Goal: Task Accomplishment & Management: Use online tool/utility

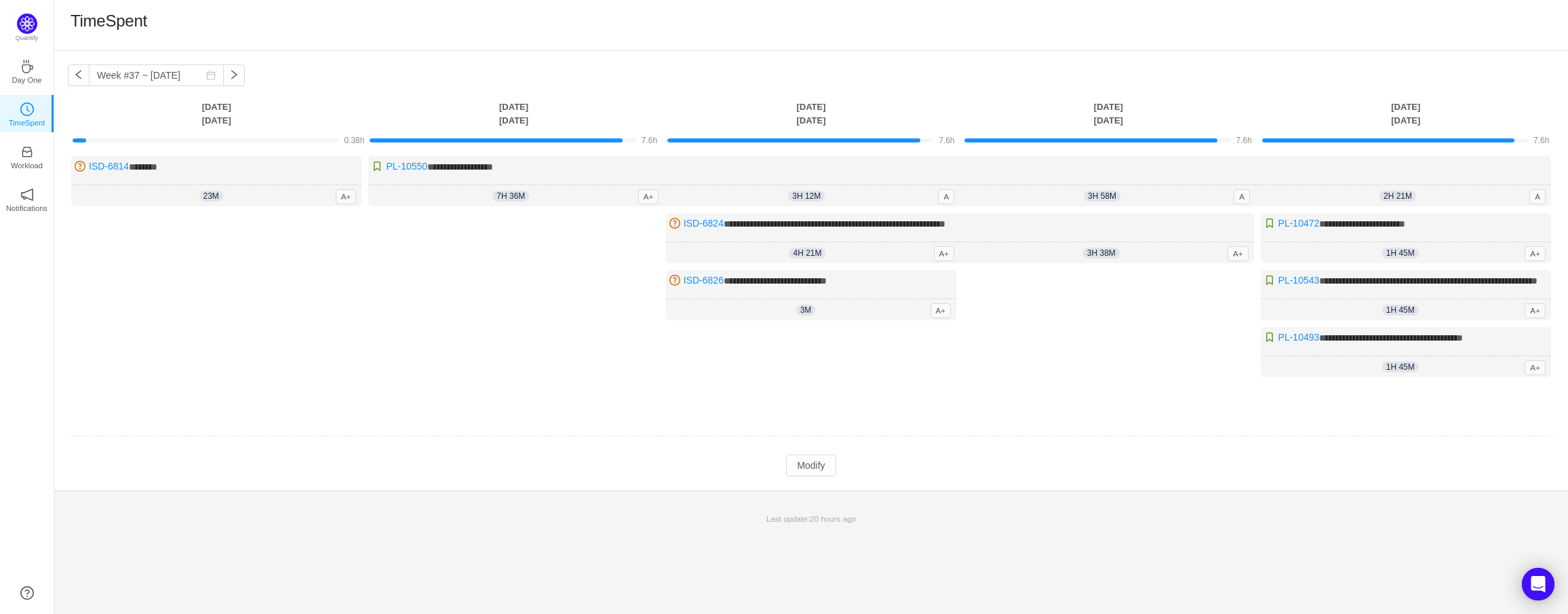
click at [506, 285] on div "Log Time" at bounding box center [513, 298] width 290 height 171
click at [73, 72] on button "button" at bounding box center [78, 75] width 22 height 22
type input "Week #36 ~ [DATE]"
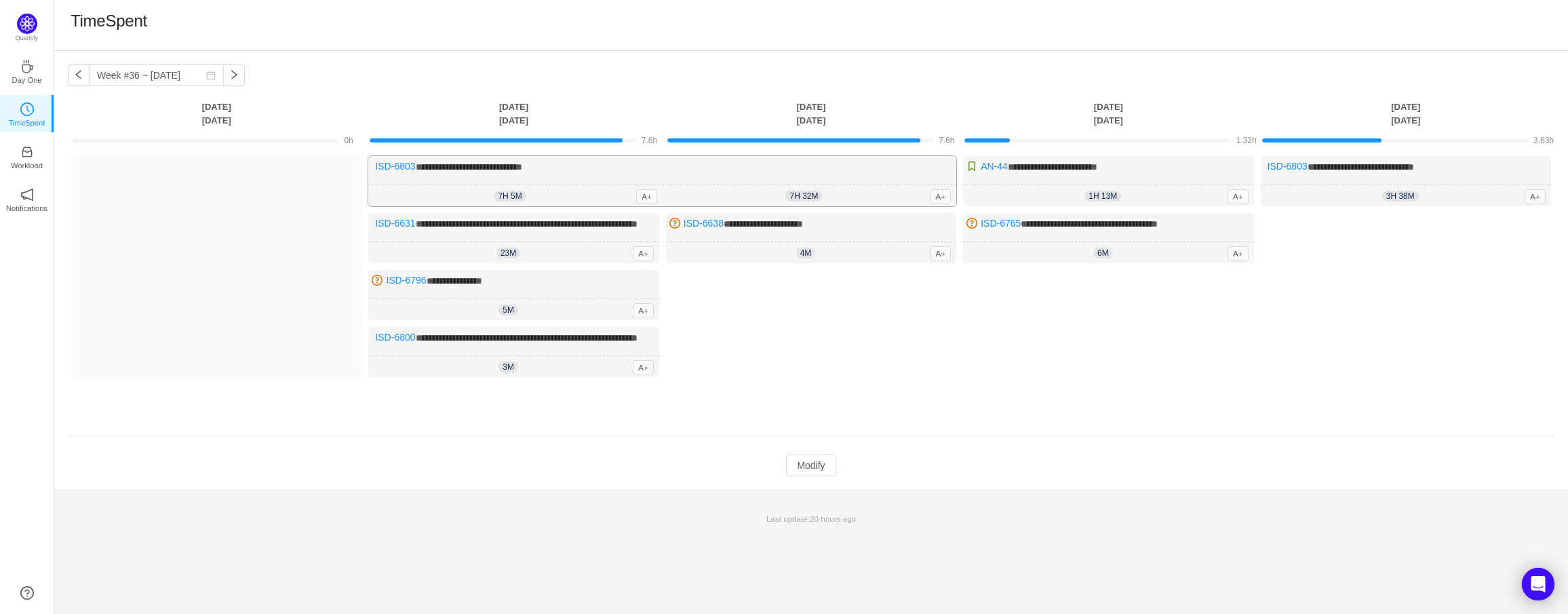
click at [523, 191] on span "7h 5m" at bounding box center [510, 196] width 32 height 10
click at [510, 196] on span "7h 5m" at bounding box center [510, 196] width 32 height 10
click at [813, 476] on button "Modify" at bounding box center [811, 465] width 49 height 22
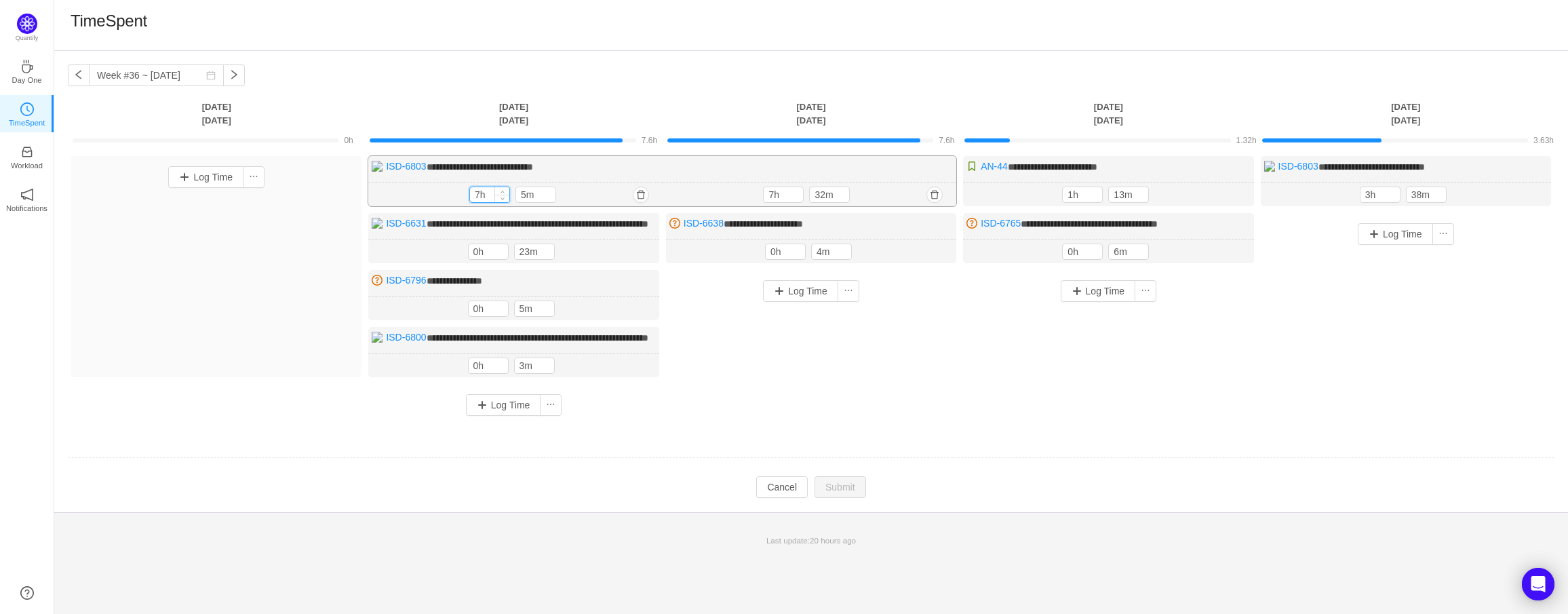
drag, startPoint x: 480, startPoint y: 192, endPoint x: 471, endPoint y: 192, distance: 9.0
click at [471, 192] on input "7h" at bounding box center [489, 195] width 39 height 15
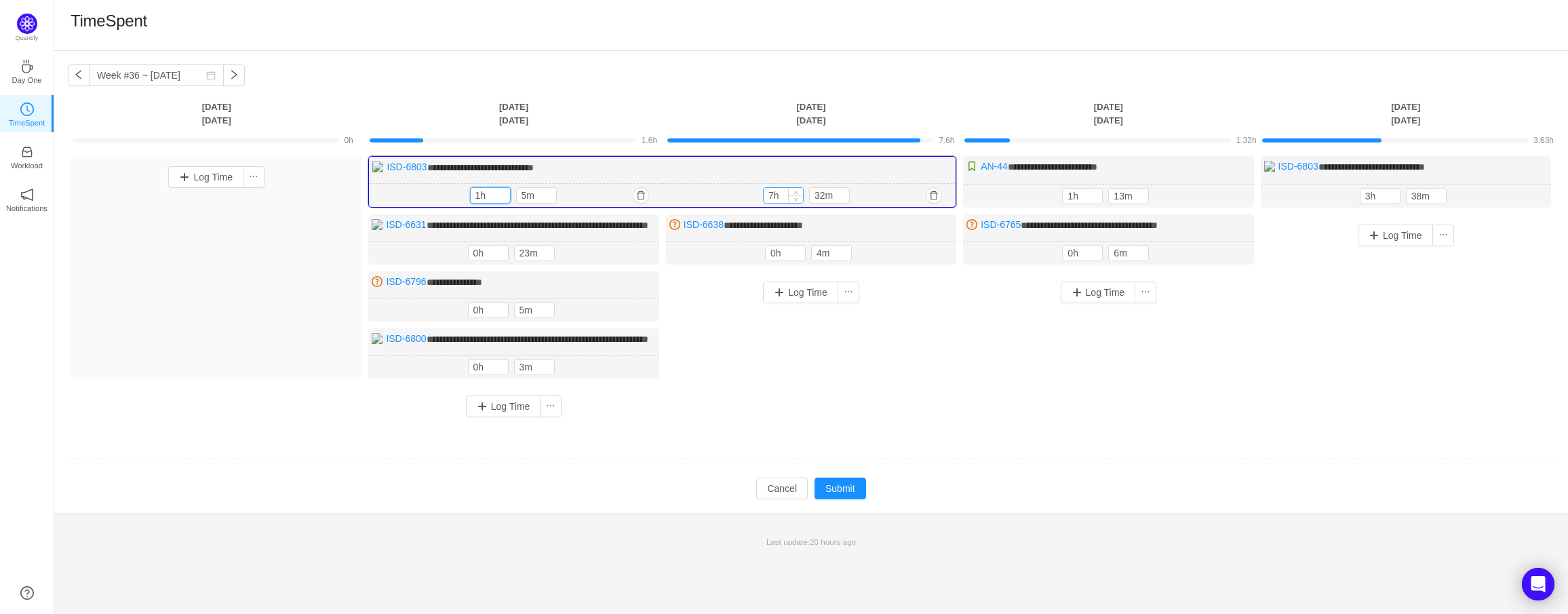
type input "1h"
drag, startPoint x: 772, startPoint y: 196, endPoint x: 764, endPoint y: 197, distance: 8.1
click at [764, 197] on input "7h" at bounding box center [783, 196] width 39 height 15
type input "1h"
drag, startPoint x: 846, startPoint y: 510, endPoint x: 687, endPoint y: 259, distance: 297.1
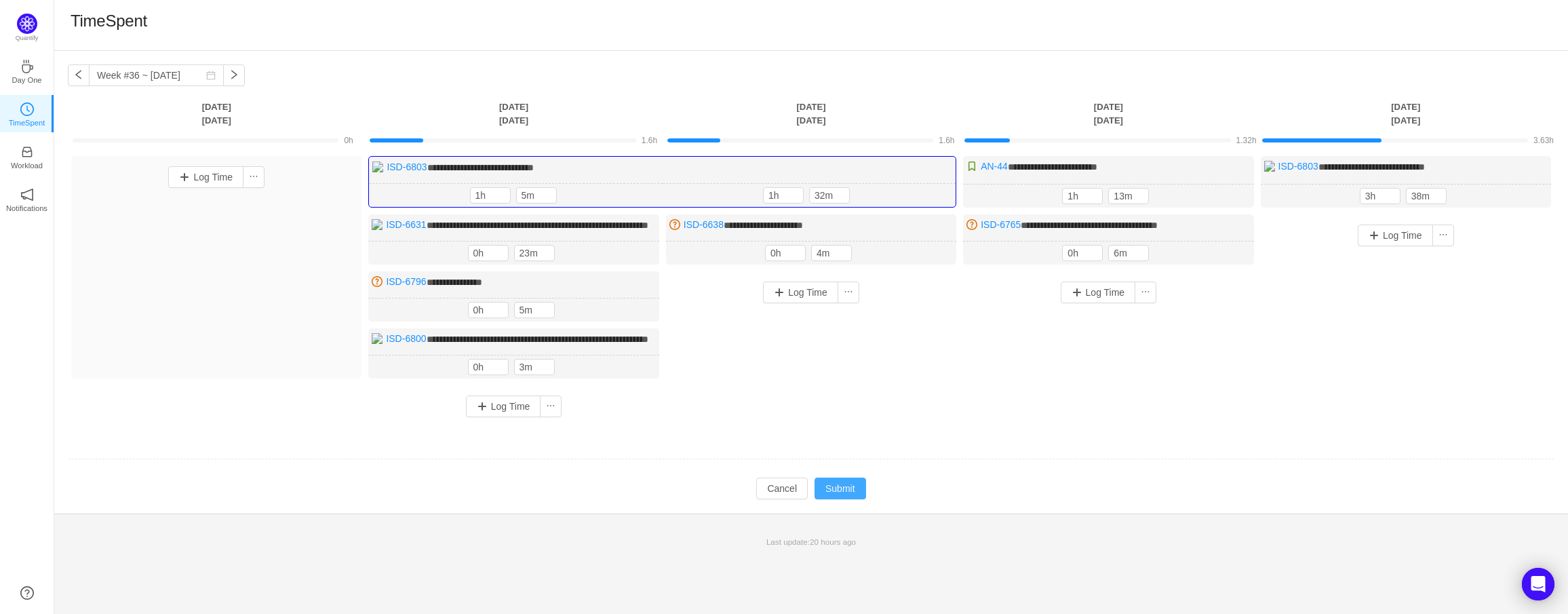
click at [715, 291] on tbody "**********" at bounding box center [811, 314] width 1487 height 373
drag, startPoint x: 776, startPoint y: 264, endPoint x: 764, endPoint y: 265, distance: 12.0
click at [765, 261] on div "0h" at bounding box center [785, 253] width 41 height 16
type input "1h"
drag, startPoint x: 480, startPoint y: 267, endPoint x: 466, endPoint y: 267, distance: 14.0
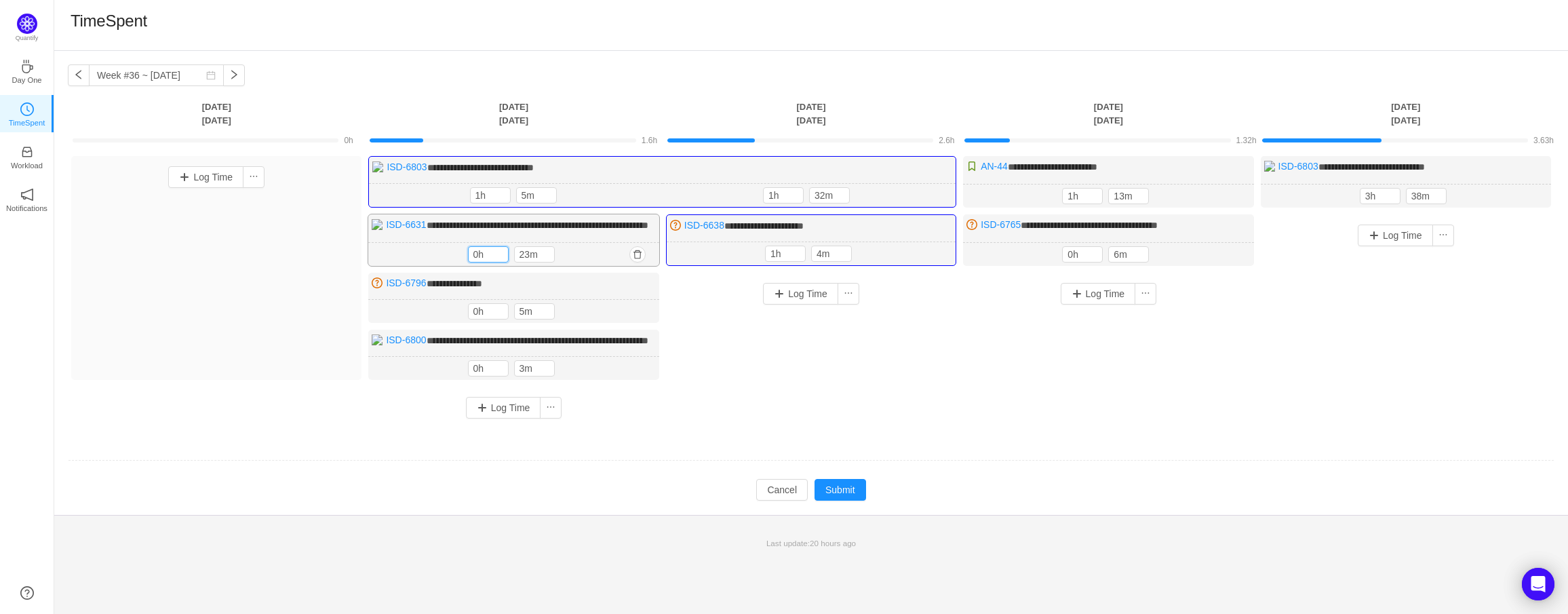
click at [466, 267] on div "23m 0h 23m" at bounding box center [513, 255] width 290 height 24
type input "1h"
drag, startPoint x: 485, startPoint y: 320, endPoint x: 450, endPoint y: 321, distance: 35.0
click at [450, 321] on div "5m 0h 5m" at bounding box center [513, 311] width 290 height 24
type input "1h"
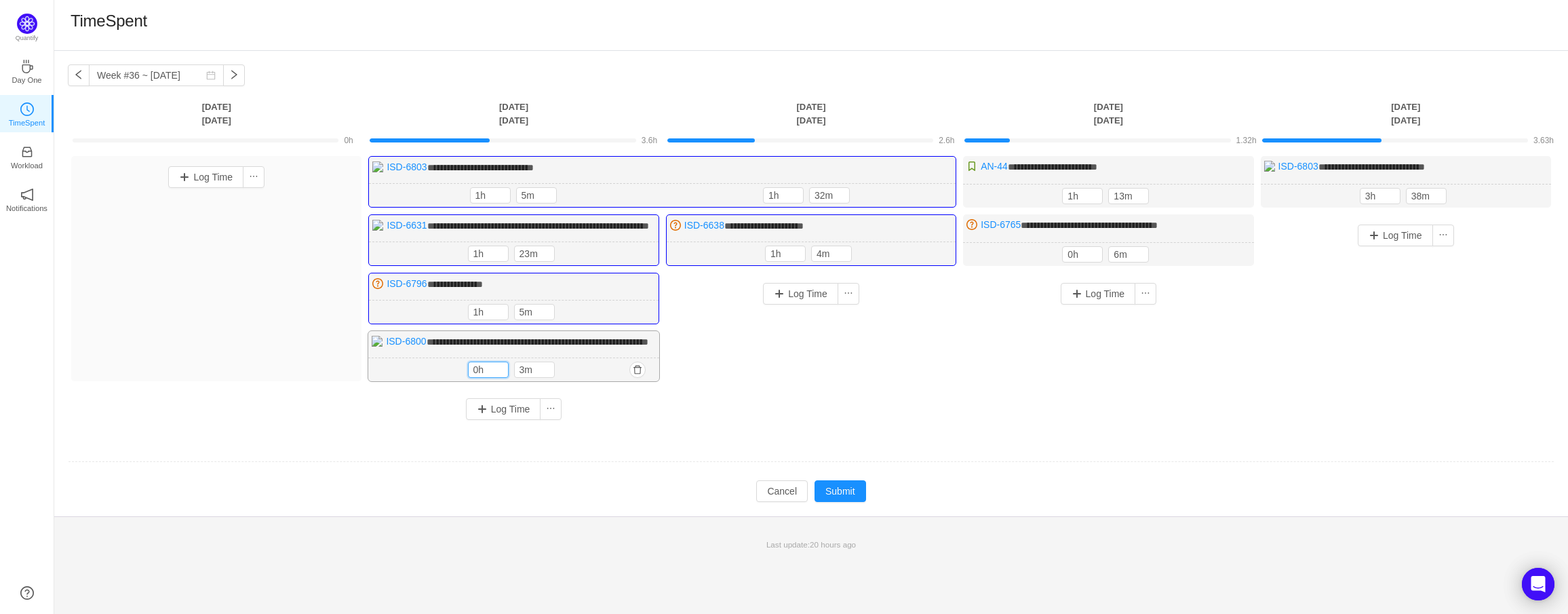
drag, startPoint x: 478, startPoint y: 396, endPoint x: 437, endPoint y: 397, distance: 41.0
click at [438, 382] on div "3m 0h 3m" at bounding box center [513, 370] width 290 height 24
type input "1h"
click at [844, 504] on button "Submit" at bounding box center [840, 492] width 51 height 22
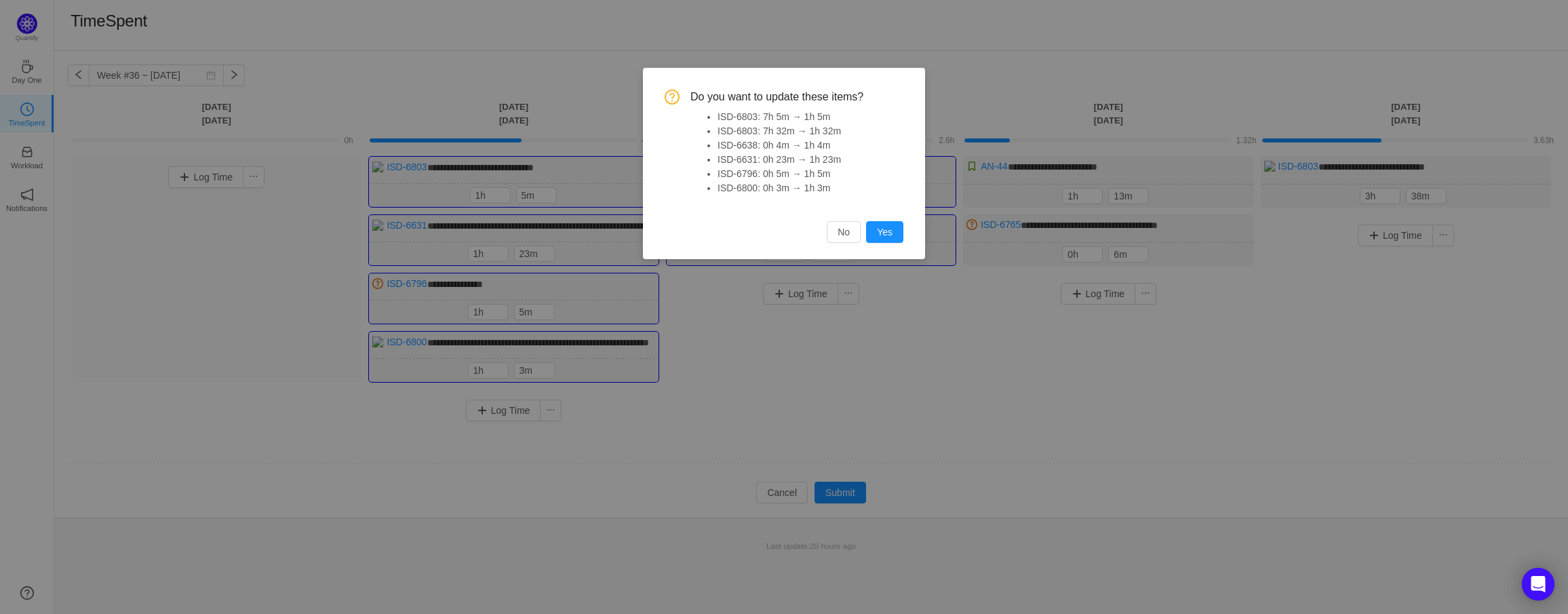
click at [879, 232] on button "Yes" at bounding box center [884, 232] width 37 height 22
click at [813, 380] on div "Do you want to update these items? ISD-6803: 7h 5m → 1h 5m ISD-6803: 7h 32m → 1…" at bounding box center [784, 307] width 1568 height 614
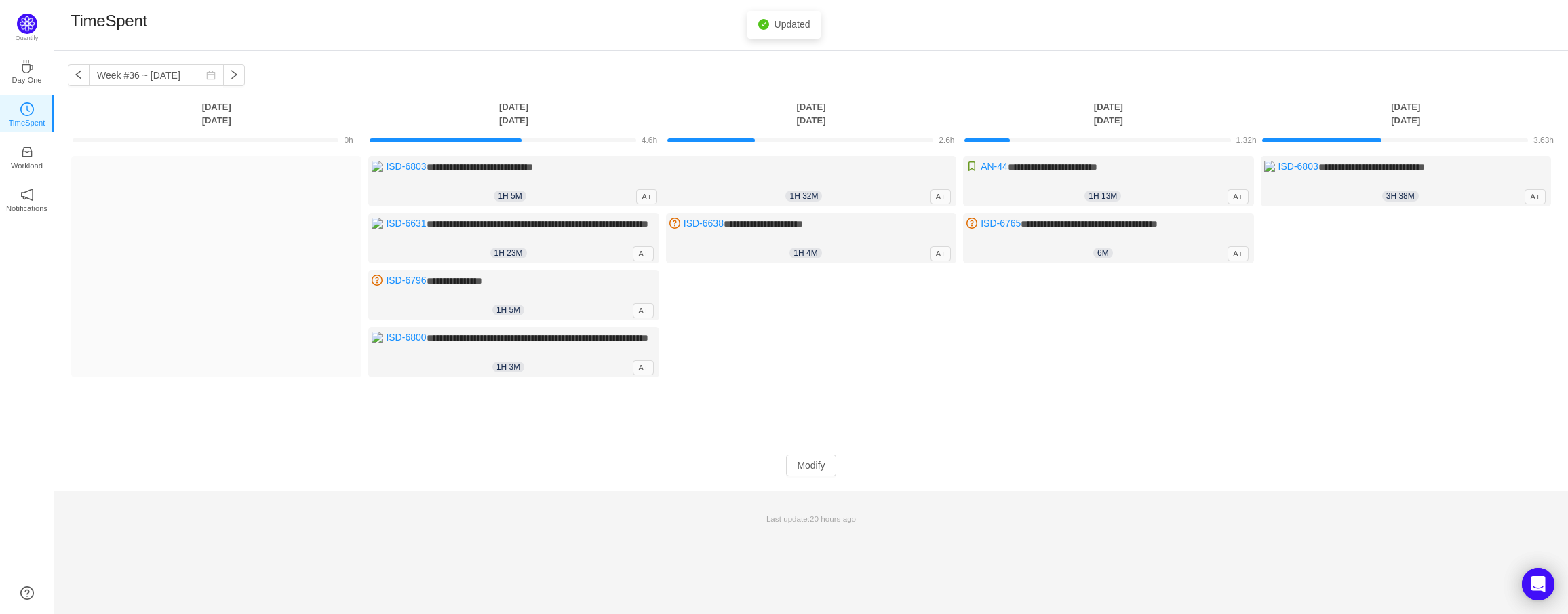
click at [835, 369] on div "Log Time" at bounding box center [811, 330] width 290 height 121
click at [224, 77] on button "button" at bounding box center [234, 75] width 22 height 22
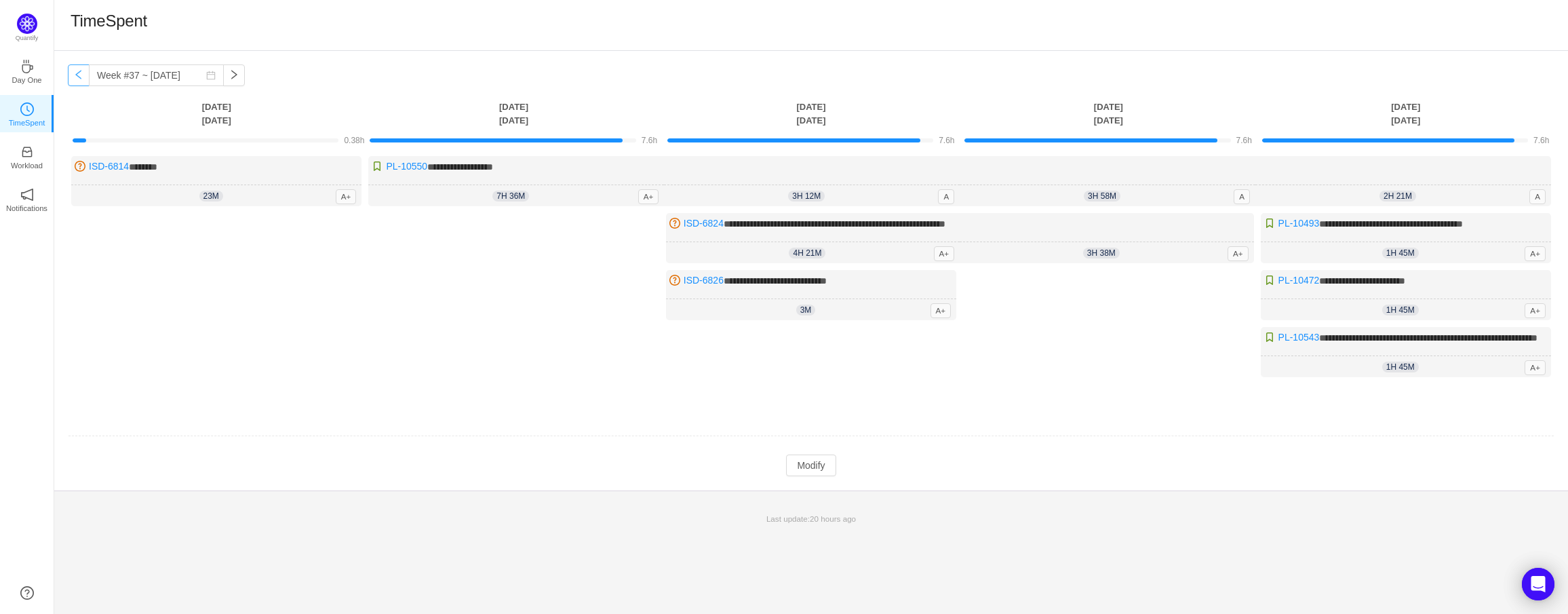
click at [82, 75] on button "button" at bounding box center [78, 75] width 22 height 22
type input "Week #36 ~ [DATE]"
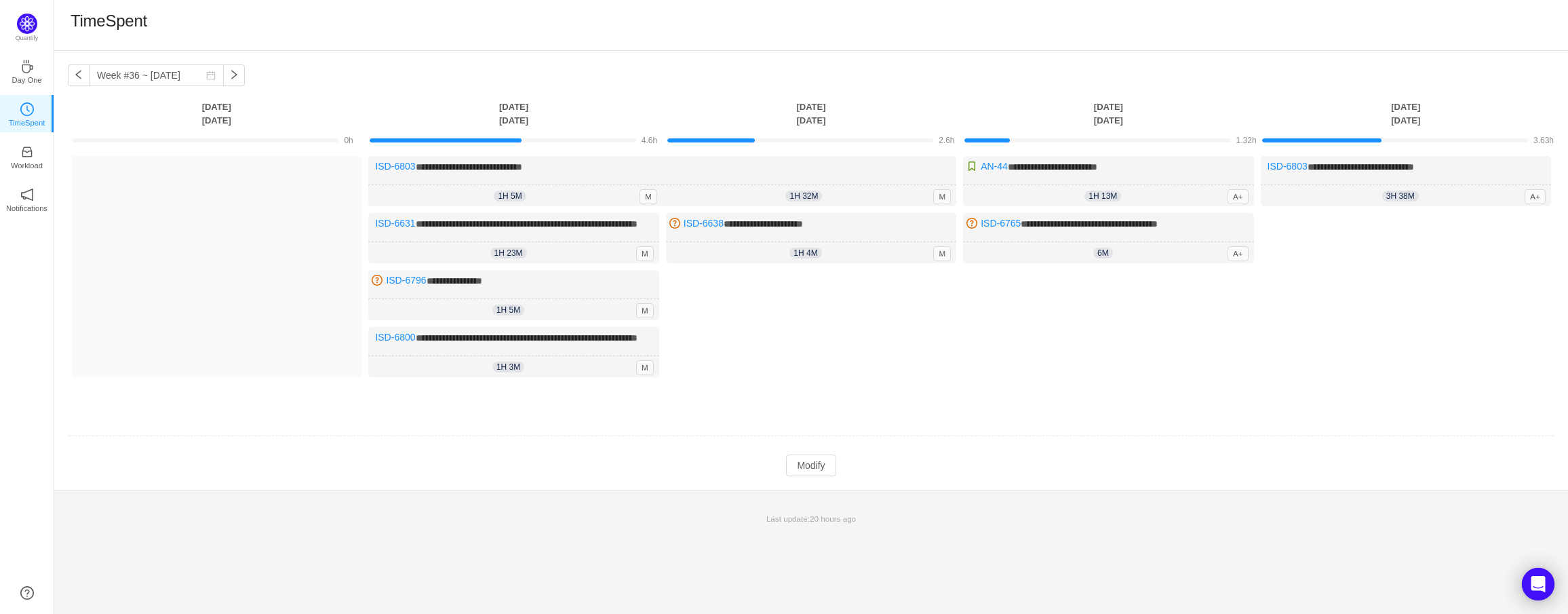
click at [760, 351] on div "Log Time" at bounding box center [811, 330] width 290 height 121
drag, startPoint x: 1066, startPoint y: 309, endPoint x: 1082, endPoint y: 264, distance: 47.8
click at [1065, 297] on div "Log Time" at bounding box center [1108, 330] width 290 height 121
click at [207, 3] on div "TimeSpent" at bounding box center [811, 26] width 1514 height 51
click at [202, 259] on div "Log Time" at bounding box center [216, 266] width 290 height 221
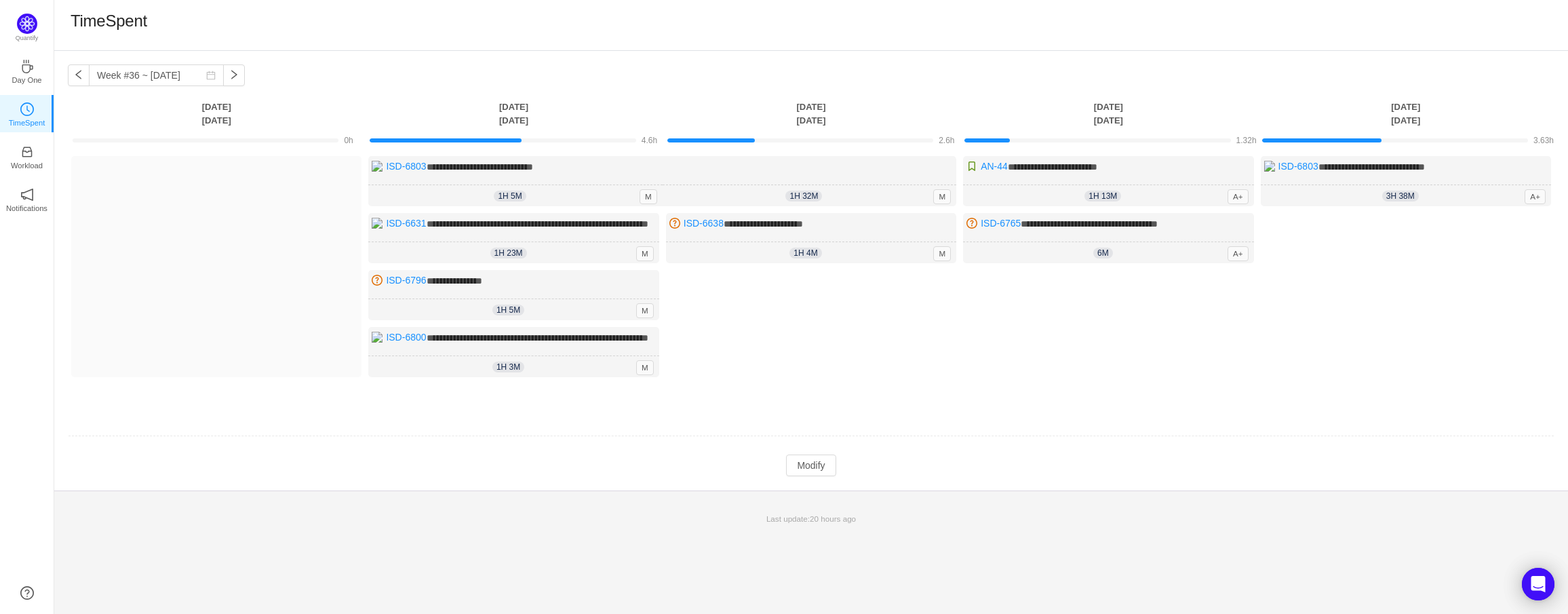
click at [814, 385] on div "Log Time" at bounding box center [811, 330] width 290 height 121
click at [642, 27] on div "TimeSpent" at bounding box center [811, 25] width 1482 height 29
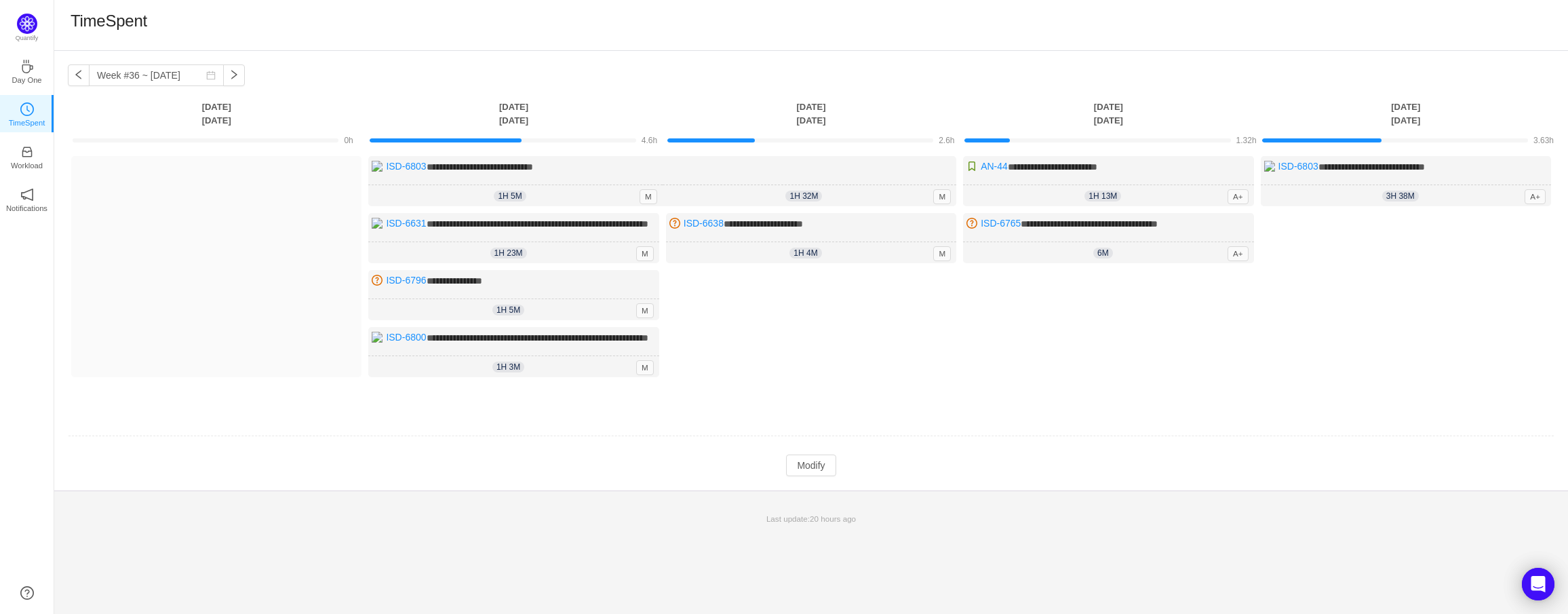
click at [767, 391] on div "Log Time" at bounding box center [811, 330] width 290 height 121
click at [715, 42] on div "TimeSpent" at bounding box center [811, 26] width 1514 height 51
click at [1243, 17] on div "TimeSpent" at bounding box center [811, 25] width 1482 height 29
click at [207, 3] on div "TimeSpent" at bounding box center [811, 26] width 1514 height 51
click at [103, 16] on h1 "TimeSpent" at bounding box center [108, 20] width 77 height 20
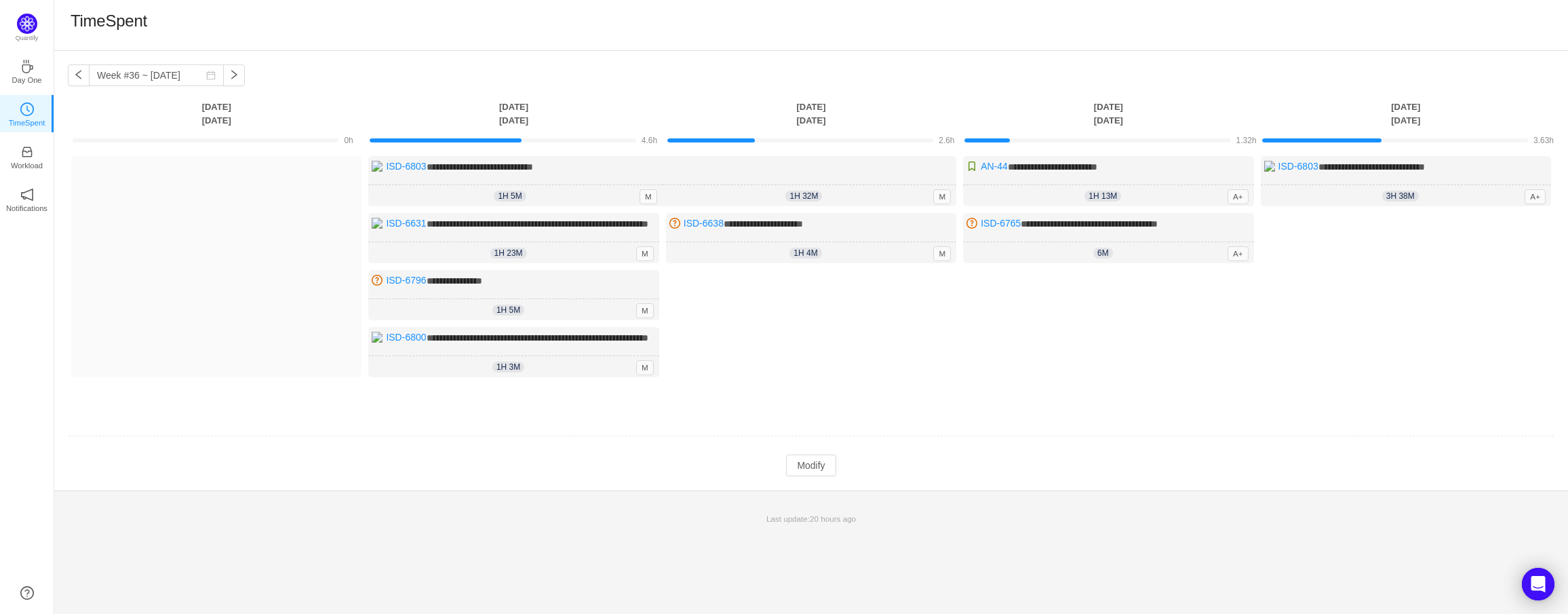
click at [103, 16] on h1 "TimeSpent" at bounding box center [108, 20] width 77 height 20
click at [289, 29] on div "TimeSpent" at bounding box center [811, 25] width 1482 height 29
click at [940, 419] on td "**********" at bounding box center [811, 285] width 1487 height 268
drag, startPoint x: 1198, startPoint y: 28, endPoint x: 1413, endPoint y: 15, distance: 215.4
click at [1201, 28] on div "TimeSpent" at bounding box center [811, 25] width 1482 height 29
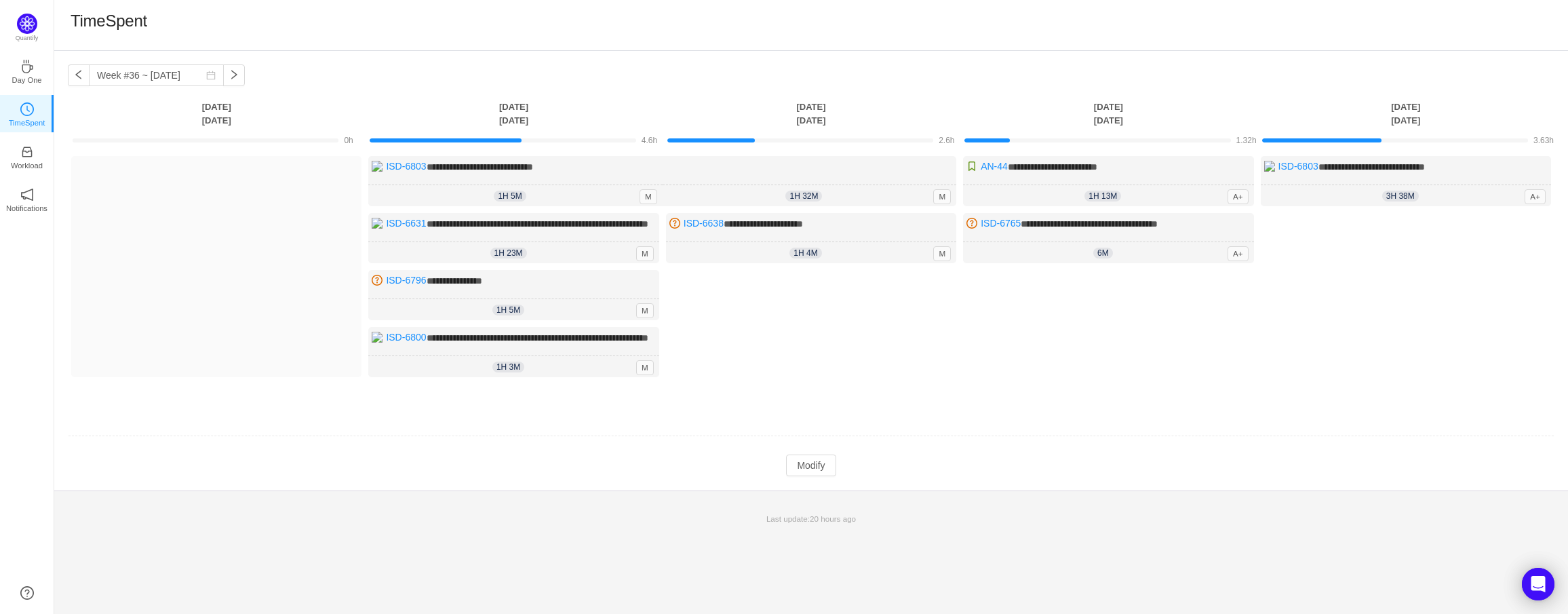
click at [1347, 12] on div "TimeSpent" at bounding box center [811, 25] width 1482 height 29
click at [1264, 13] on div "TimeSpent" at bounding box center [811, 25] width 1482 height 29
click at [821, 476] on button "Modify" at bounding box center [811, 465] width 49 height 22
click at [502, 416] on button "Log Time" at bounding box center [503, 405] width 75 height 22
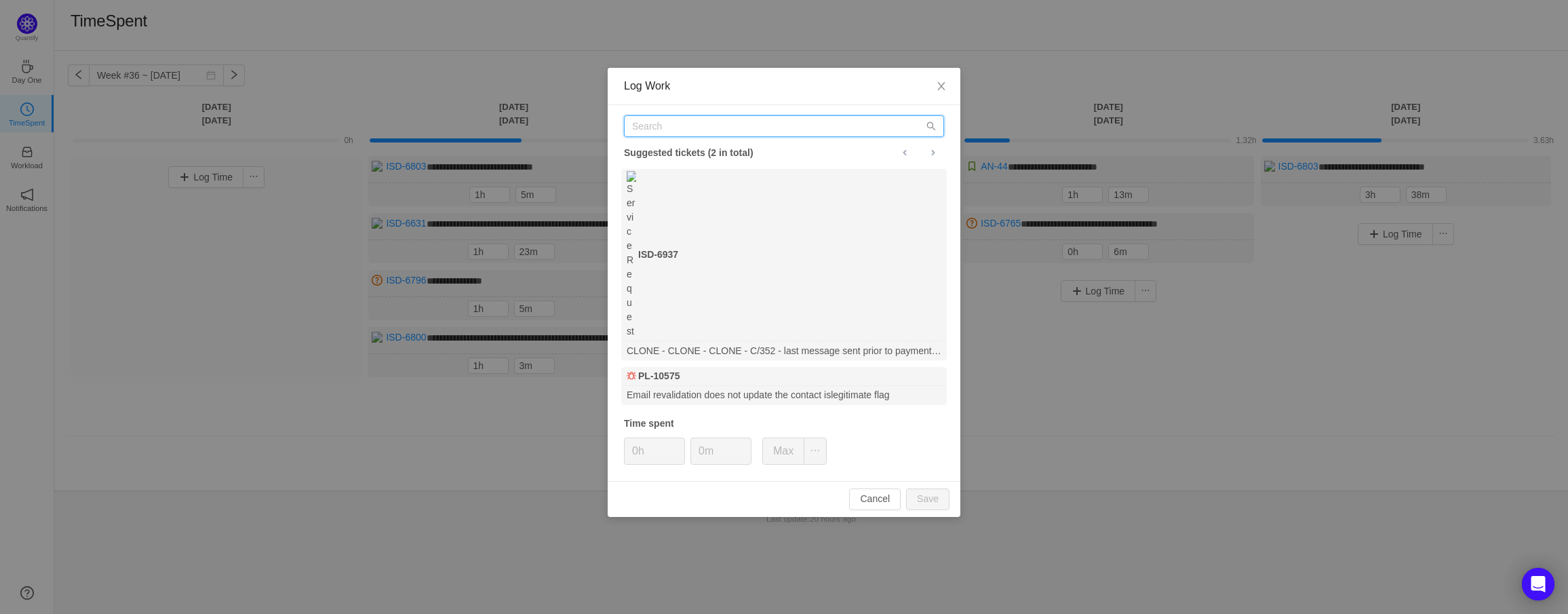
click at [733, 131] on input "text" at bounding box center [784, 125] width 320 height 22
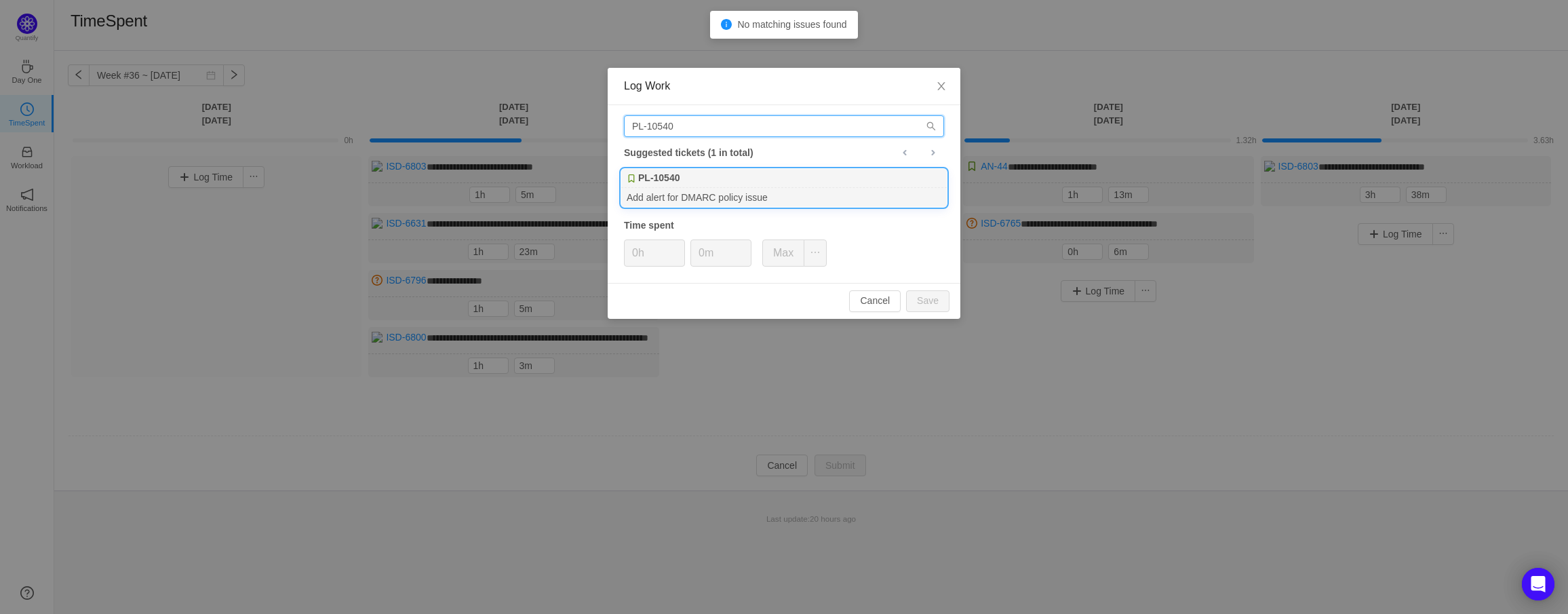
type input "PL-10540"
click at [778, 188] on div "Add alert for DMARC policy issue" at bounding box center [784, 197] width 326 height 18
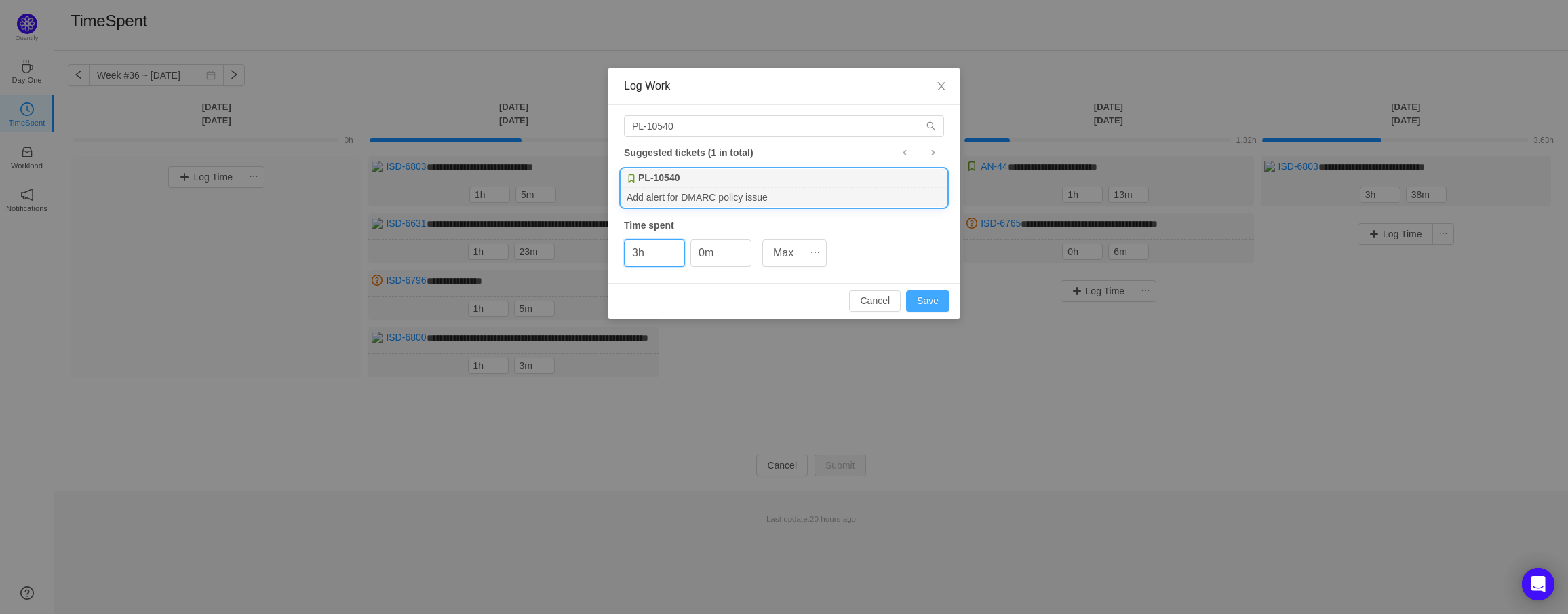
click at [921, 297] on button "Save" at bounding box center [928, 300] width 44 height 22
type input "0h"
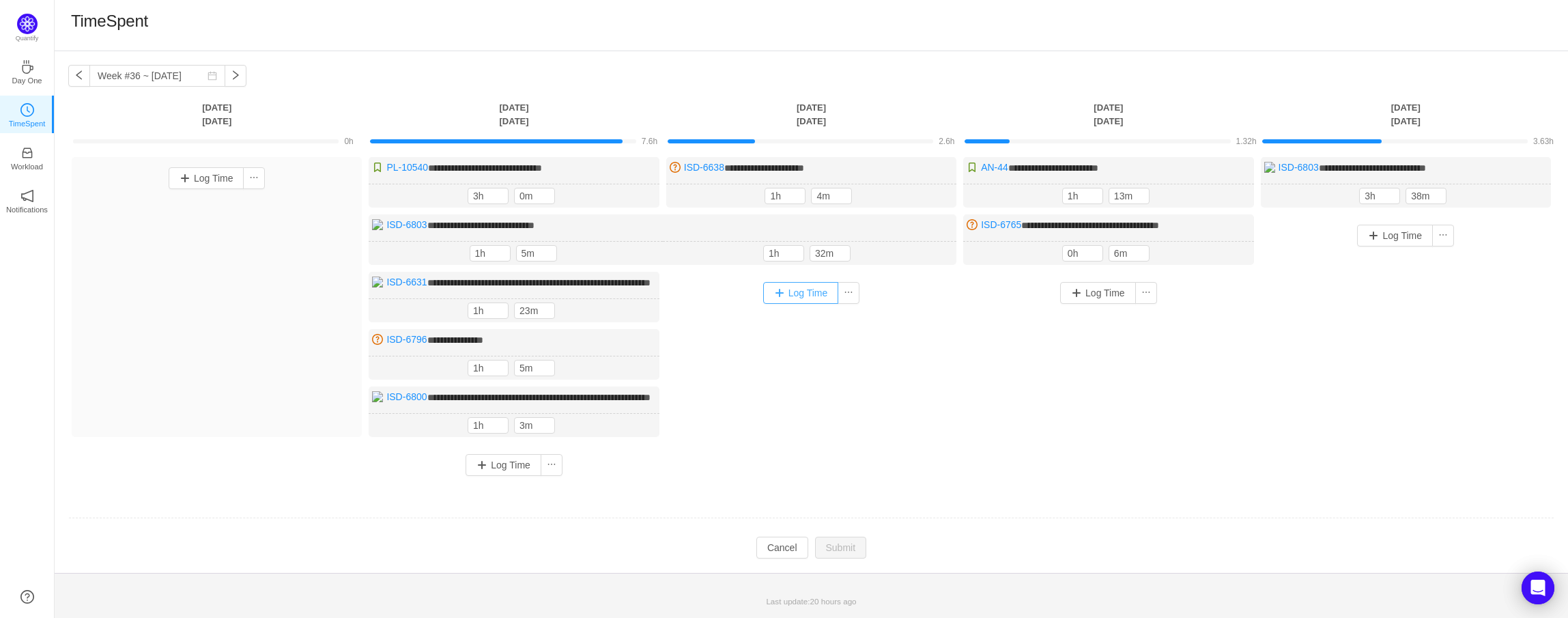
click at [790, 285] on button "Log Time" at bounding box center [801, 293] width 76 height 22
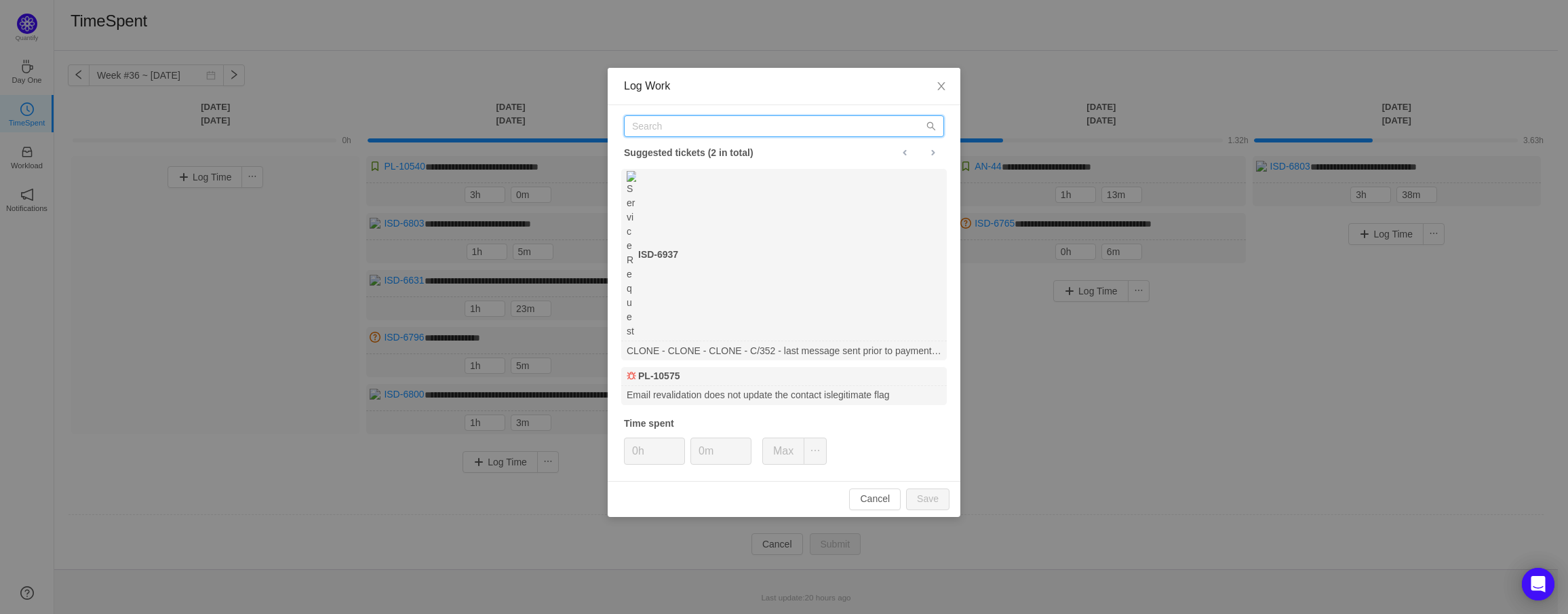
click at [700, 117] on input "text" at bounding box center [784, 125] width 320 height 22
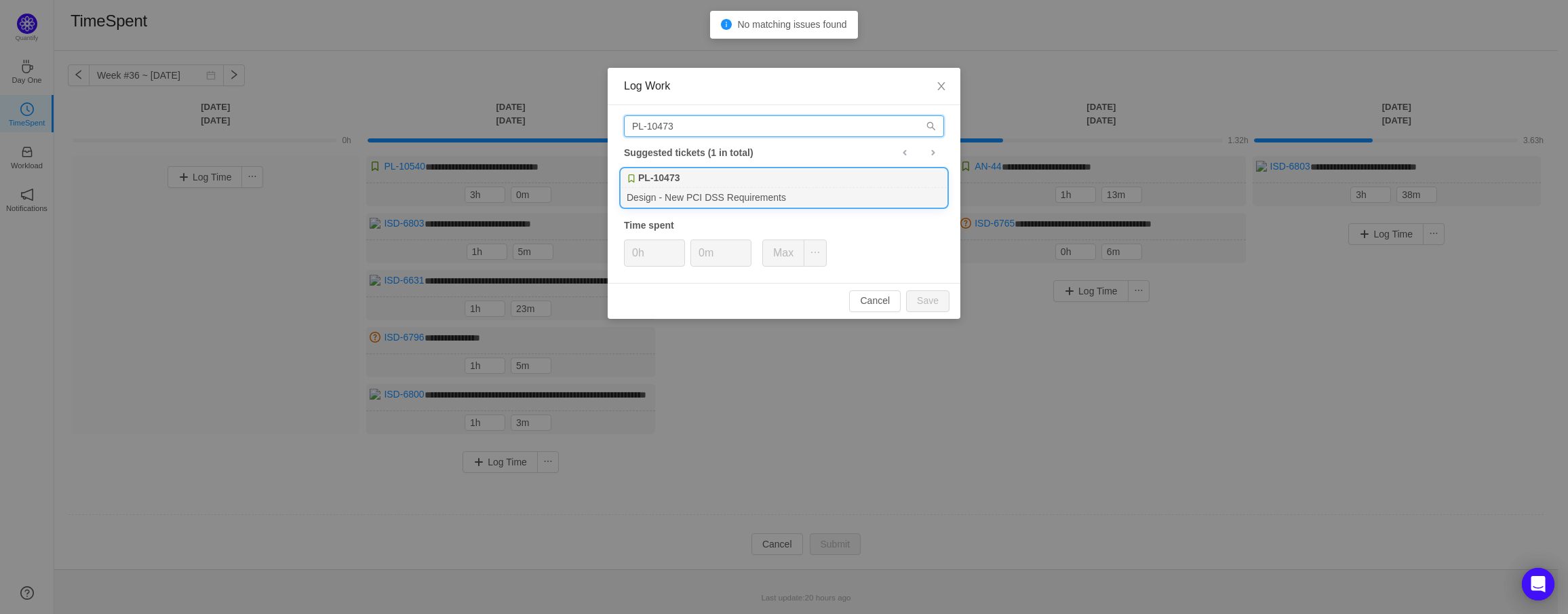
type input "PL-10473"
click at [666, 188] on div "Design - New PCI DSS Requirements" at bounding box center [784, 197] width 326 height 18
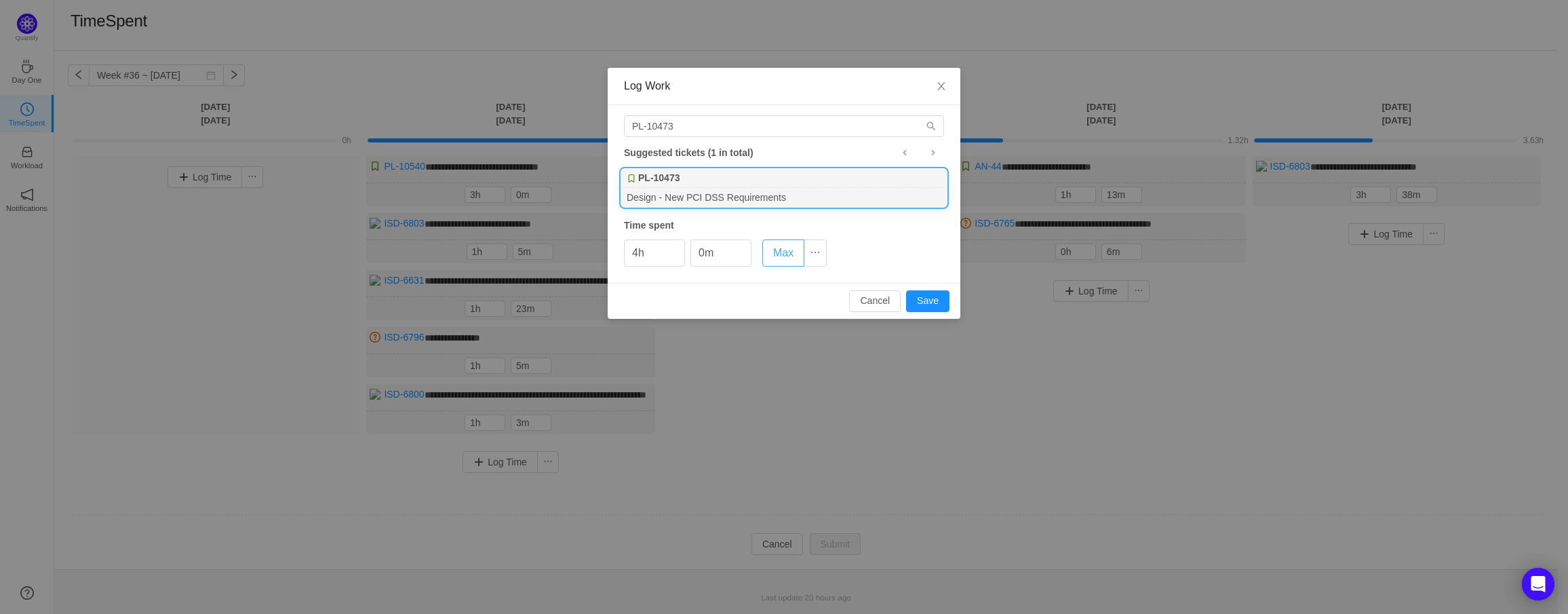
click at [786, 253] on button "Max" at bounding box center [783, 253] width 42 height 28
drag, startPoint x: 634, startPoint y: 248, endPoint x: 601, endPoint y: 248, distance: 33.0
click at [601, 248] on div "Log Work PL-10473 Suggested tickets (1 in total) PL-10473 Design - New PCI DSS …" at bounding box center [784, 307] width 1568 height 614
click at [927, 293] on button "Save" at bounding box center [928, 300] width 44 height 22
type input "0h"
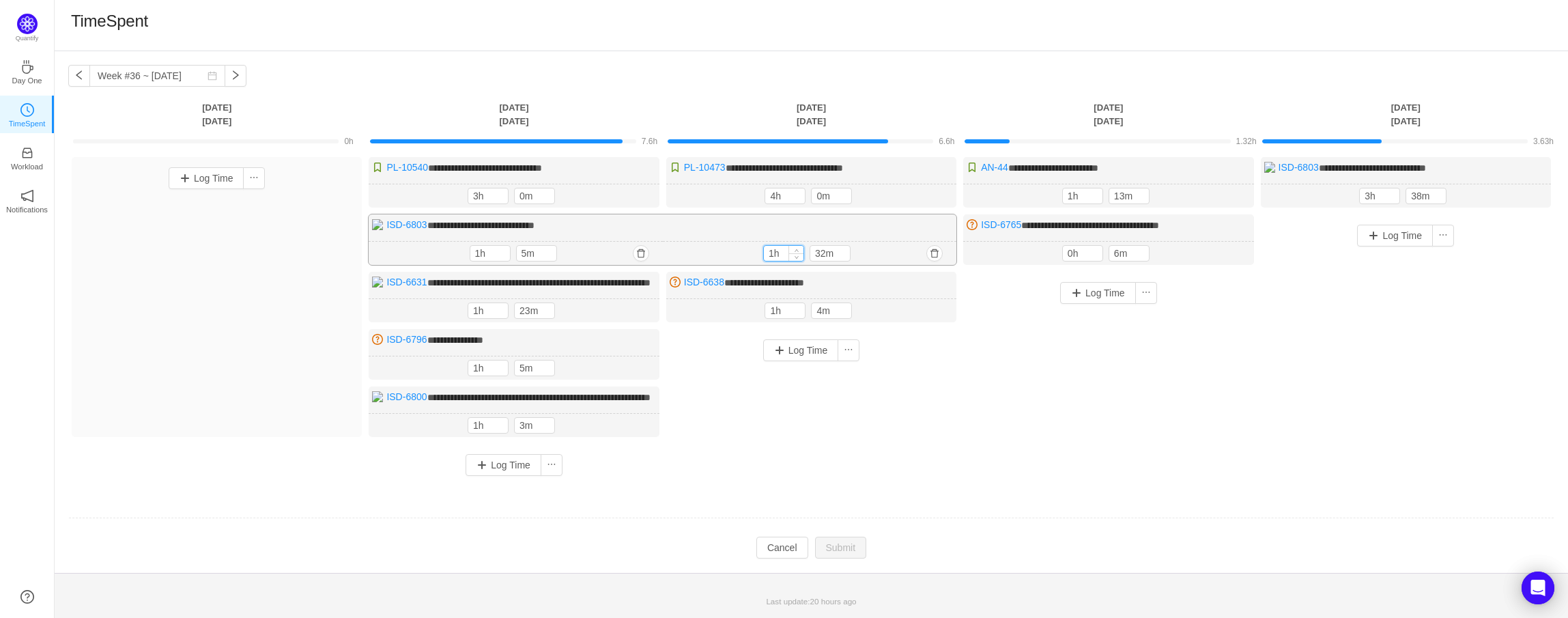
click at [774, 254] on input "1h" at bounding box center [784, 254] width 39 height 15
click at [776, 319] on input "1h" at bounding box center [784, 311] width 39 height 15
click at [1039, 338] on div "Log Time" at bounding box center [1108, 364] width 290 height 185
click at [1049, 330] on div "Log Time" at bounding box center [1108, 364] width 290 height 185
click at [1363, 194] on input "3h" at bounding box center [1380, 196] width 39 height 15
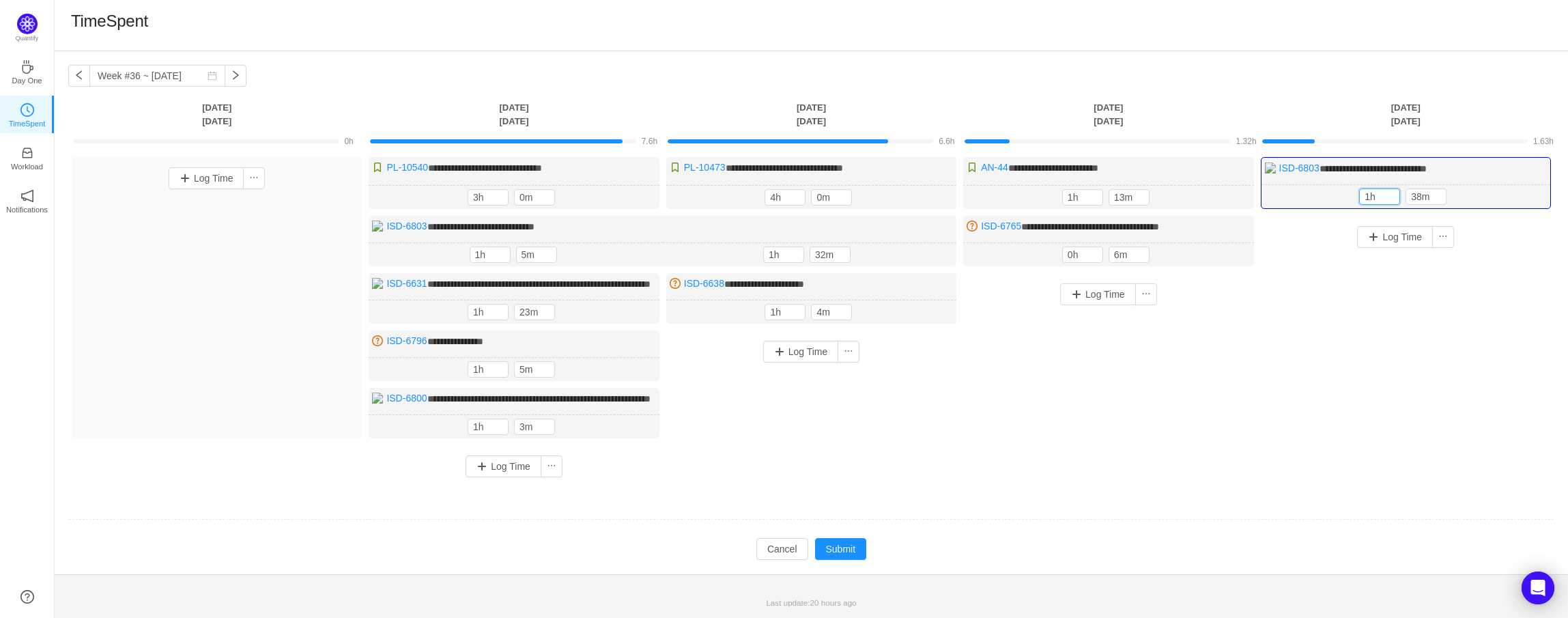
type input "1h"
click at [1256, 395] on div "**********" at bounding box center [811, 321] width 1487 height 330
click at [842, 560] on button "Submit" at bounding box center [841, 548] width 52 height 22
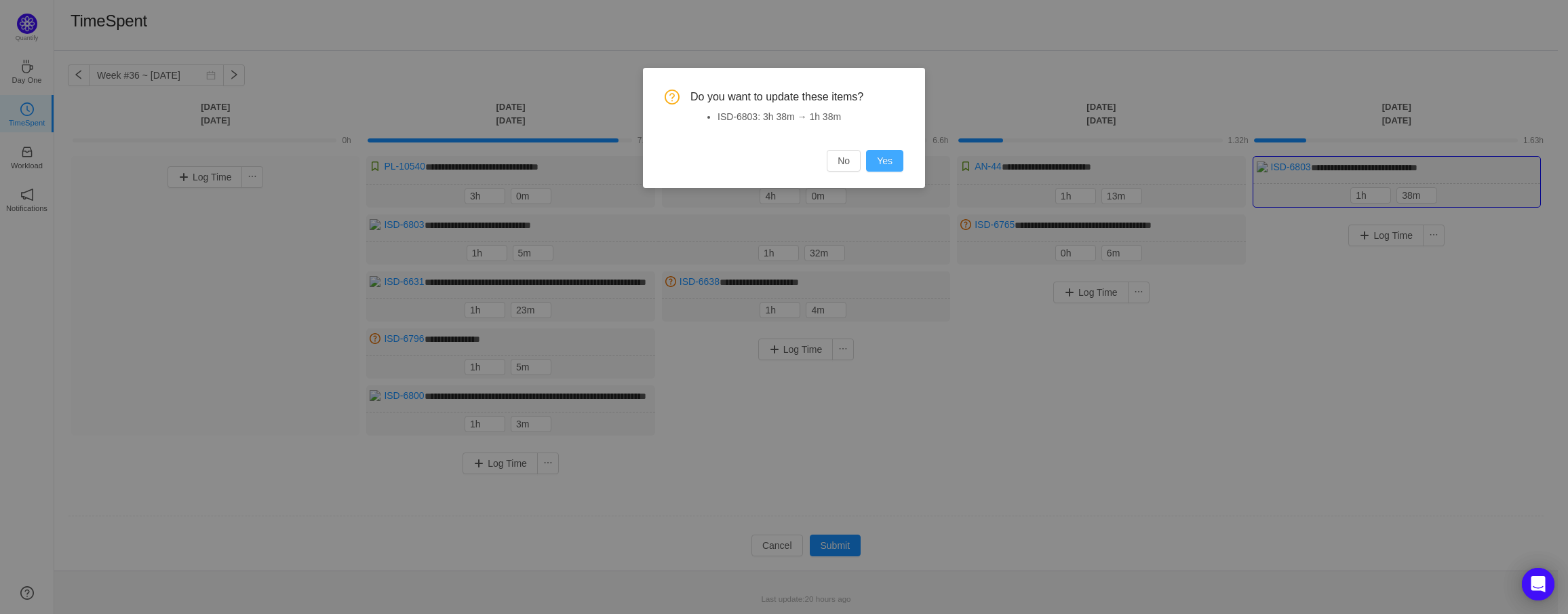
click at [888, 163] on button "Yes" at bounding box center [884, 161] width 37 height 22
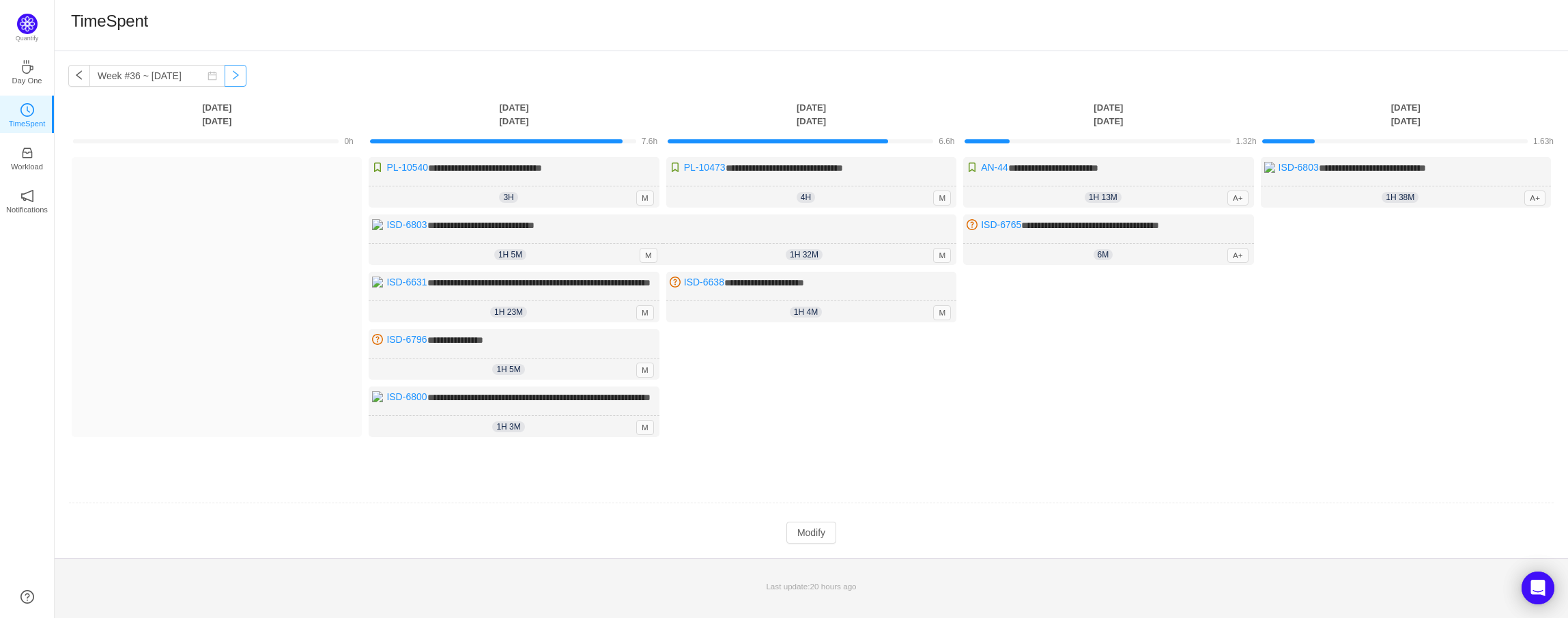
click at [225, 78] on button "button" at bounding box center [235, 76] width 22 height 22
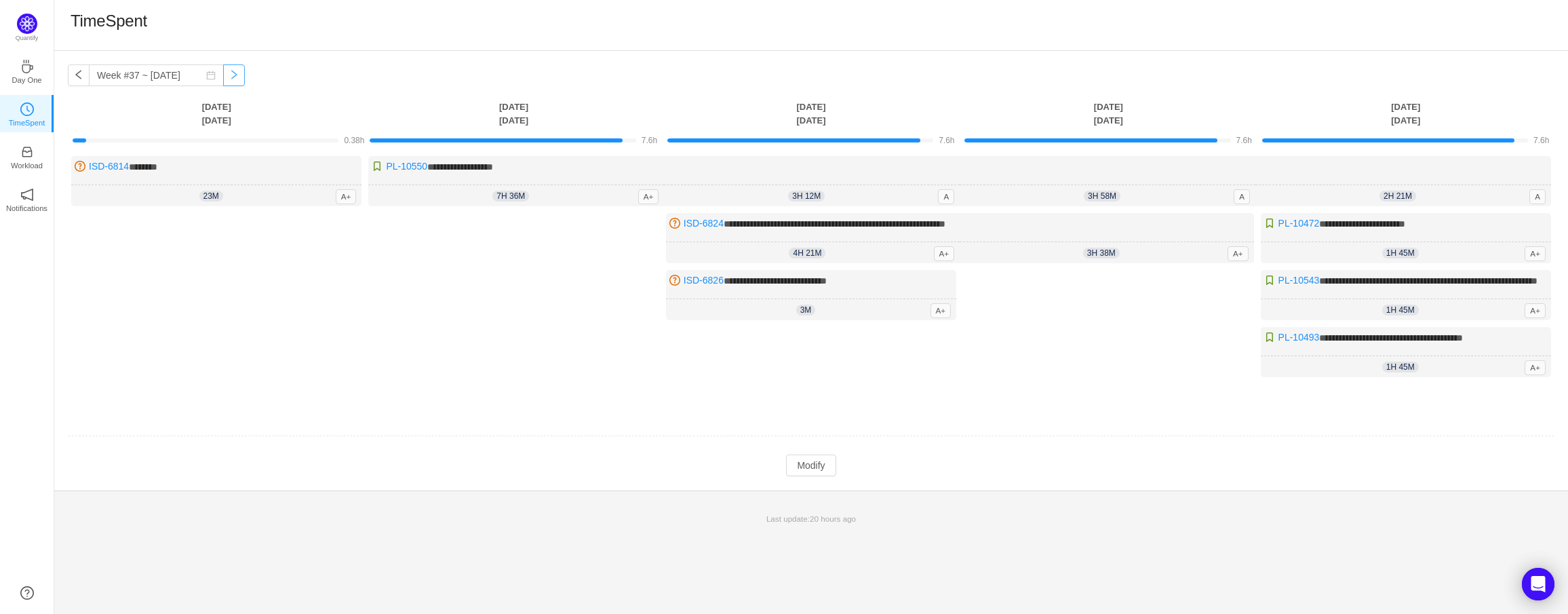
click at [223, 80] on button "button" at bounding box center [234, 75] width 22 height 22
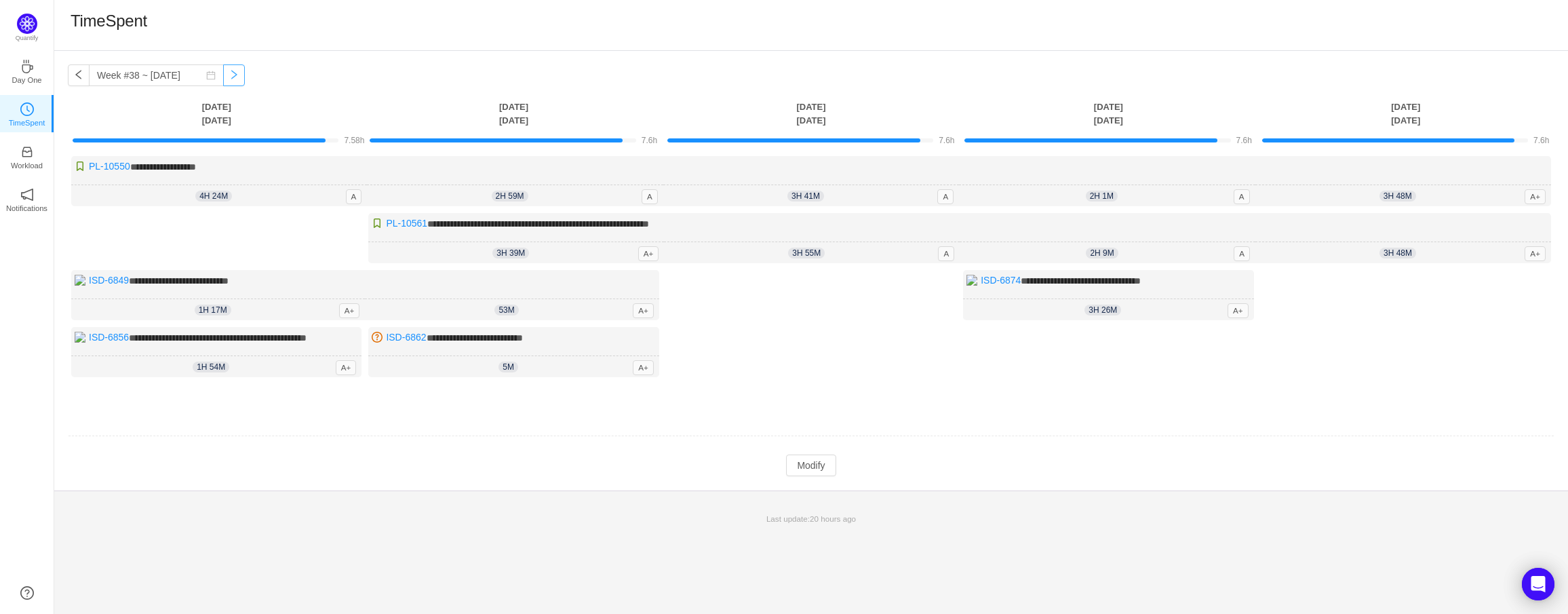
click at [229, 76] on button "button" at bounding box center [234, 75] width 22 height 22
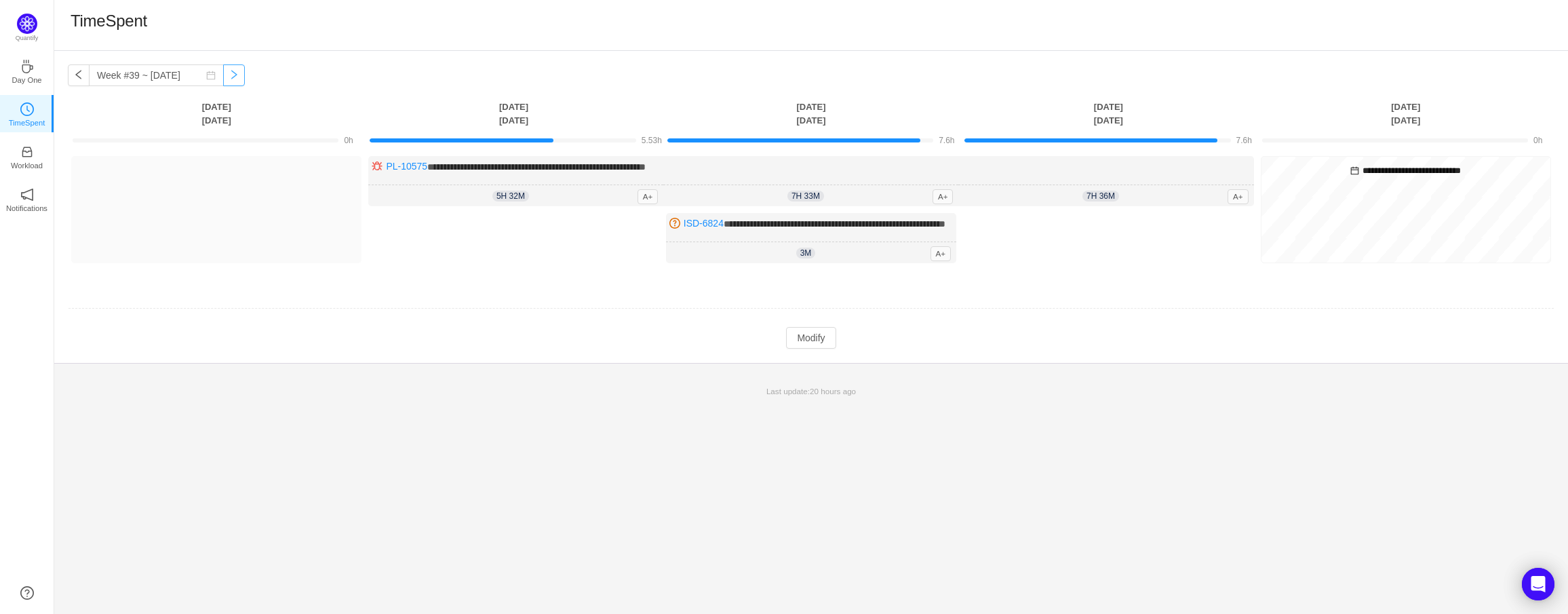
click at [231, 70] on button "button" at bounding box center [234, 75] width 22 height 22
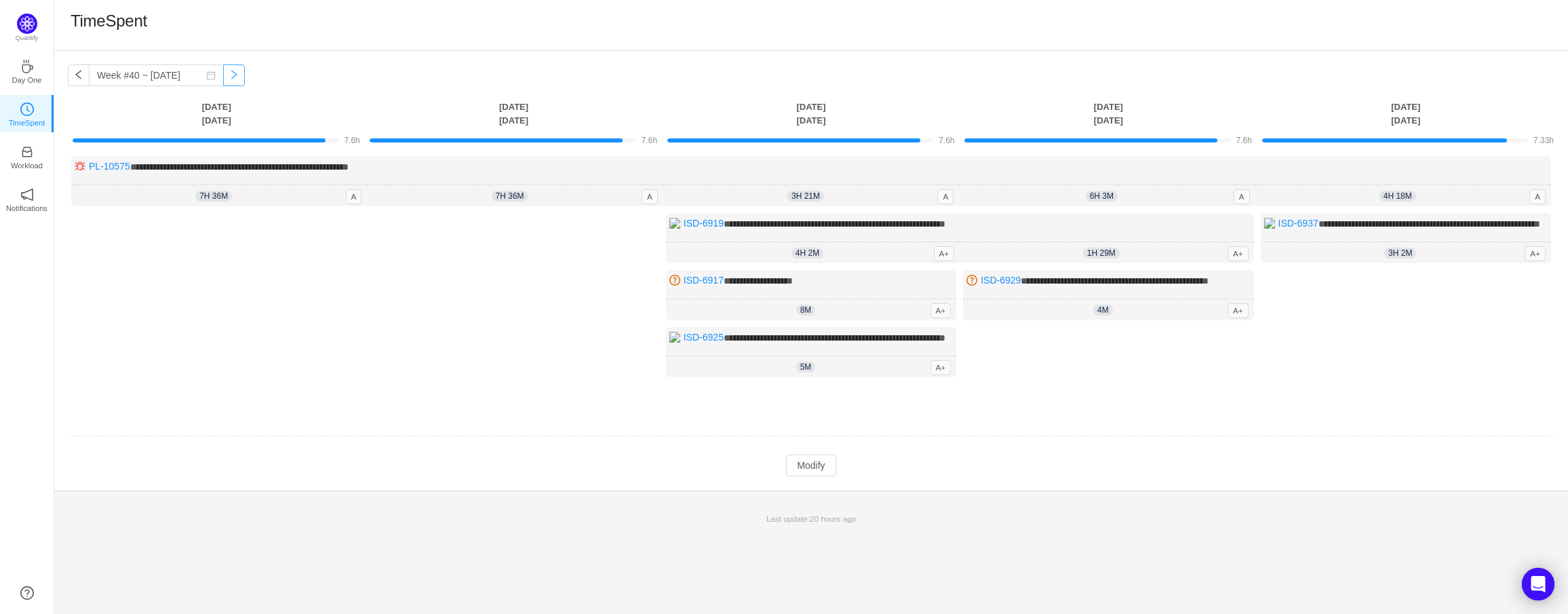
click at [224, 71] on button "button" at bounding box center [234, 75] width 22 height 22
click at [397, 250] on div "Log Time" at bounding box center [513, 298] width 290 height 171
click at [82, 74] on button "button" at bounding box center [78, 75] width 22 height 22
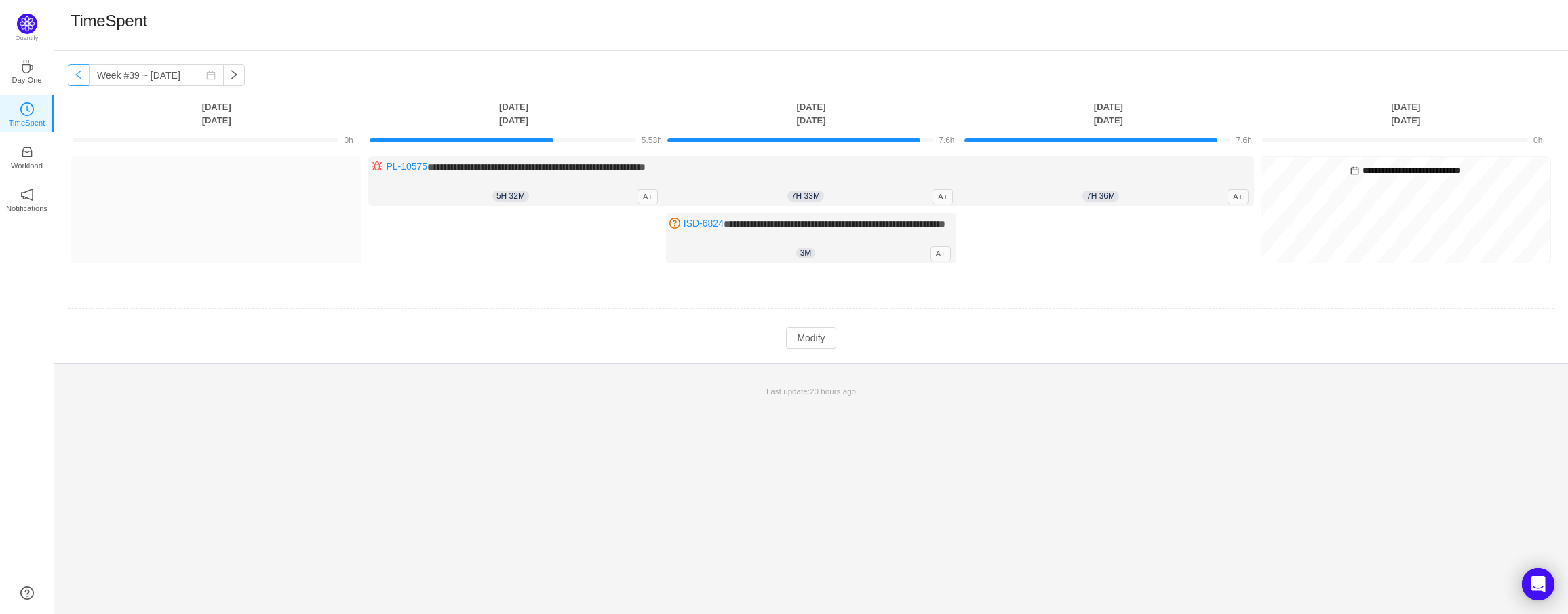
click at [78, 75] on button "button" at bounding box center [78, 75] width 22 height 22
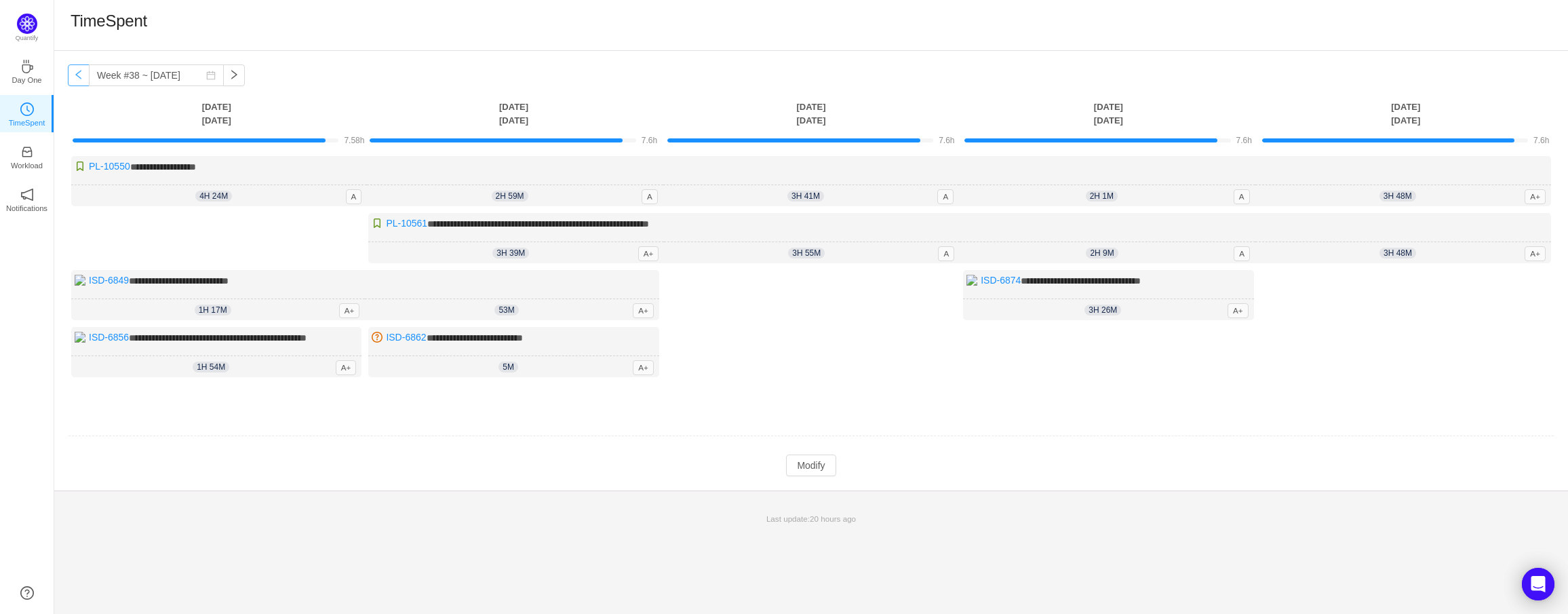
click at [78, 75] on button "button" at bounding box center [78, 75] width 22 height 22
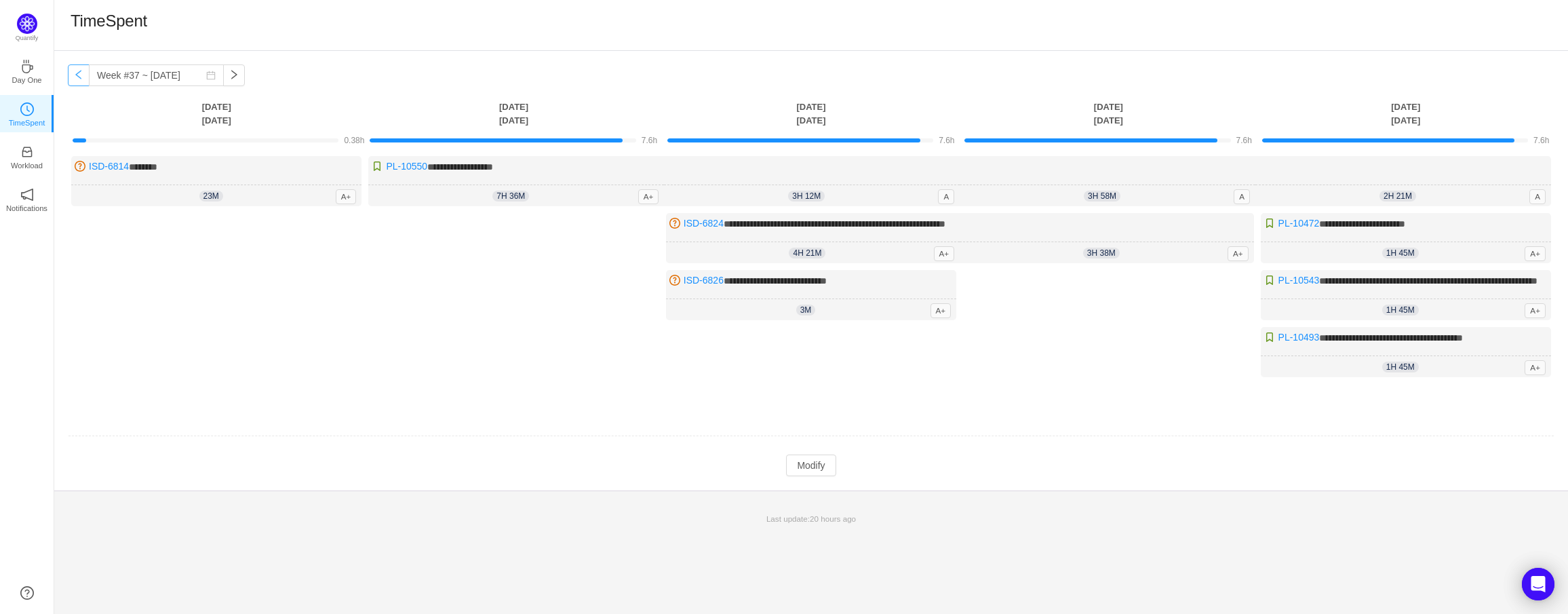
click at [82, 74] on button "button" at bounding box center [78, 75] width 22 height 22
type input "Week #36 ~ [DATE]"
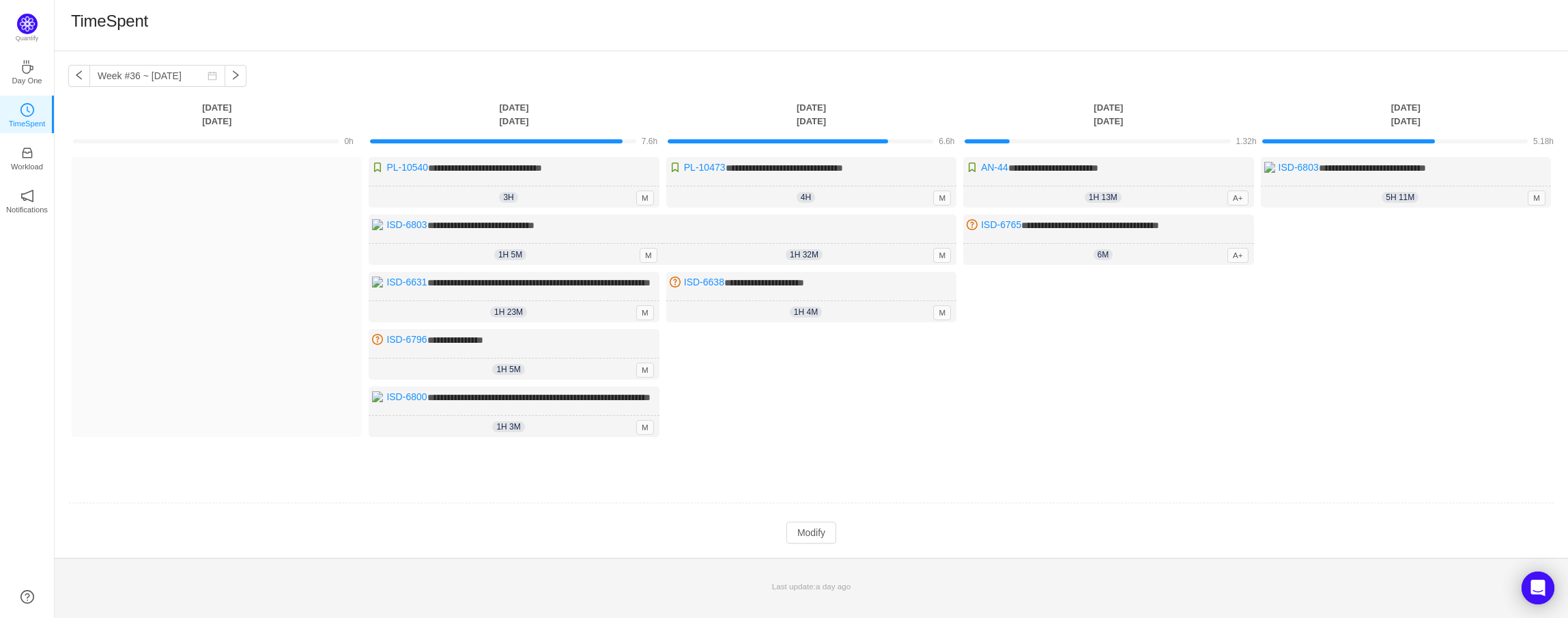
click at [851, 417] on div "Log Time" at bounding box center [811, 393] width 290 height 128
click at [291, 256] on div "Log Time" at bounding box center [216, 297] width 290 height 280
click at [783, 397] on div "Log Time" at bounding box center [811, 393] width 290 height 128
click at [204, 180] on button "Log Time" at bounding box center [206, 178] width 76 height 22
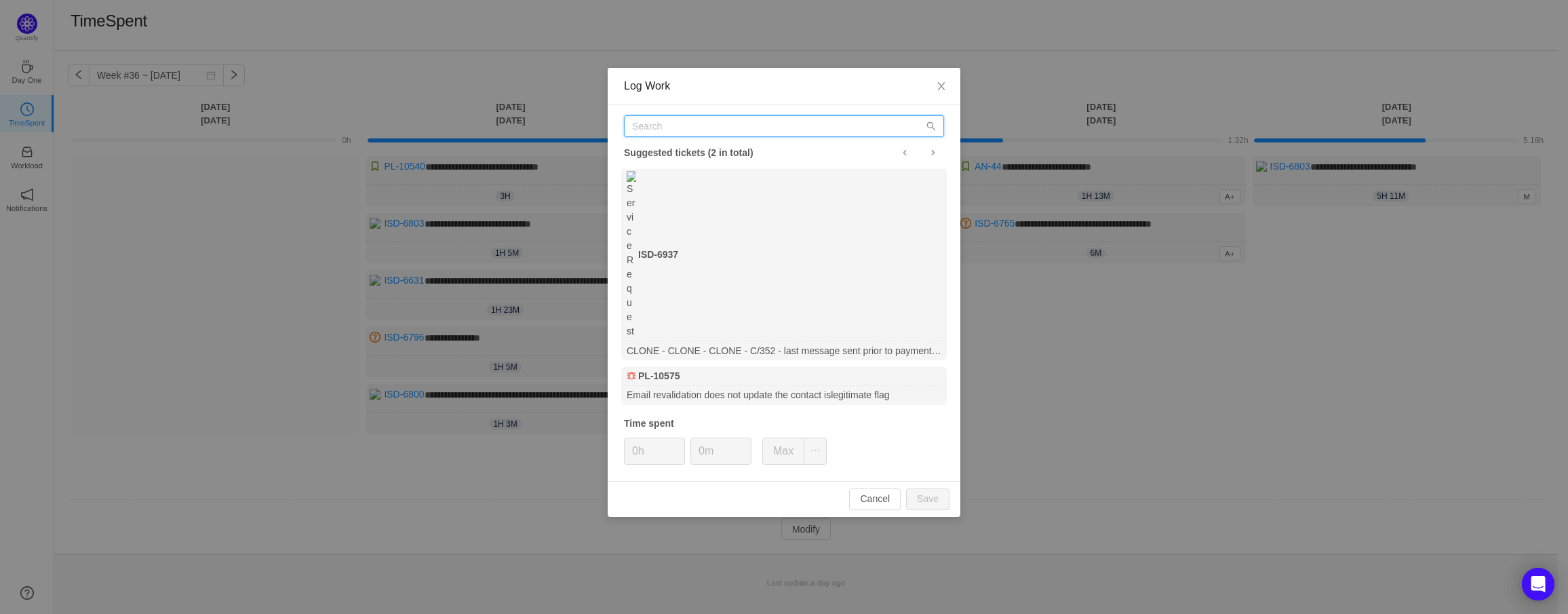
click at [711, 125] on input "text" at bounding box center [784, 125] width 320 height 22
paste input "[URL][DOMAIN_NAME]"
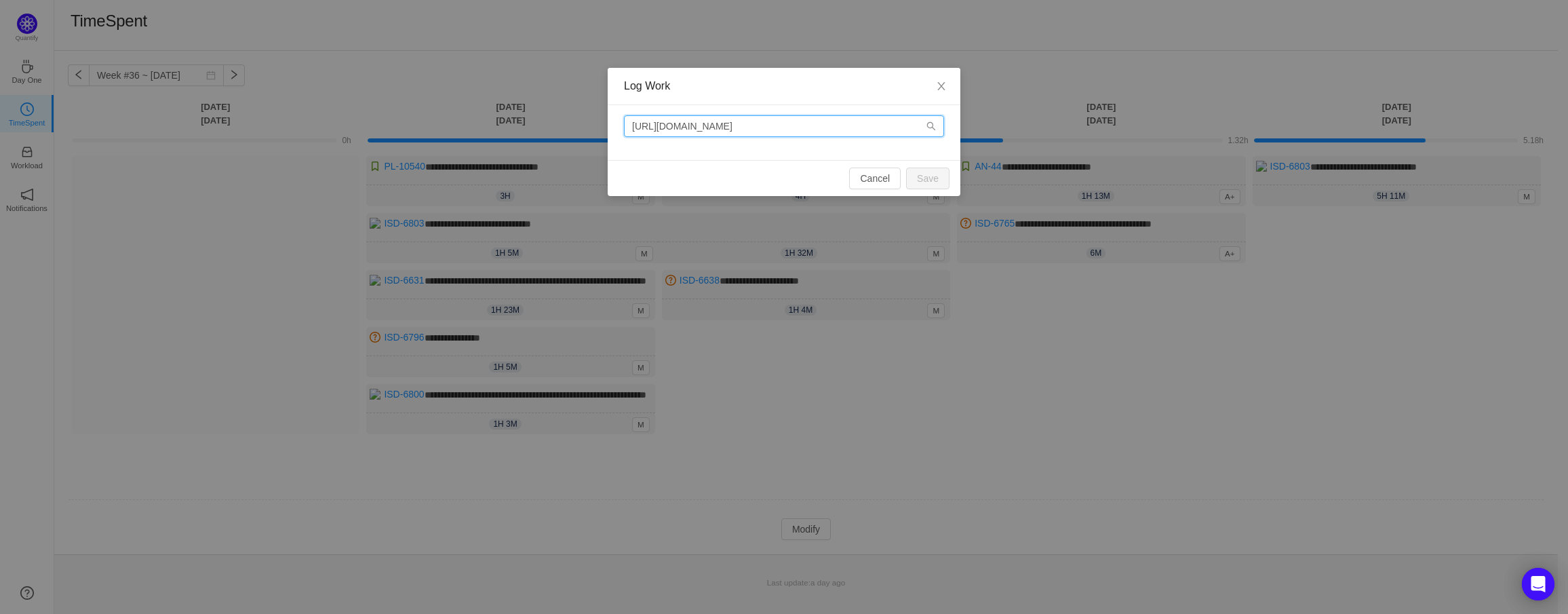
drag, startPoint x: 798, startPoint y: 126, endPoint x: 390, endPoint y: 142, distance: 408.3
click at [390, 142] on div "Log Work [URL][DOMAIN_NAME] Cancel Save" at bounding box center [784, 307] width 1568 height 614
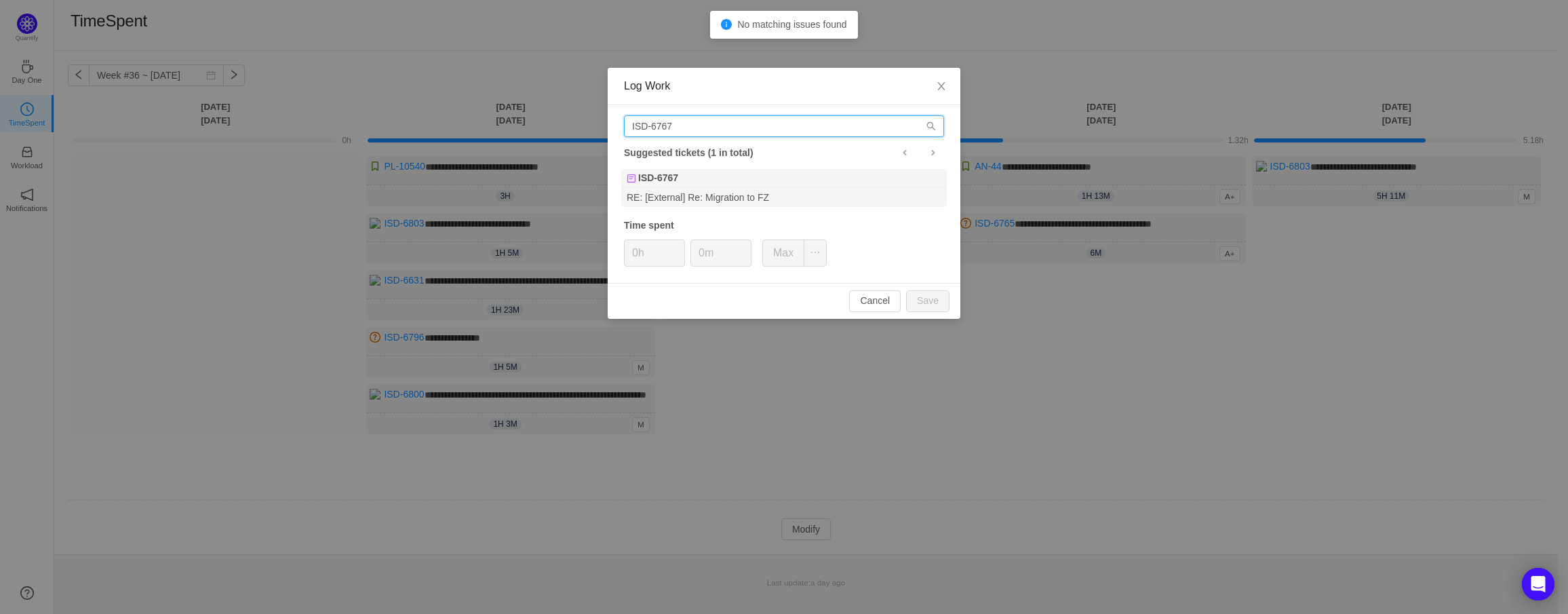
type input "ISD-6767"
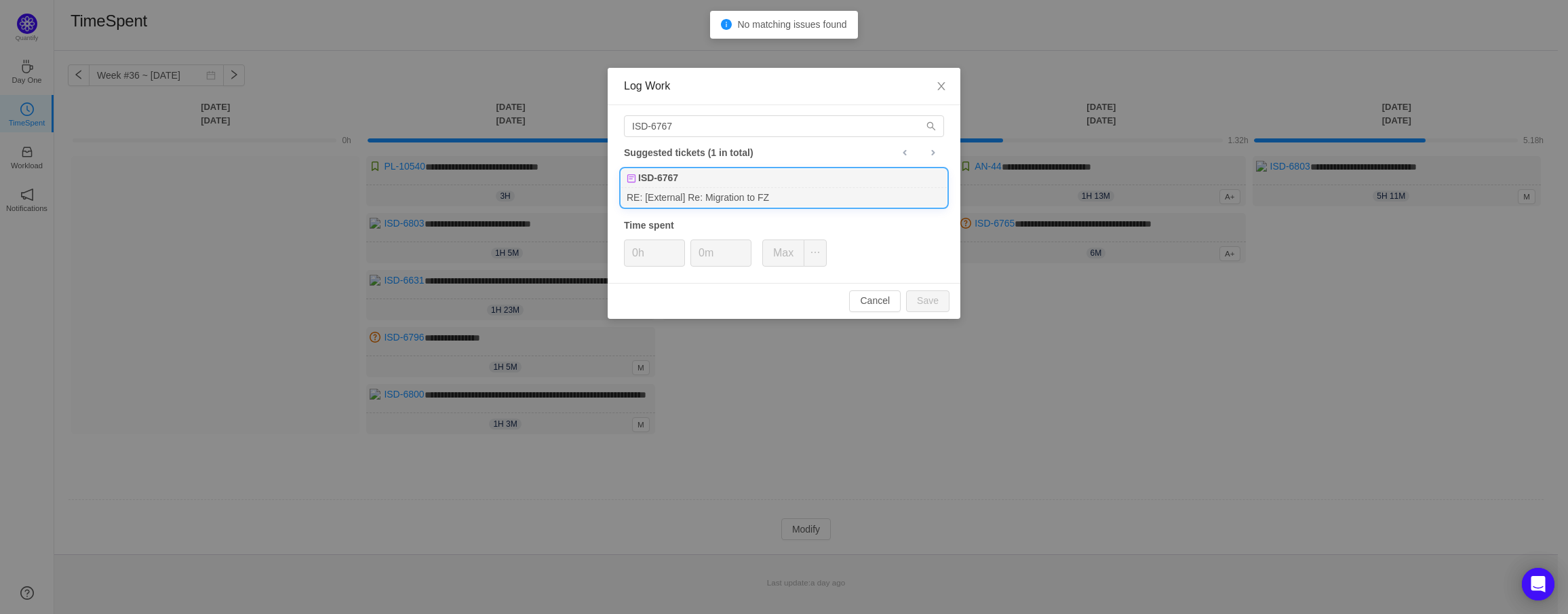
click at [689, 186] on div "ISD-6767" at bounding box center [784, 179] width 326 height 19
click at [650, 245] on input "0h" at bounding box center [654, 253] width 60 height 26
drag, startPoint x: 632, startPoint y: 254, endPoint x: 614, endPoint y: 254, distance: 18.0
click at [615, 254] on div "ISD-6767 Suggested tickets (1 in total) ISD-6767 RE: [External] Re: Migration t…" at bounding box center [784, 194] width 353 height 178
click at [769, 256] on button "Max" at bounding box center [783, 253] width 42 height 28
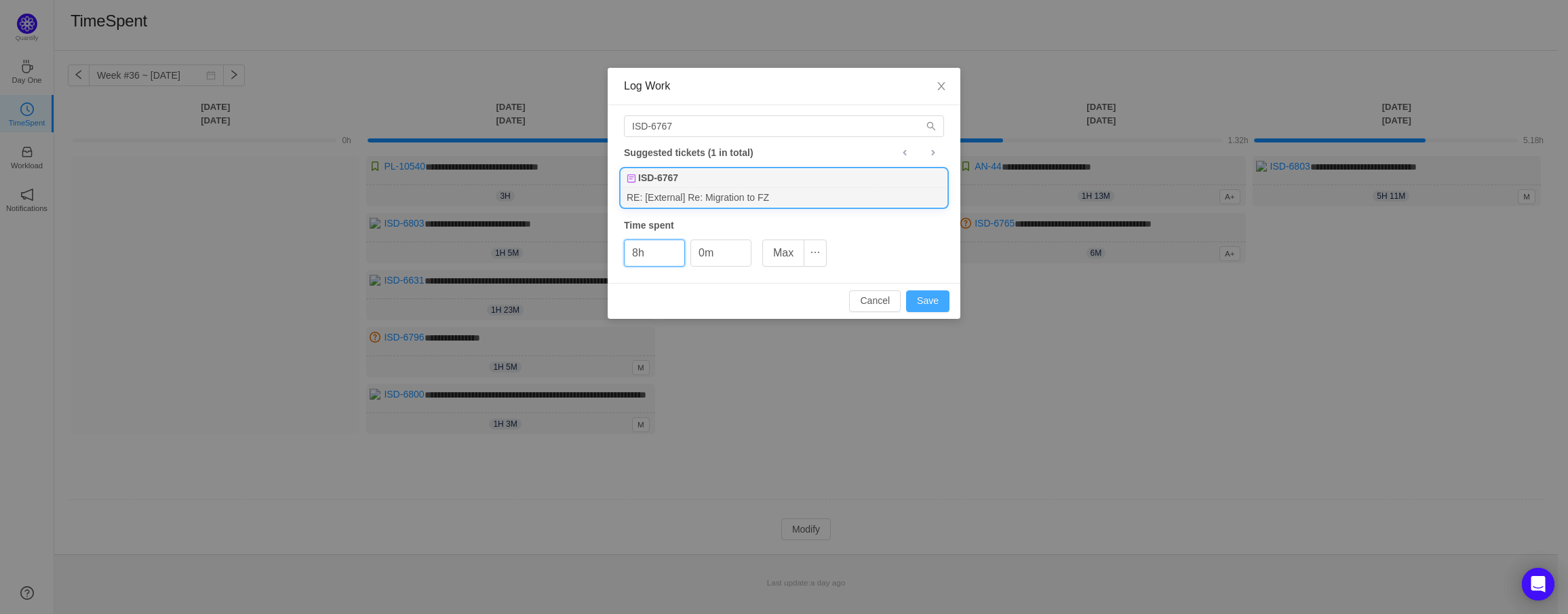
click at [943, 300] on button "Save" at bounding box center [928, 300] width 44 height 22
type input "0h"
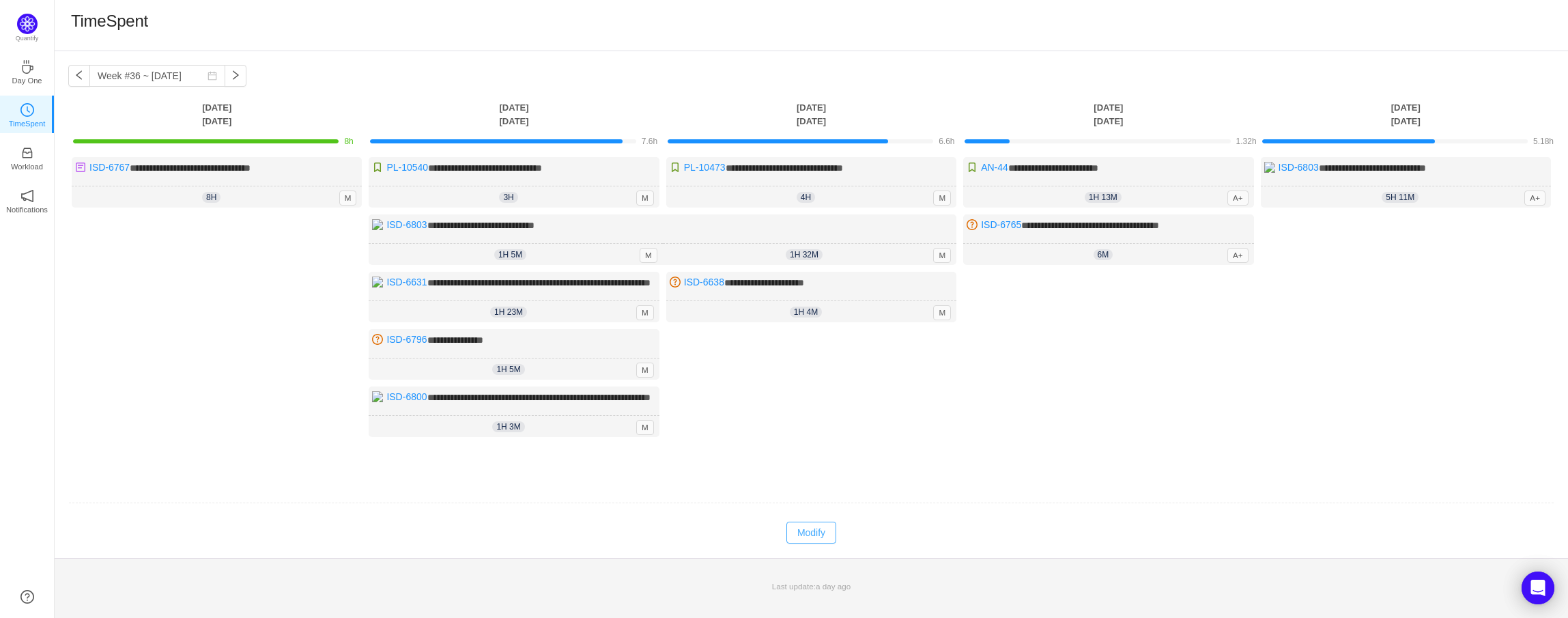
click at [817, 543] on button "Modify" at bounding box center [811, 532] width 50 height 22
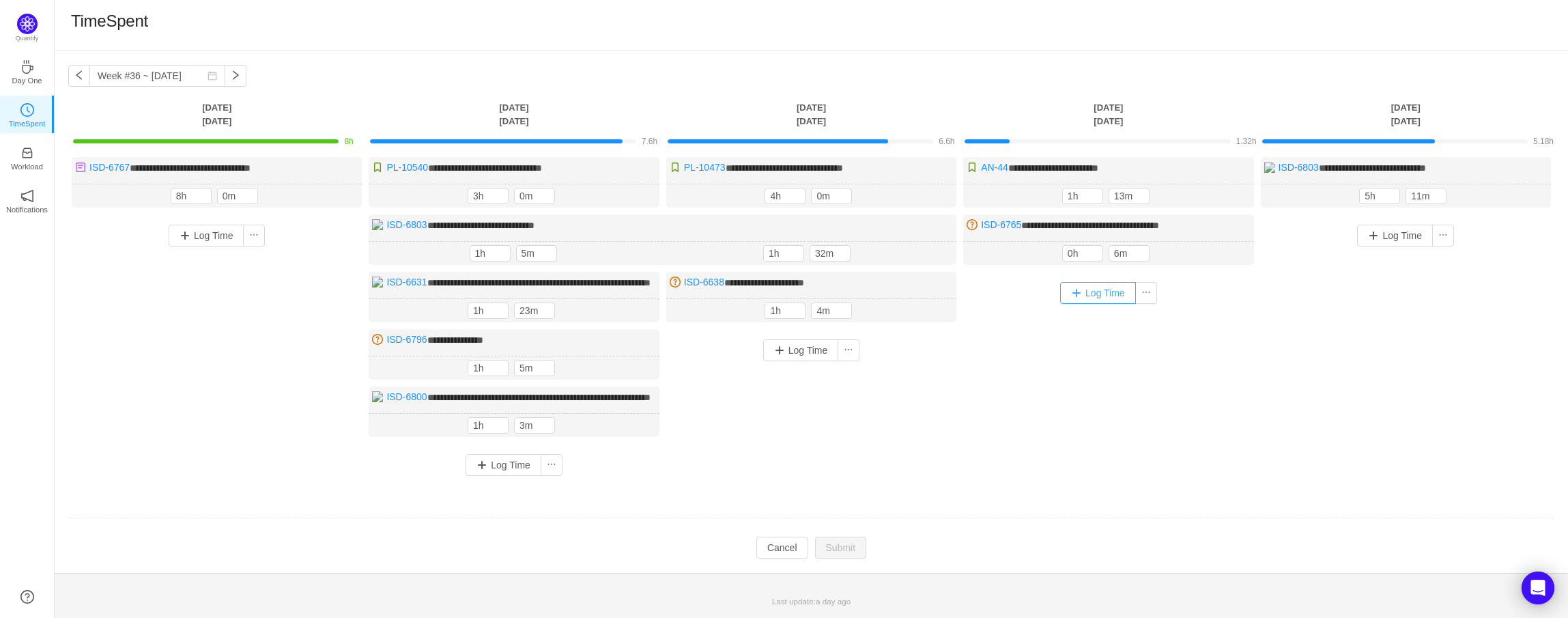
click at [1096, 292] on button "Log Time" at bounding box center [1097, 293] width 76 height 22
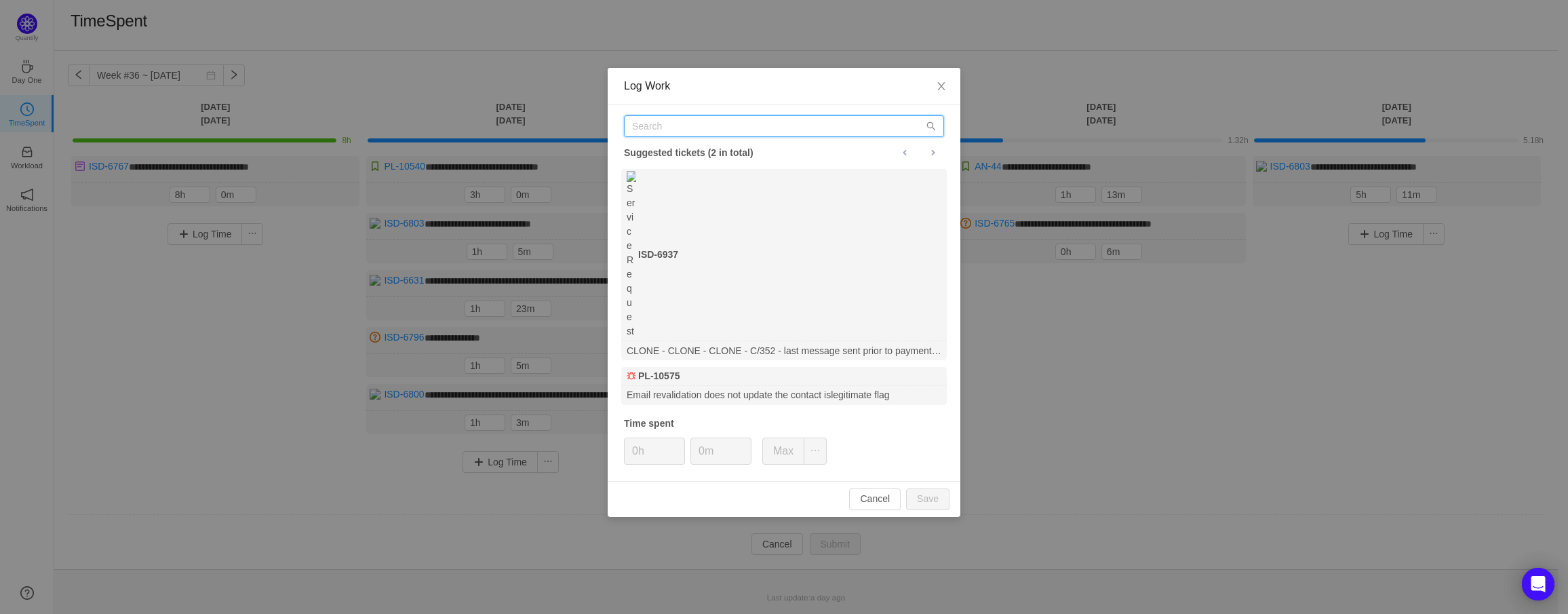
click at [823, 128] on input "text" at bounding box center [784, 125] width 320 height 22
paste input "[URL][DOMAIN_NAME]"
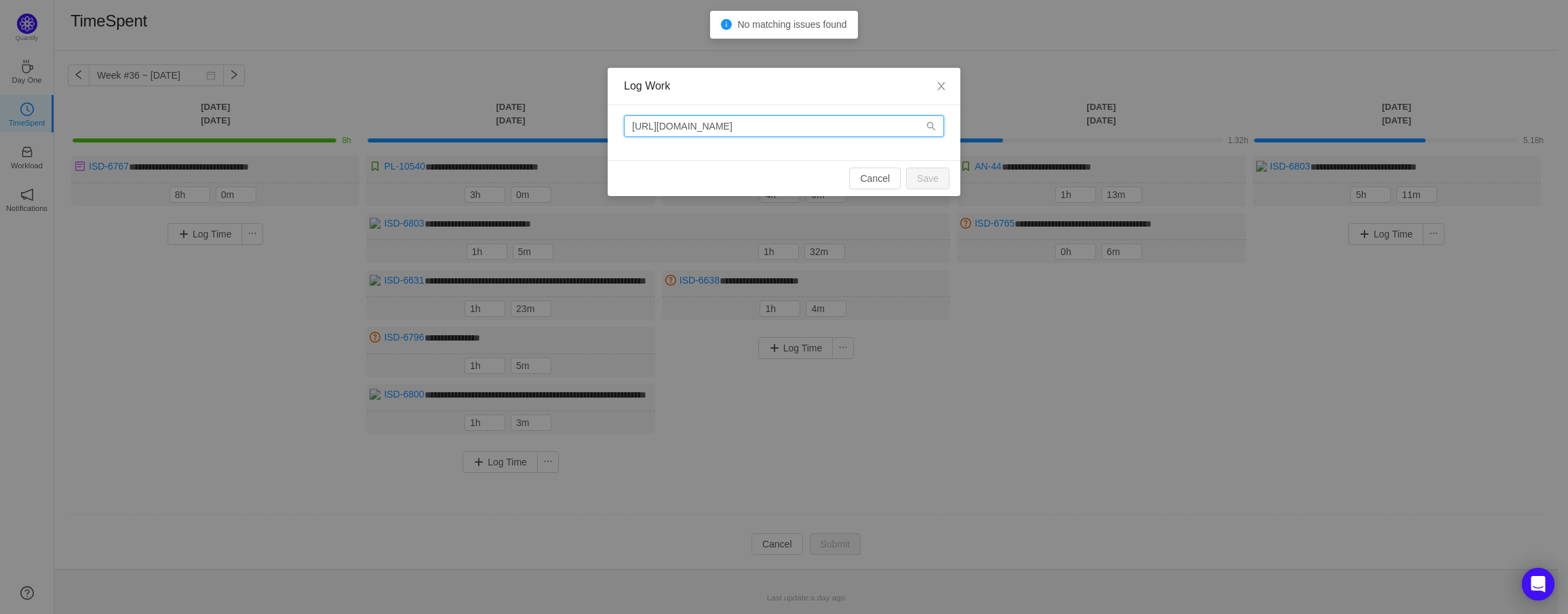
drag, startPoint x: 799, startPoint y: 126, endPoint x: 565, endPoint y: 133, distance: 234.1
click at [565, 133] on div "Log Work [URL][DOMAIN_NAME] Cancel Save" at bounding box center [784, 307] width 1568 height 614
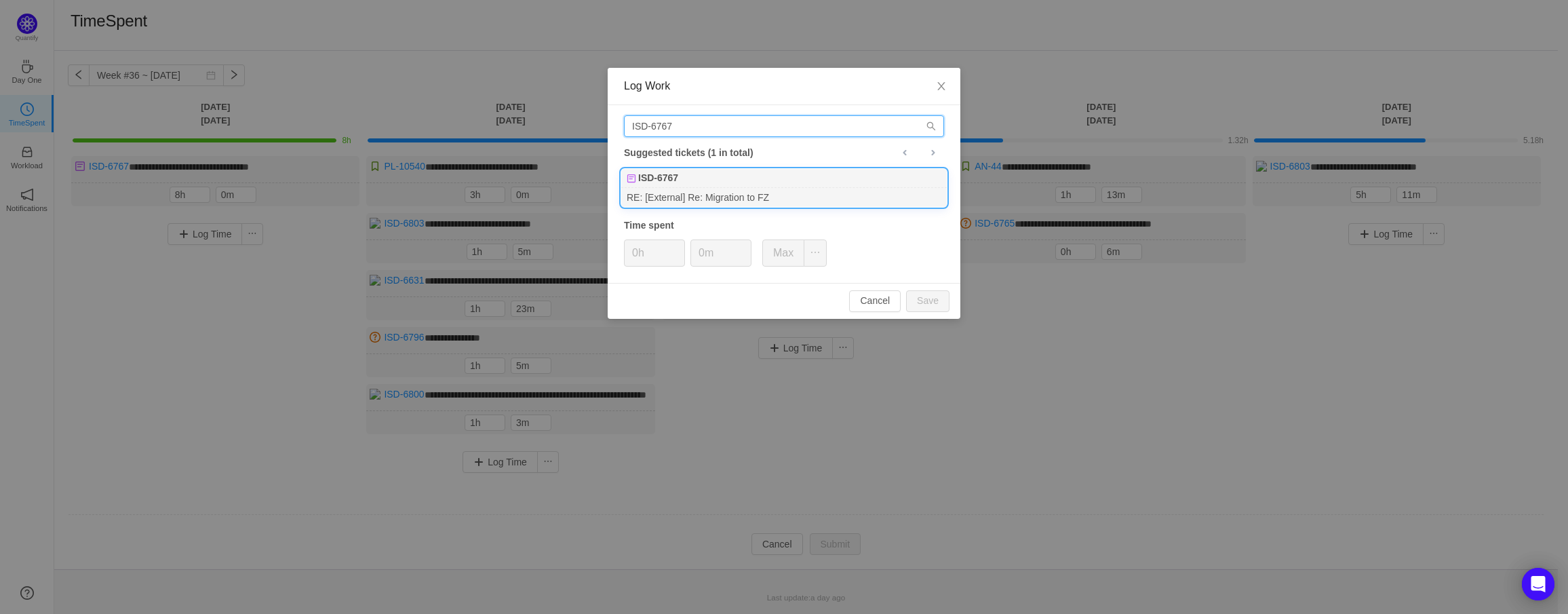
type input "ISD-6767"
click at [679, 189] on div "RE: [External] Re: Migration to FZ" at bounding box center [784, 197] width 326 height 18
click at [935, 301] on button "Save" at bounding box center [928, 300] width 44 height 22
type input "0h"
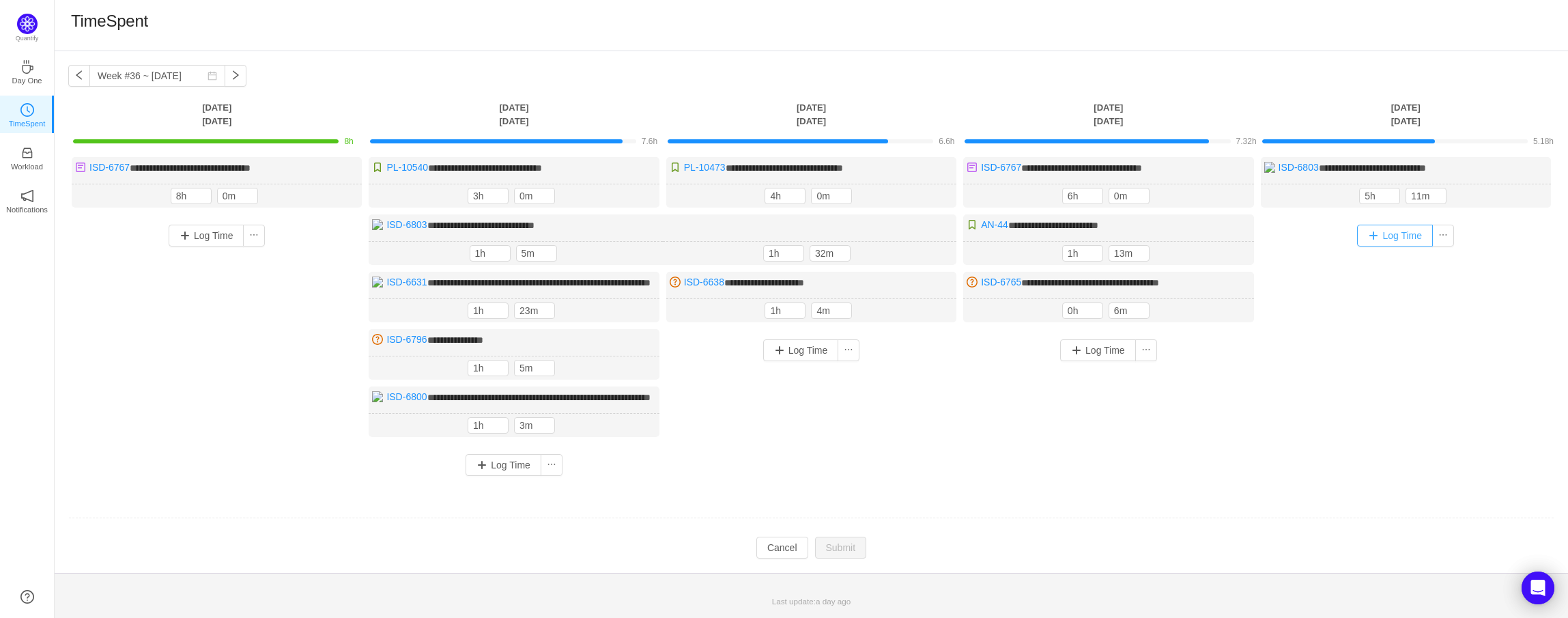
click at [1388, 232] on button "Log Time" at bounding box center [1395, 235] width 76 height 22
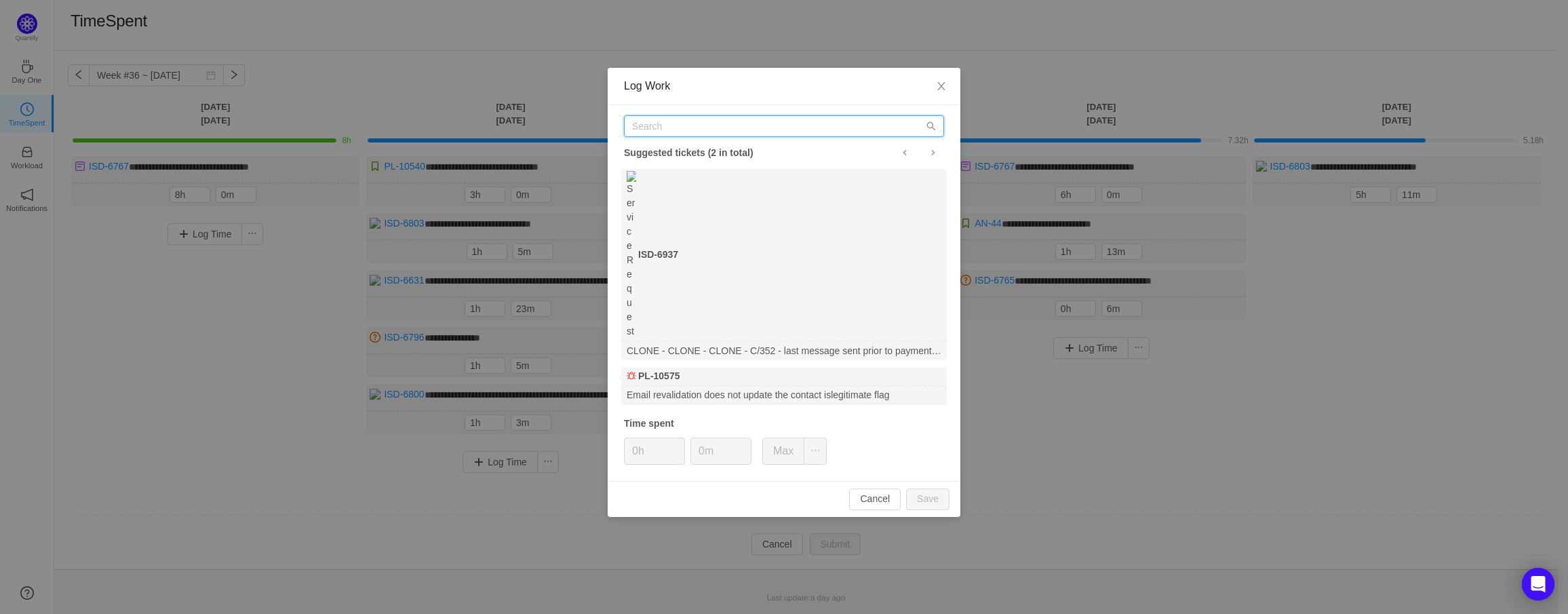
click at [723, 121] on input "text" at bounding box center [784, 125] width 320 height 22
paste input "[URL][DOMAIN_NAME]"
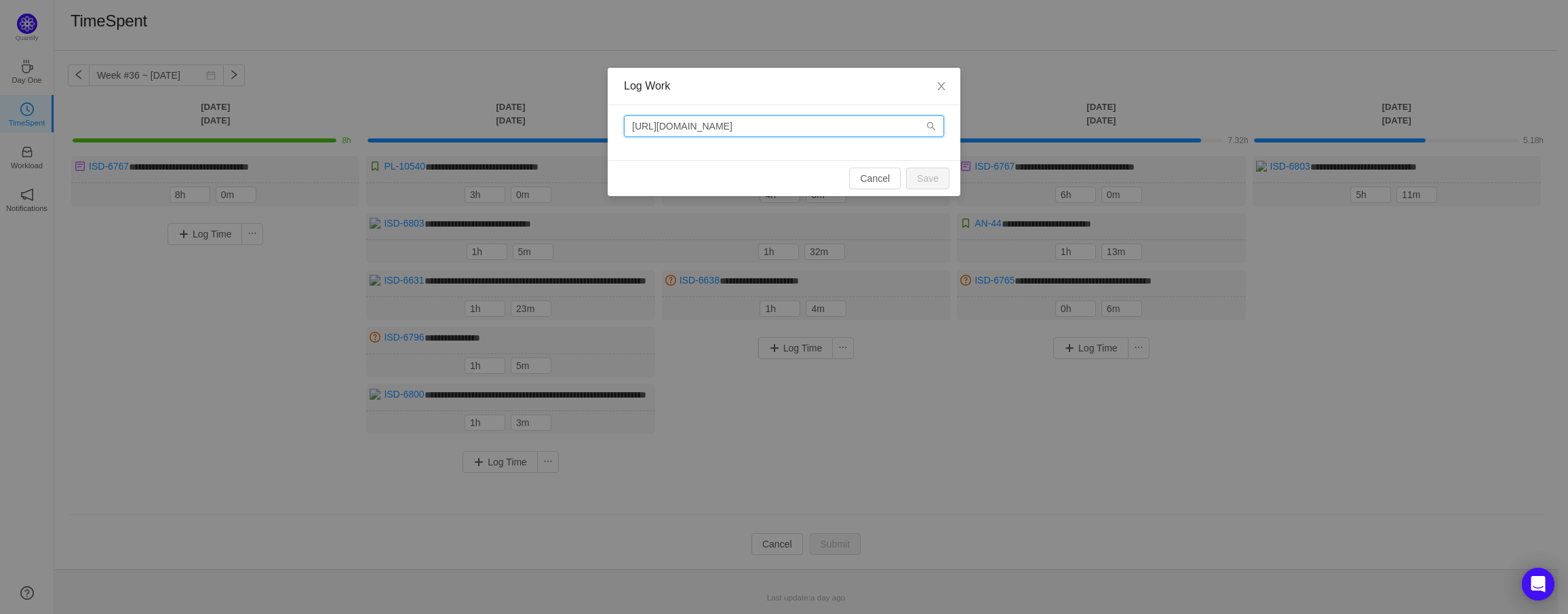
drag, startPoint x: 797, startPoint y: 125, endPoint x: 419, endPoint y: 127, distance: 378.0
click at [419, 127] on div "Log Work [URL][DOMAIN_NAME] Cancel Save" at bounding box center [784, 307] width 1568 height 614
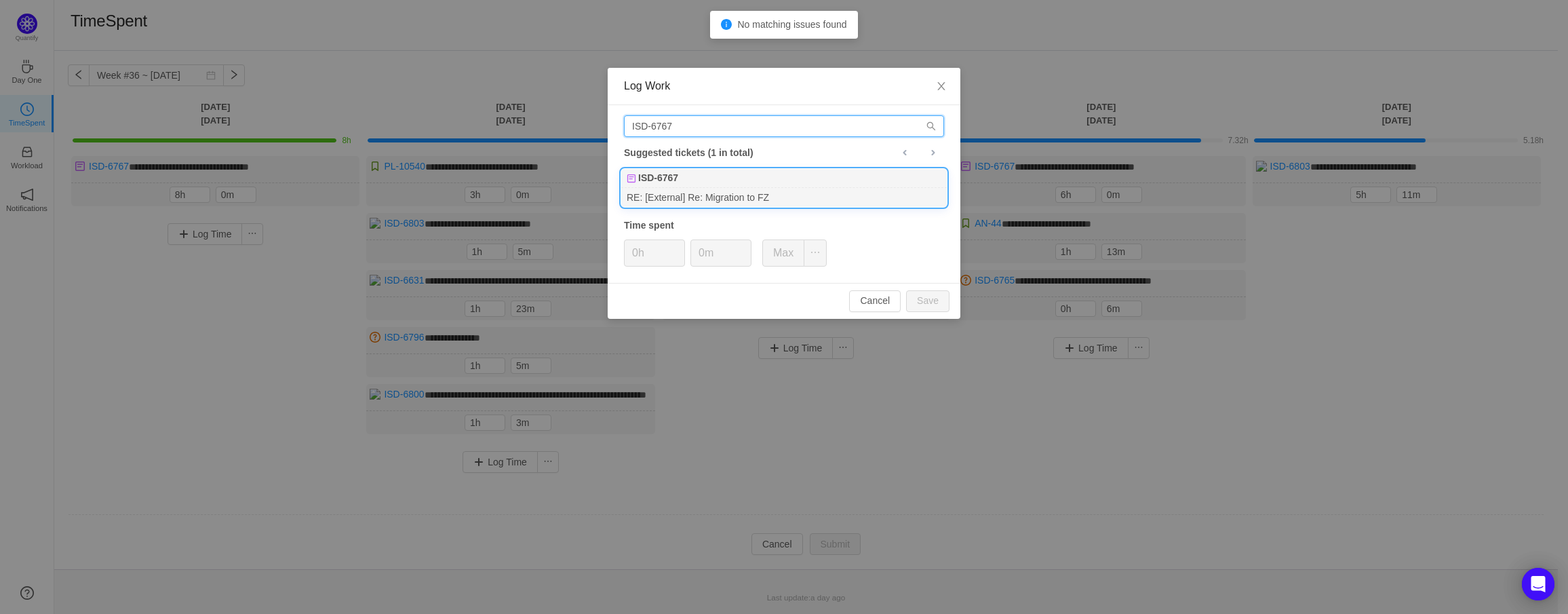
type input "ISD-6767"
click at [709, 186] on div "ISD-6767" at bounding box center [784, 179] width 326 height 19
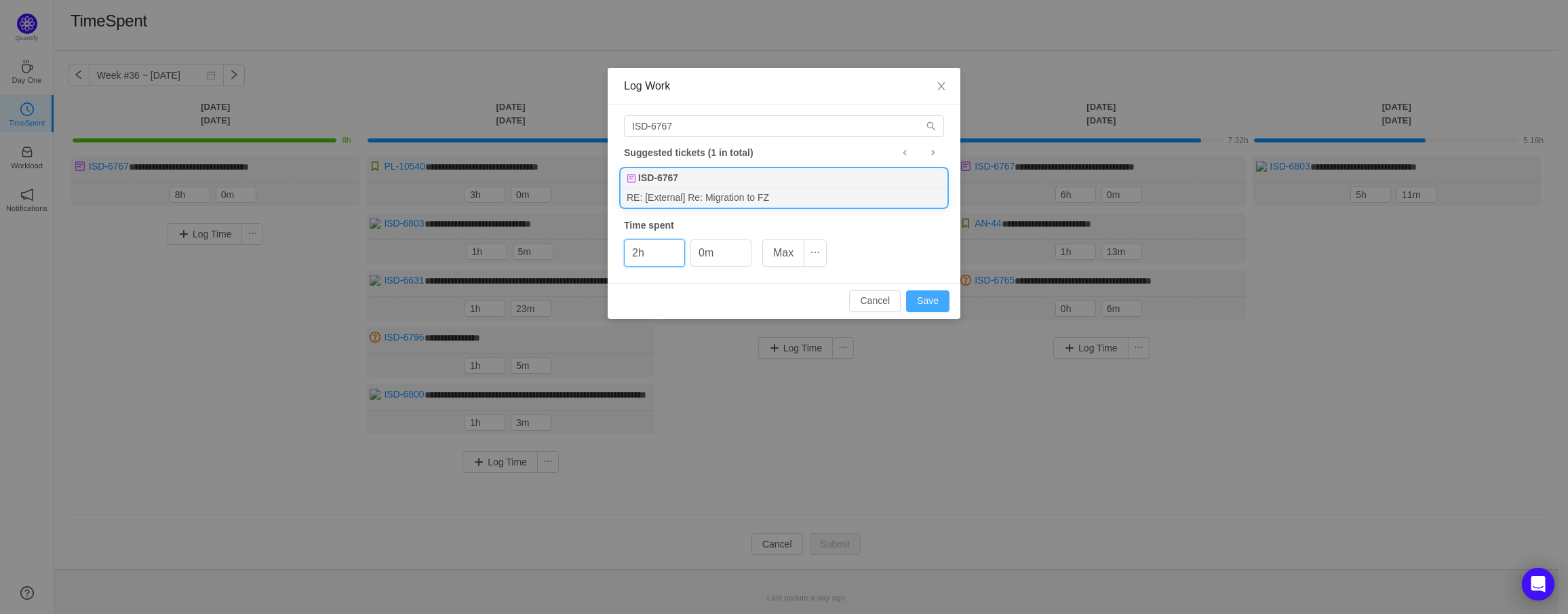
click at [927, 300] on button "Save" at bounding box center [928, 300] width 44 height 22
type input "0h"
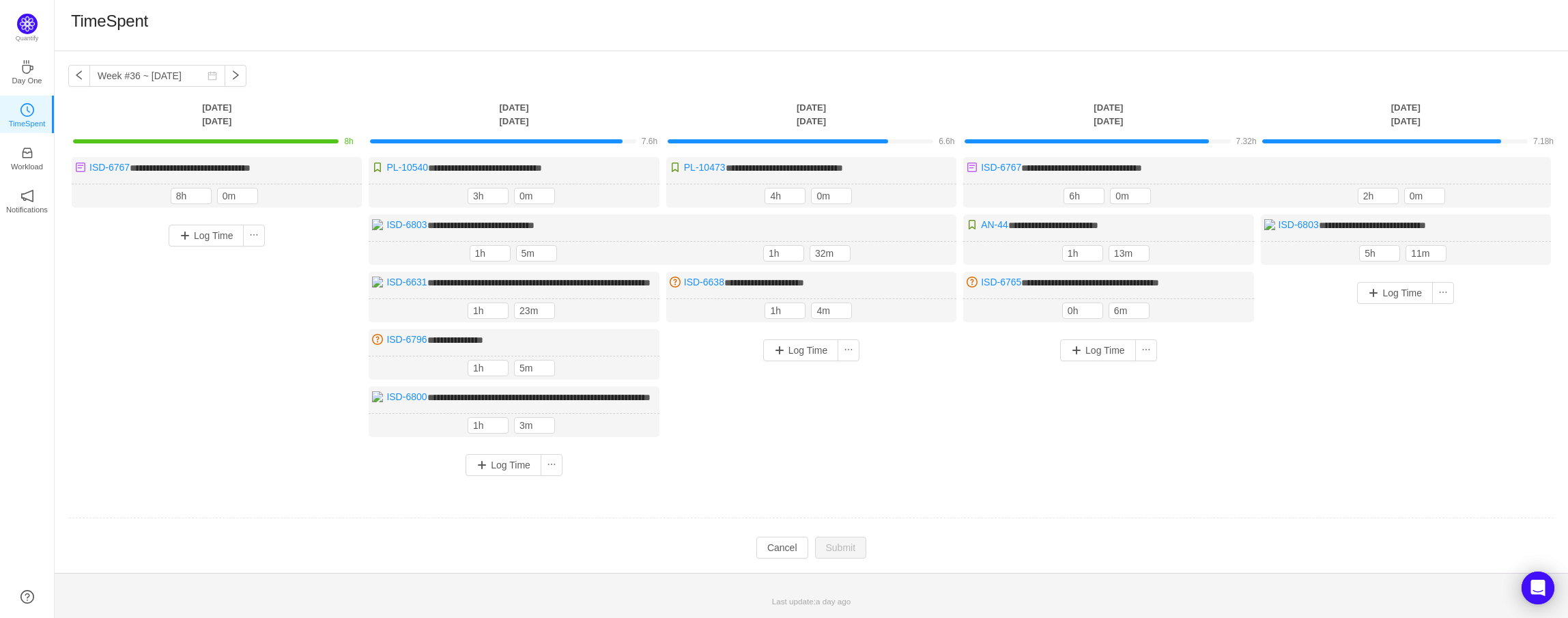
click at [859, 456] on div "Log Time" at bounding box center [811, 397] width 290 height 137
click at [229, 77] on button "button" at bounding box center [235, 76] width 22 height 22
type input "Week #37 ~ [DATE]"
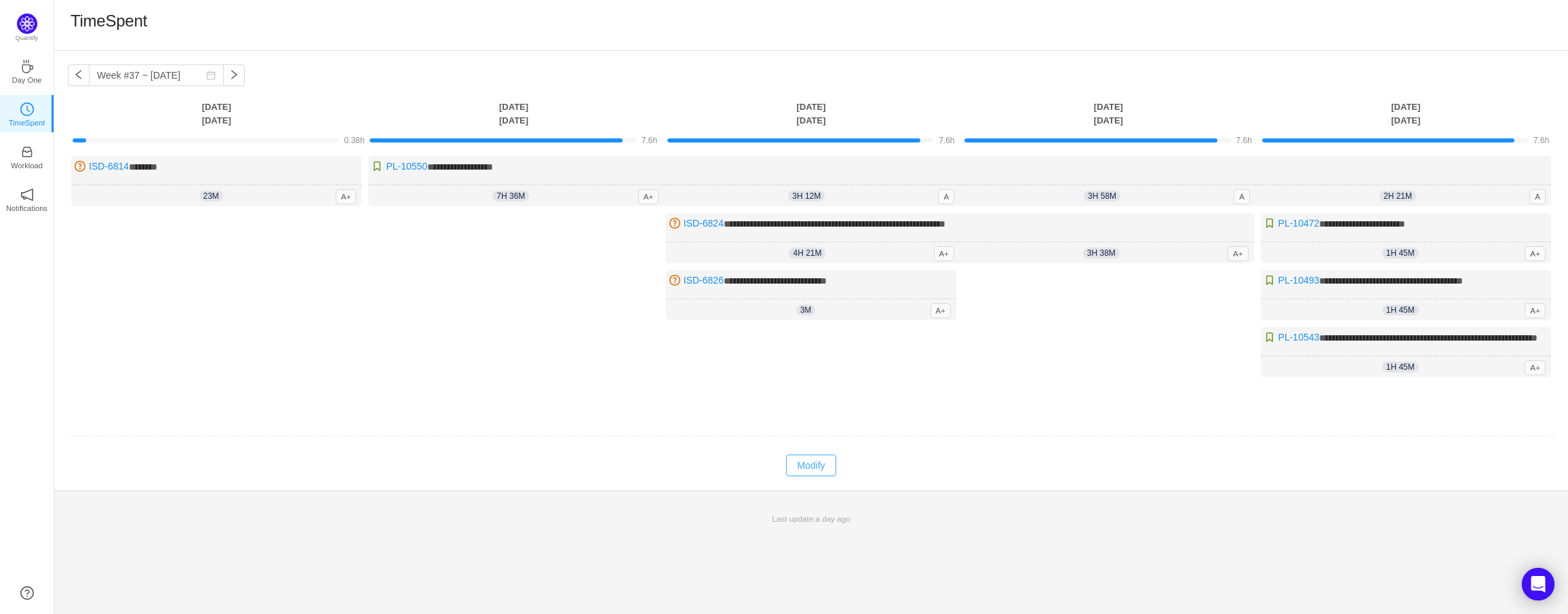
click at [805, 468] on button "Modify" at bounding box center [811, 465] width 49 height 22
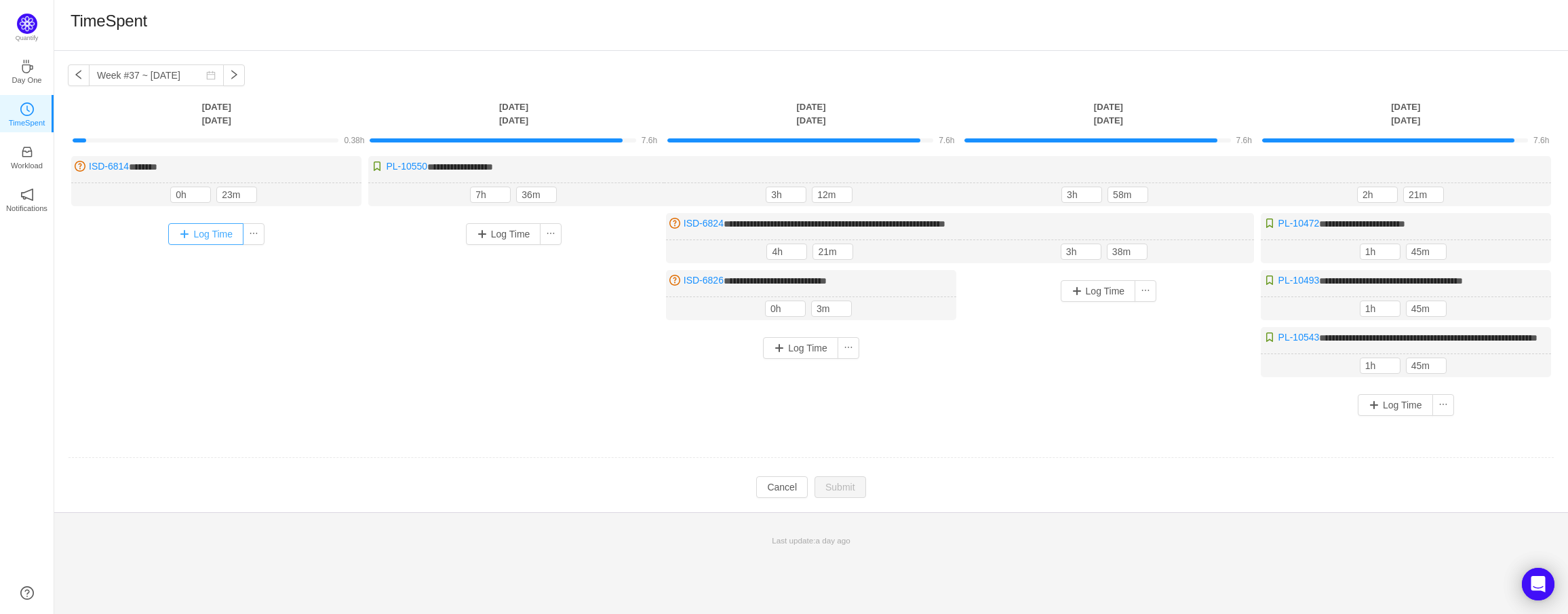
click at [200, 231] on button "Log Time" at bounding box center [205, 234] width 75 height 22
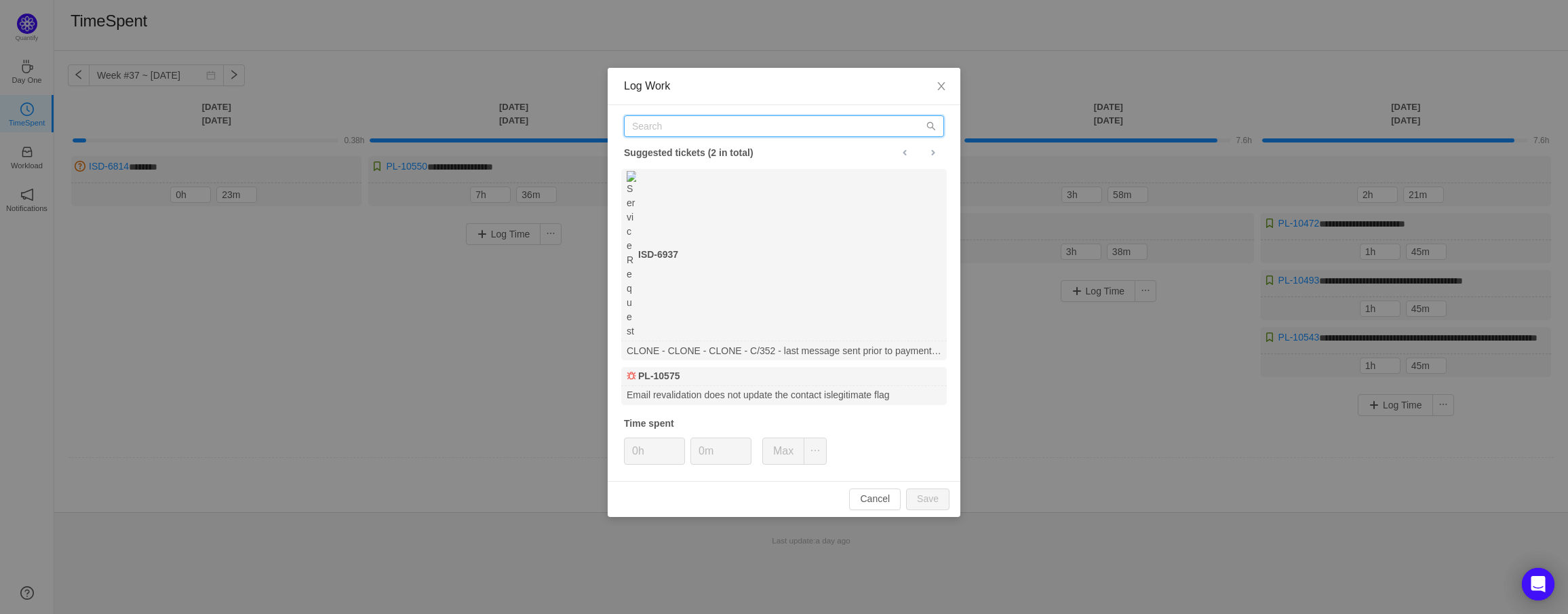
click at [749, 124] on input "text" at bounding box center [784, 125] width 320 height 22
paste input "ISD-6767"
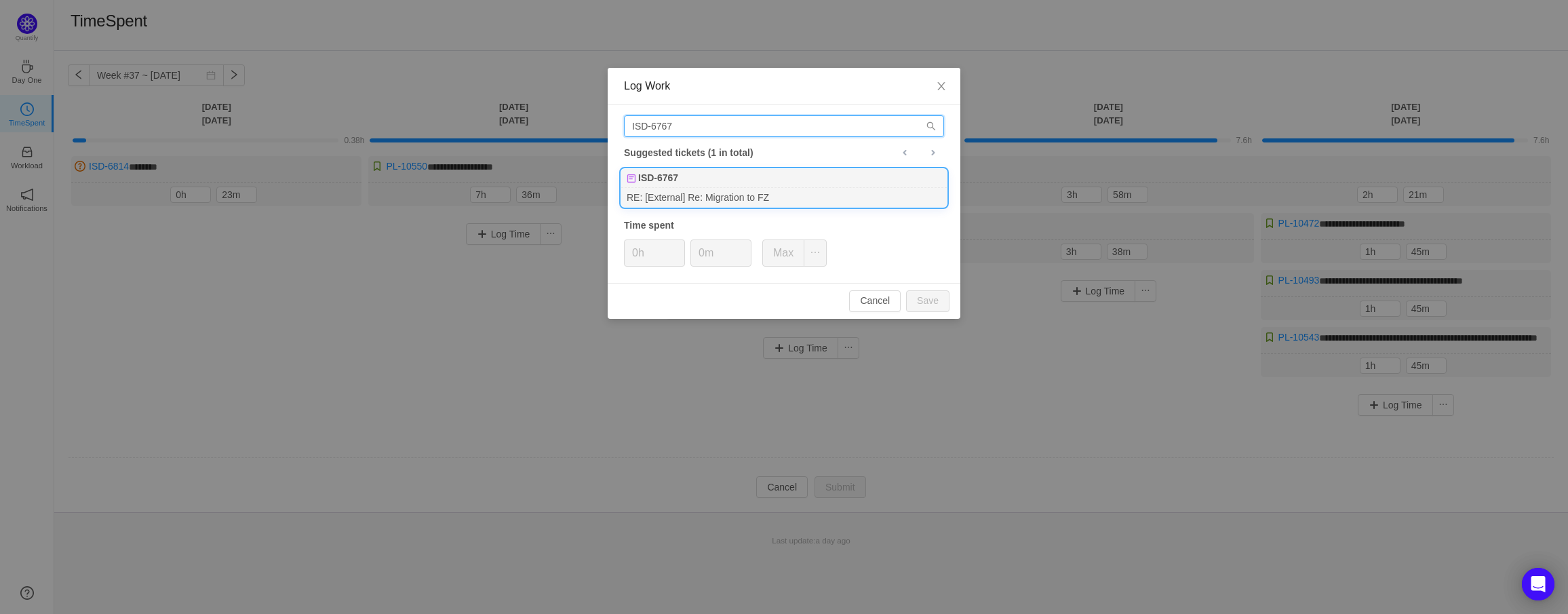
type input "ISD-6767"
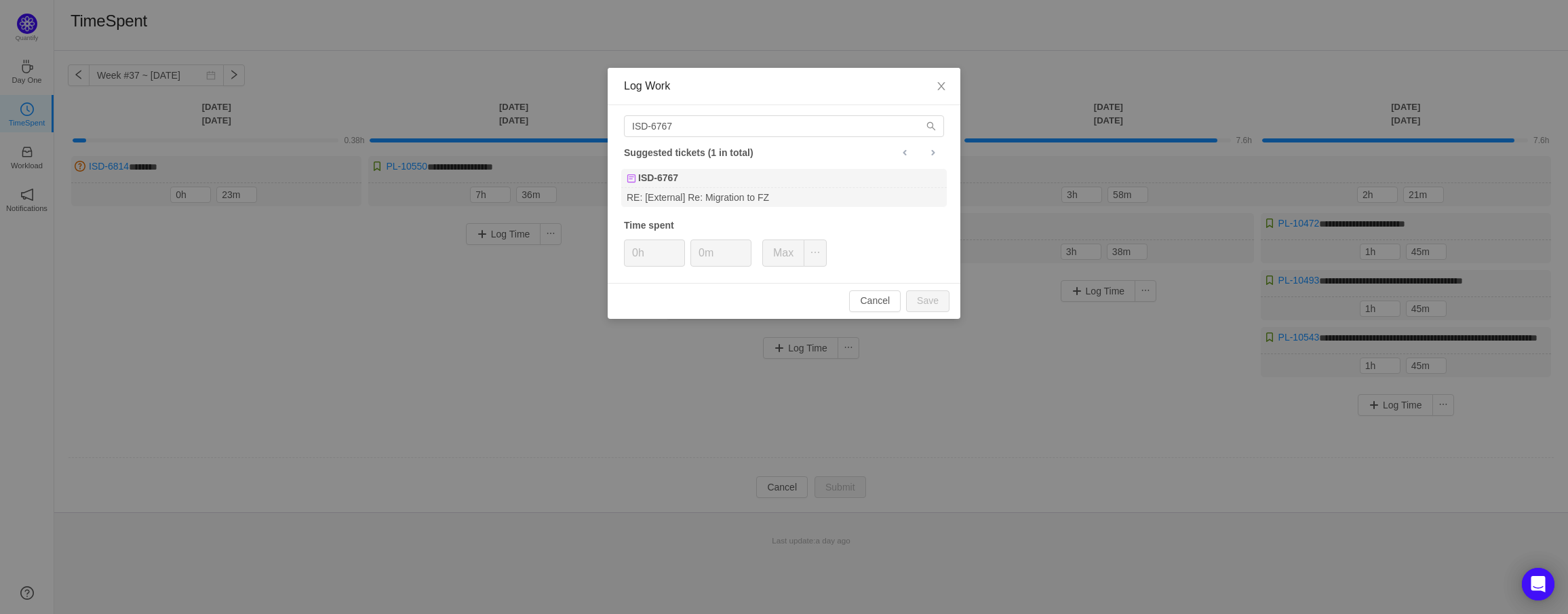
drag, startPoint x: 707, startPoint y: 186, endPoint x: 698, endPoint y: 214, distance: 29.4
click at [707, 186] on div "ISD-6767" at bounding box center [784, 179] width 326 height 19
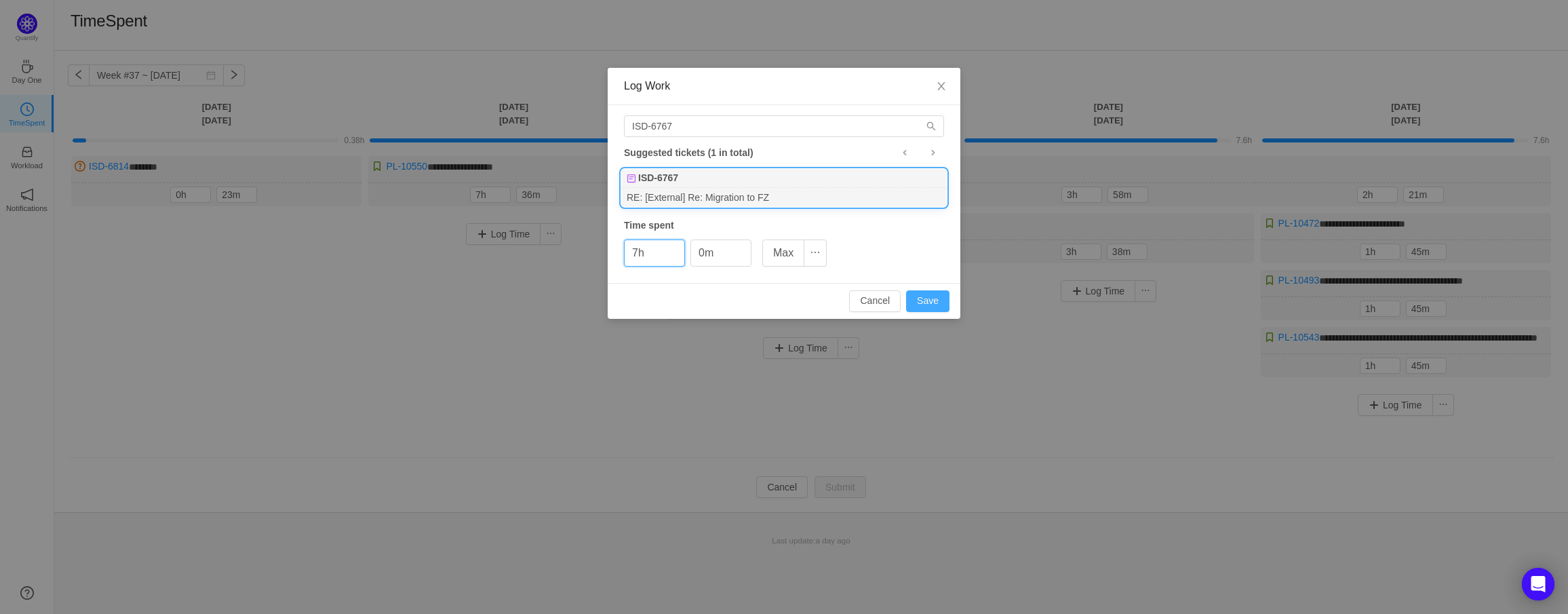
click at [928, 299] on button "Save" at bounding box center [928, 300] width 44 height 22
type input "0h"
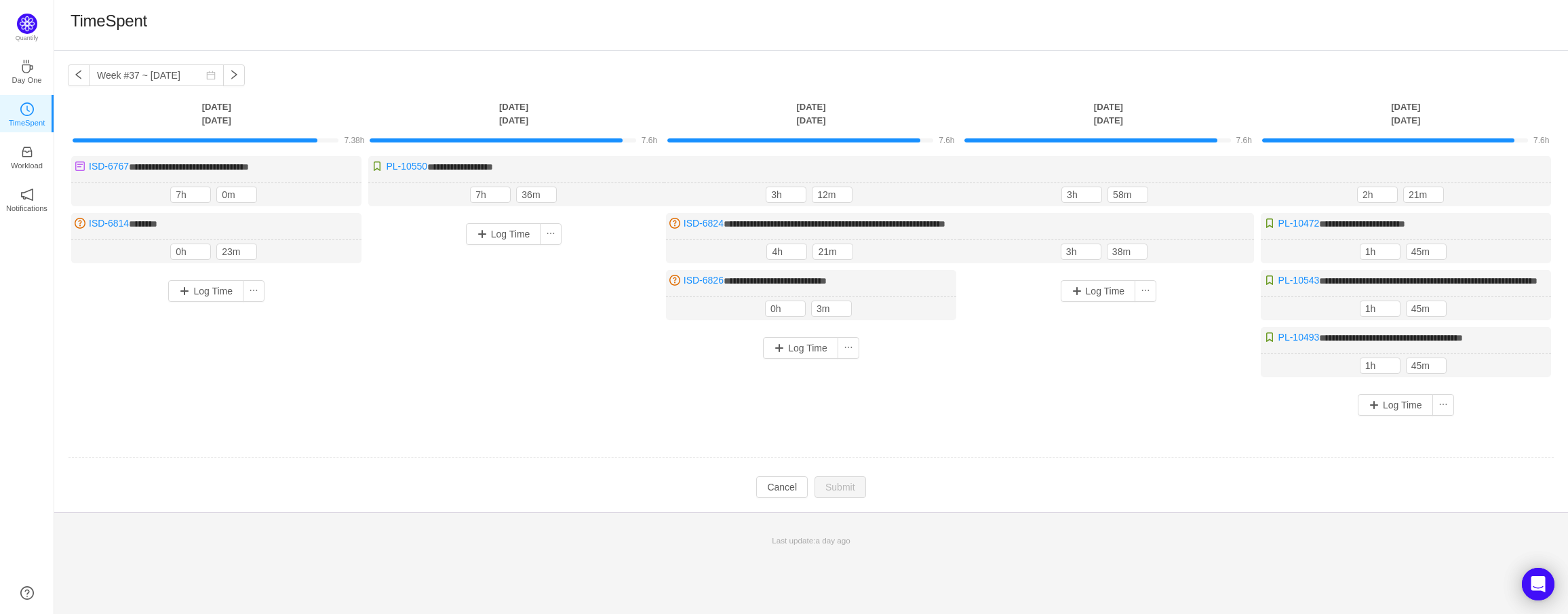
click at [474, 355] on div "Log Time" at bounding box center [513, 301] width 290 height 177
click at [223, 67] on button "button" at bounding box center [234, 75] width 22 height 22
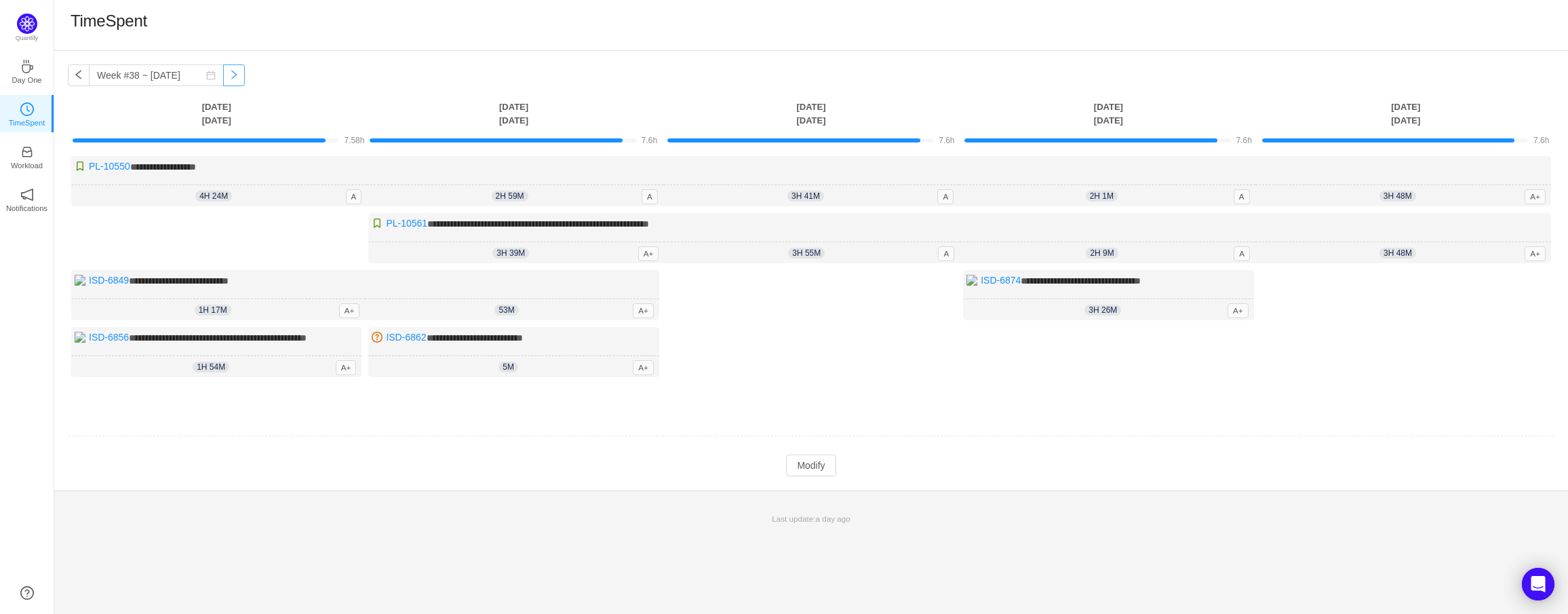
click at [223, 80] on button "button" at bounding box center [234, 75] width 22 height 22
type input "Week #39 ~ [DATE]"
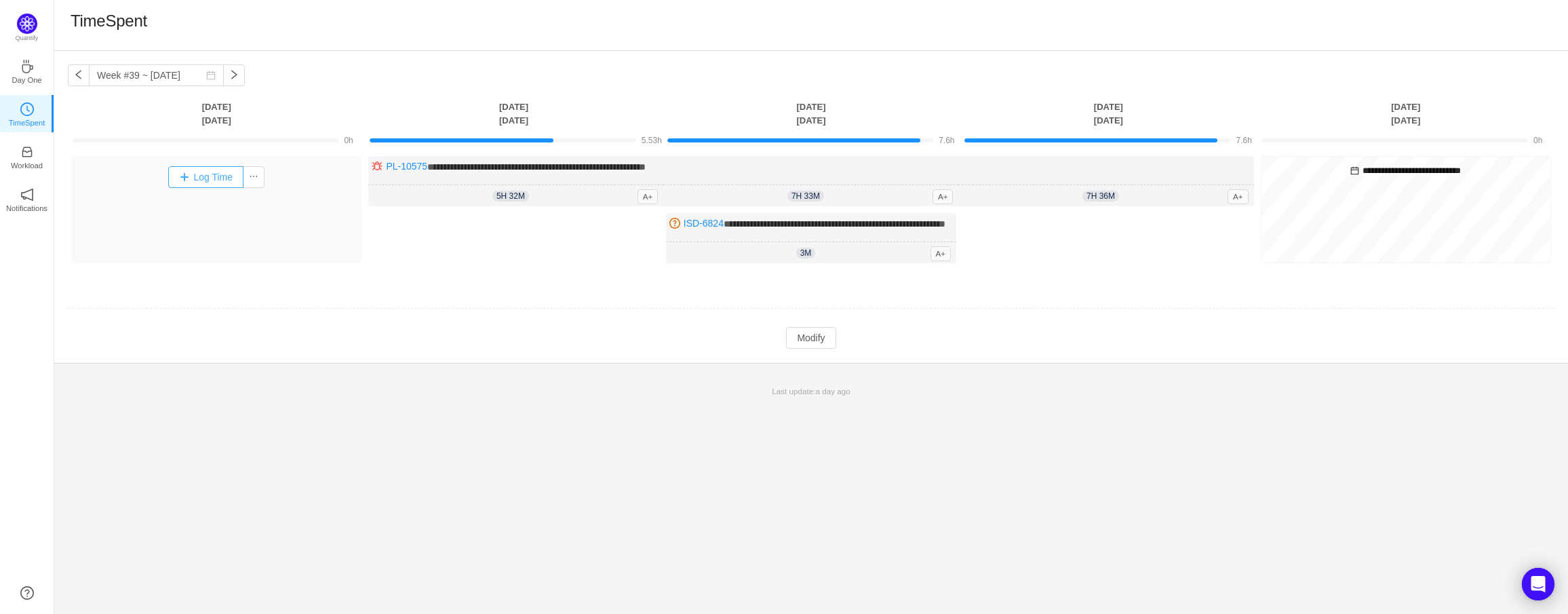
click at [212, 172] on button "Log Time" at bounding box center [205, 177] width 75 height 22
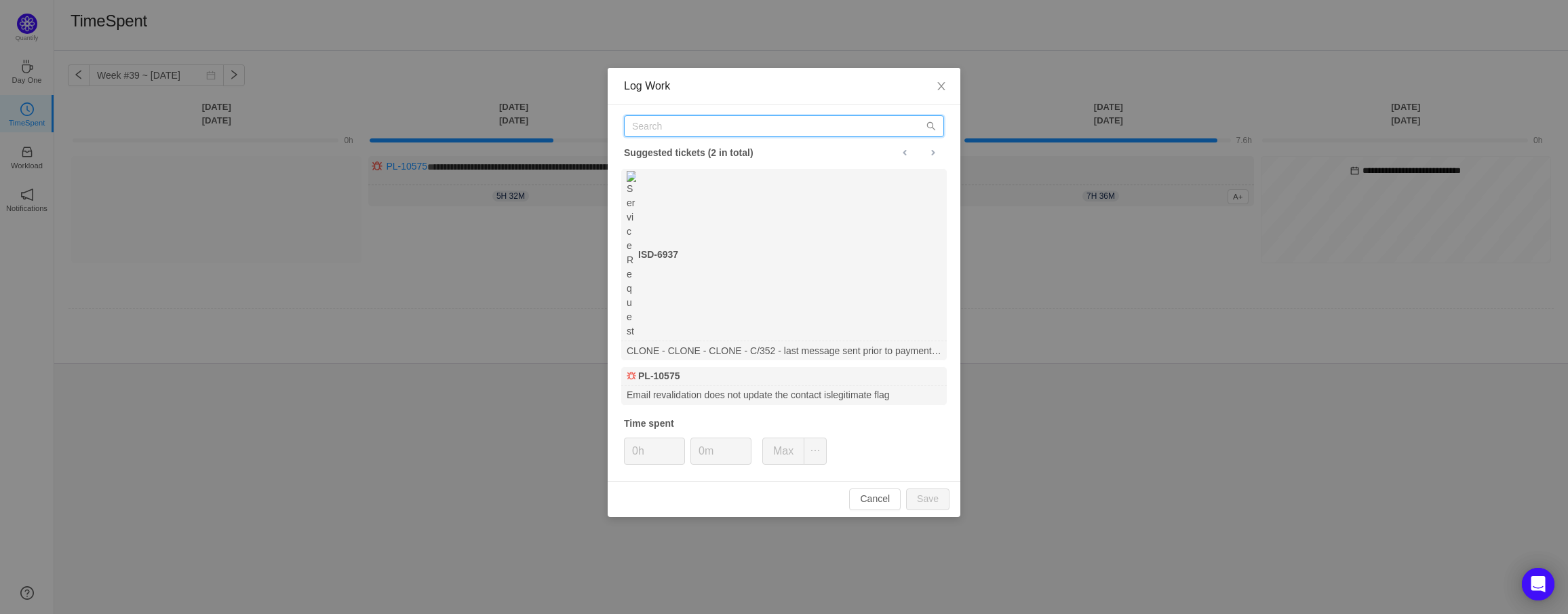
click at [702, 131] on input "text" at bounding box center [784, 125] width 320 height 22
paste input "ISD-6767"
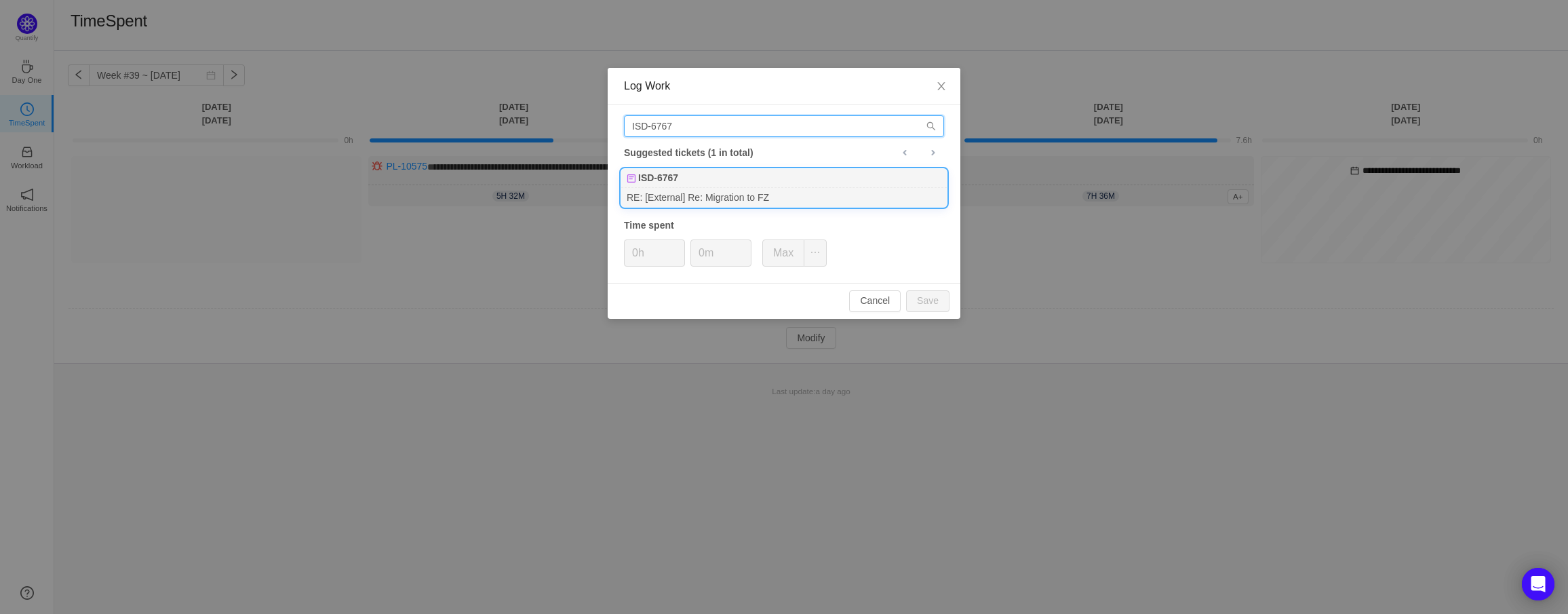
type input "ISD-6767"
drag, startPoint x: 679, startPoint y: 182, endPoint x: 688, endPoint y: 187, distance: 10.3
click at [679, 182] on b "ISD-6767" at bounding box center [659, 178] width 40 height 14
click at [786, 245] on button "Max" at bounding box center [783, 253] width 42 height 28
drag, startPoint x: 938, startPoint y: 303, endPoint x: 927, endPoint y: 302, distance: 11.0
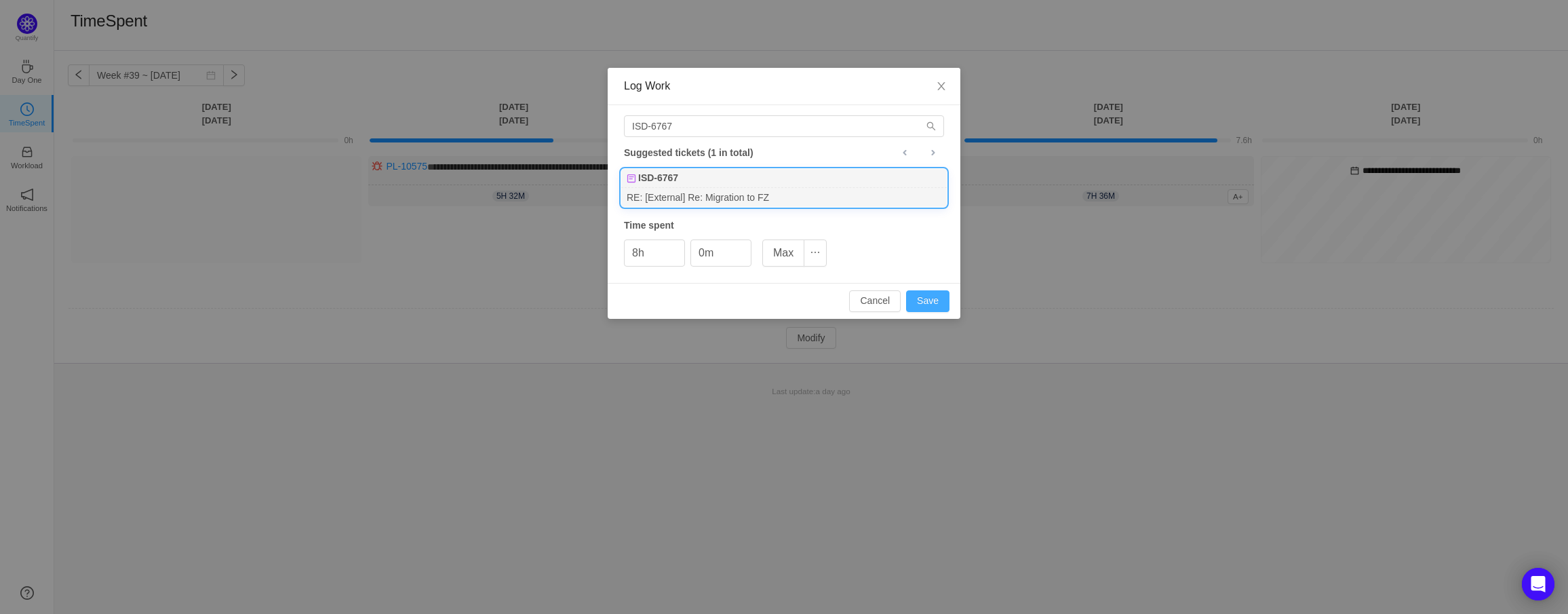
click at [937, 303] on button "Save" at bounding box center [928, 300] width 44 height 22
type input "0h"
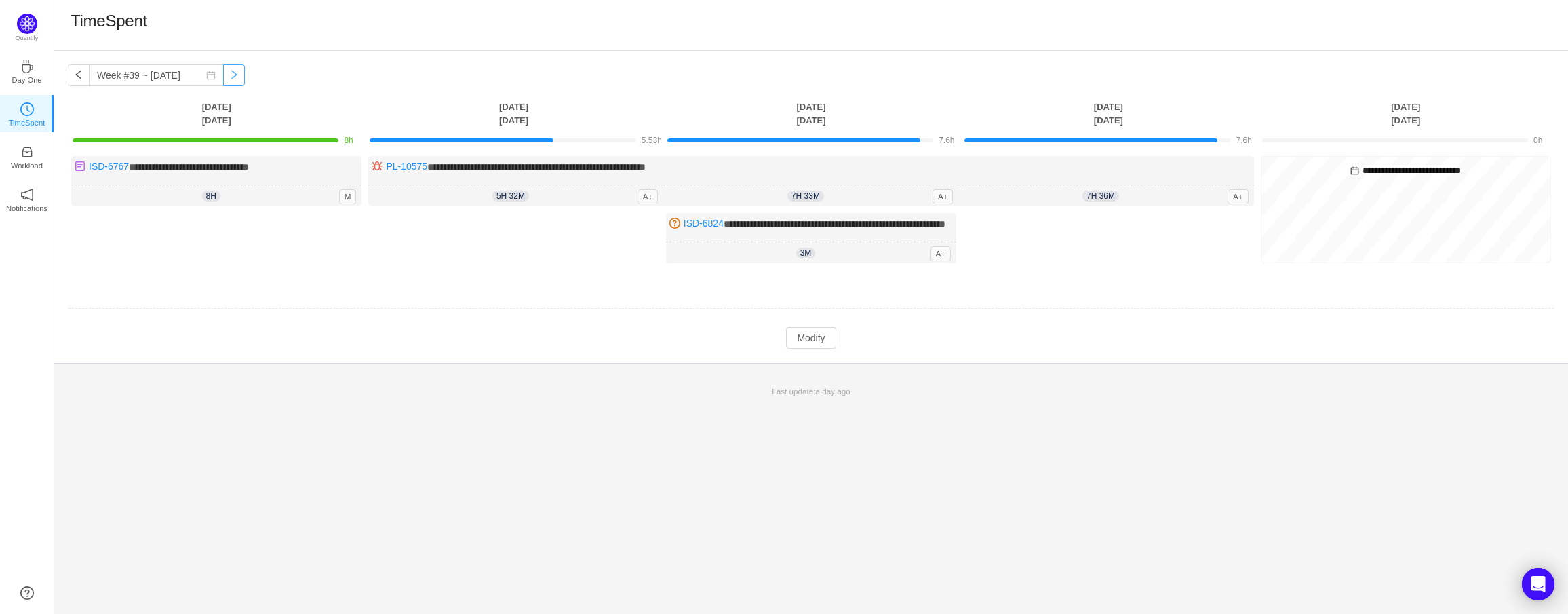
click at [225, 77] on button "button" at bounding box center [234, 75] width 22 height 22
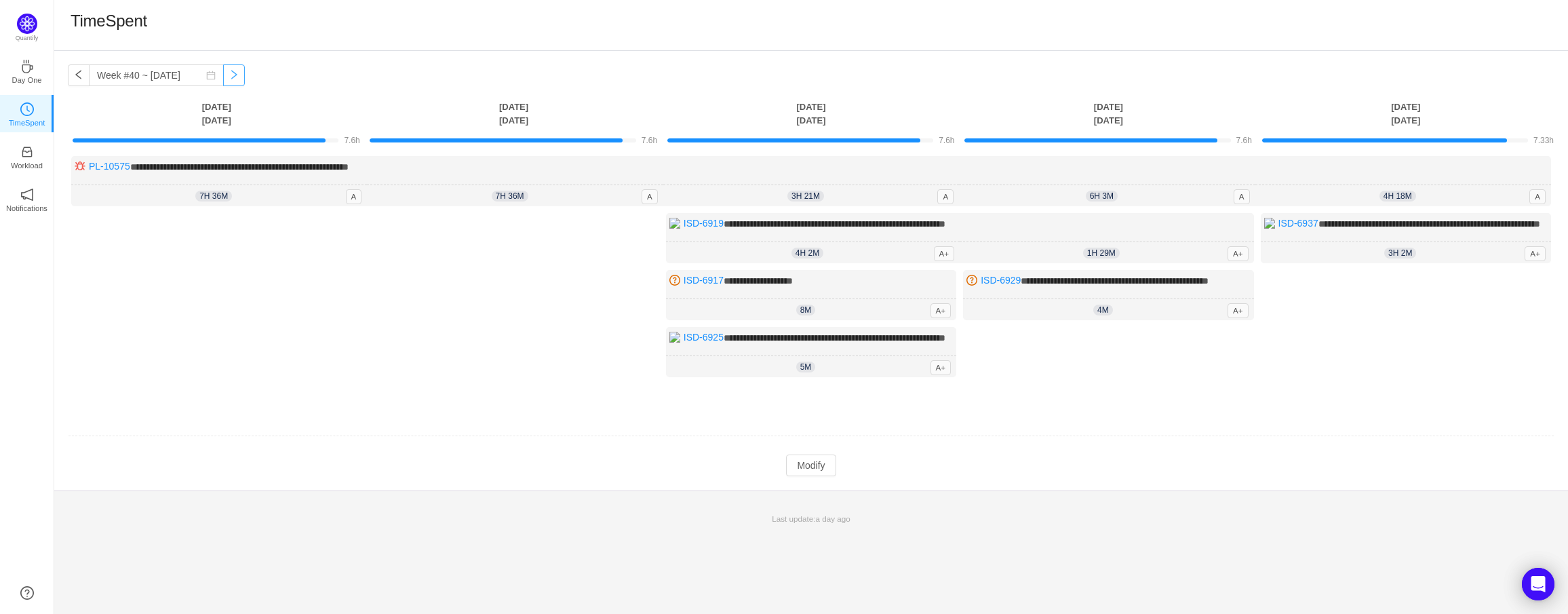
click at [223, 75] on button "button" at bounding box center [234, 75] width 22 height 22
click at [69, 76] on button "button" at bounding box center [78, 75] width 22 height 22
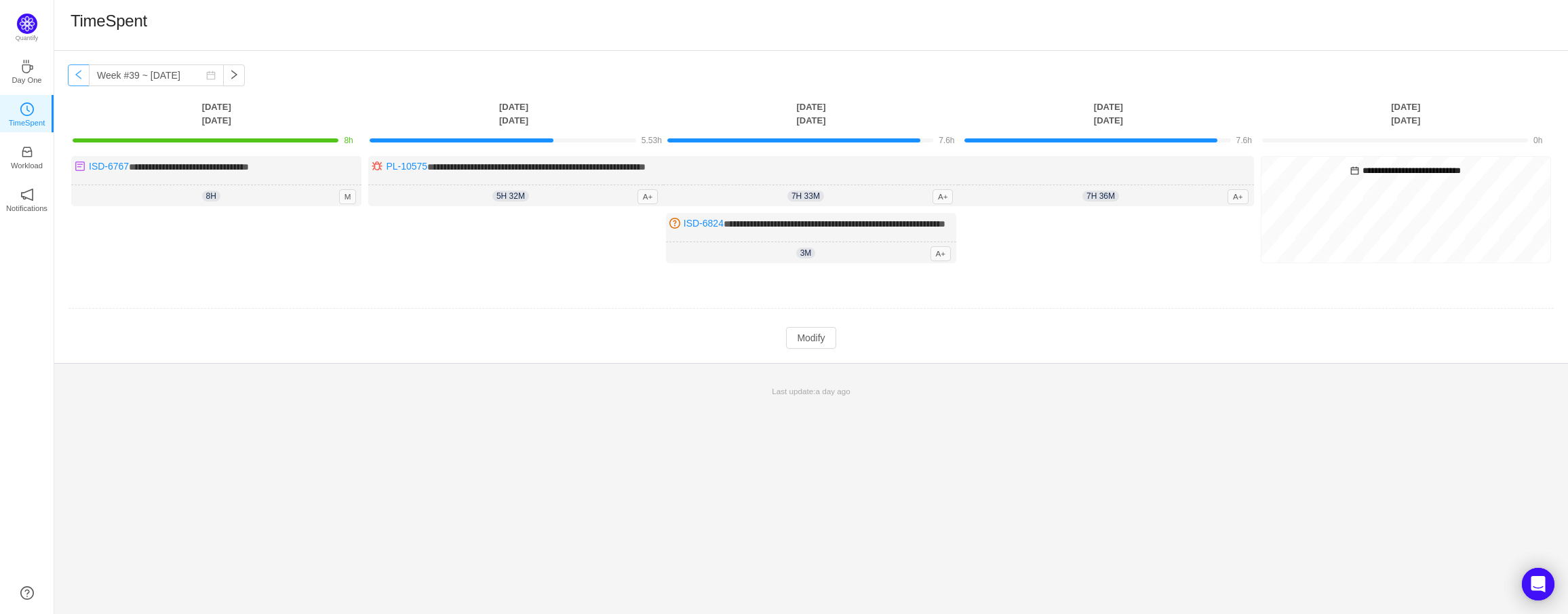
click at [73, 79] on button "button" at bounding box center [78, 75] width 22 height 22
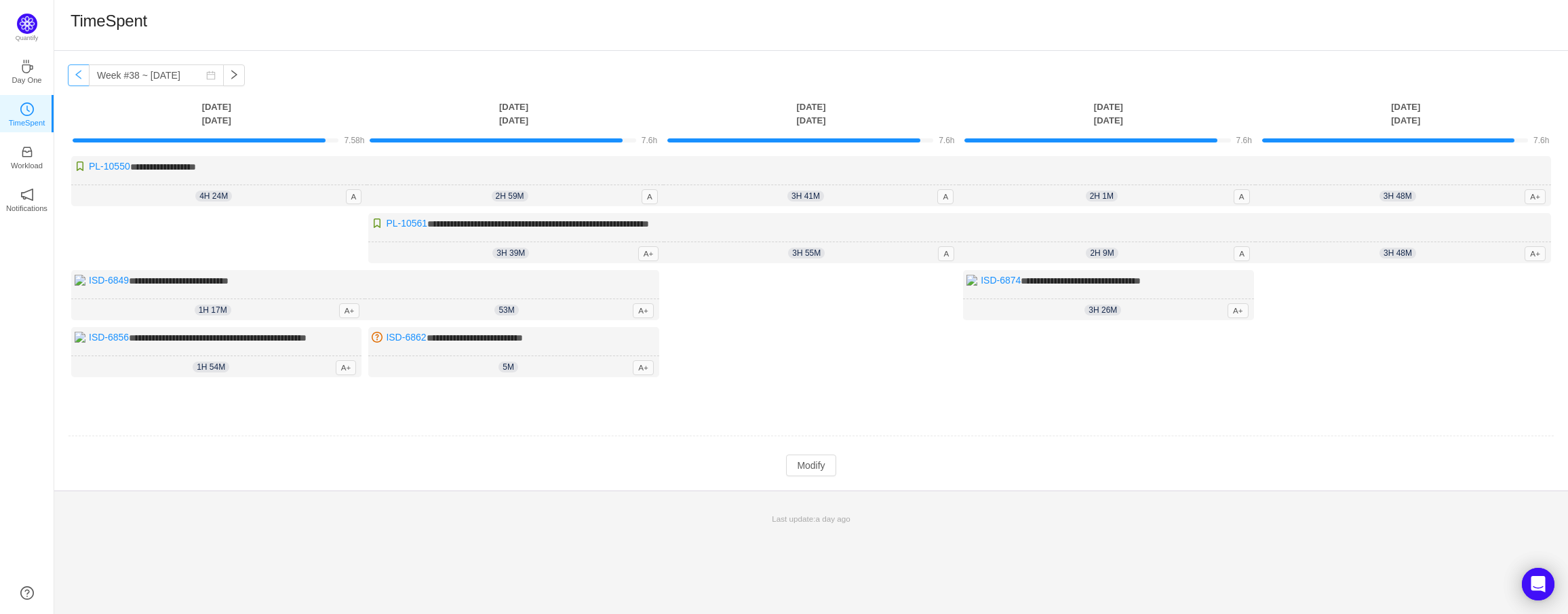
click at [73, 79] on button "button" at bounding box center [78, 75] width 22 height 22
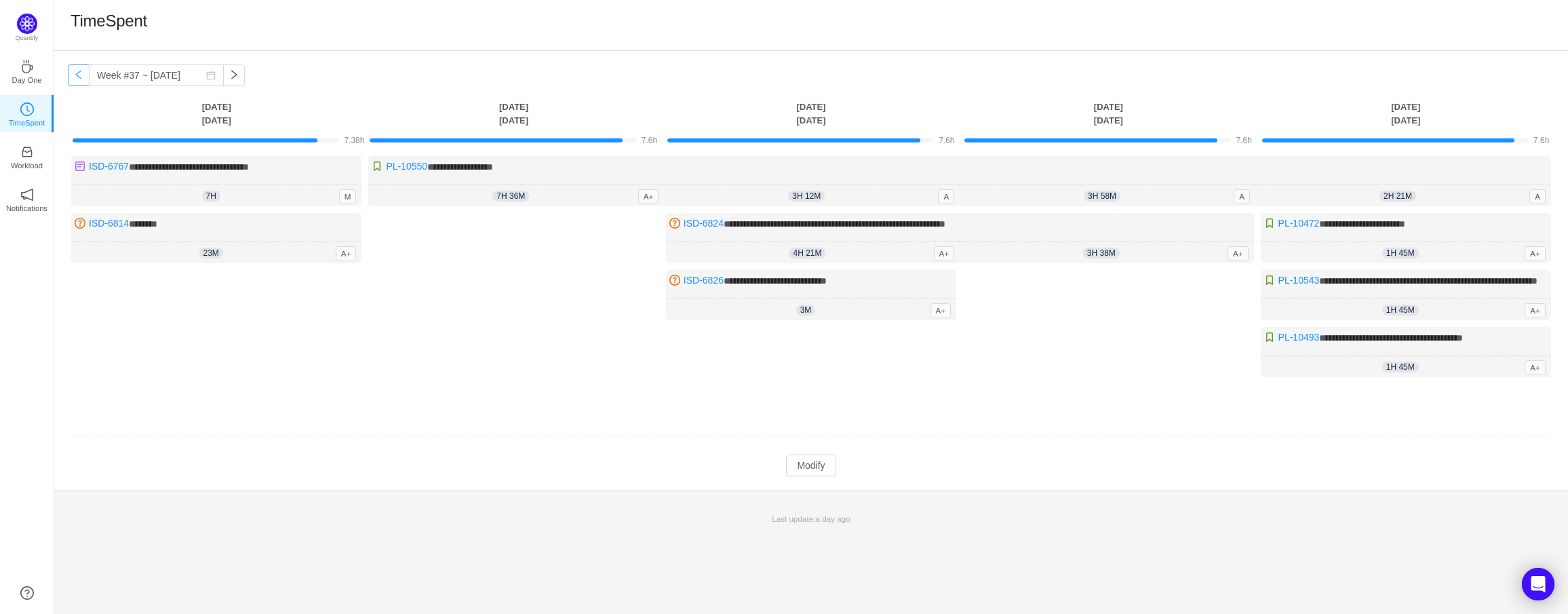
click at [73, 79] on button "button" at bounding box center [78, 75] width 22 height 22
type input "Week #36 ~ [DATE]"
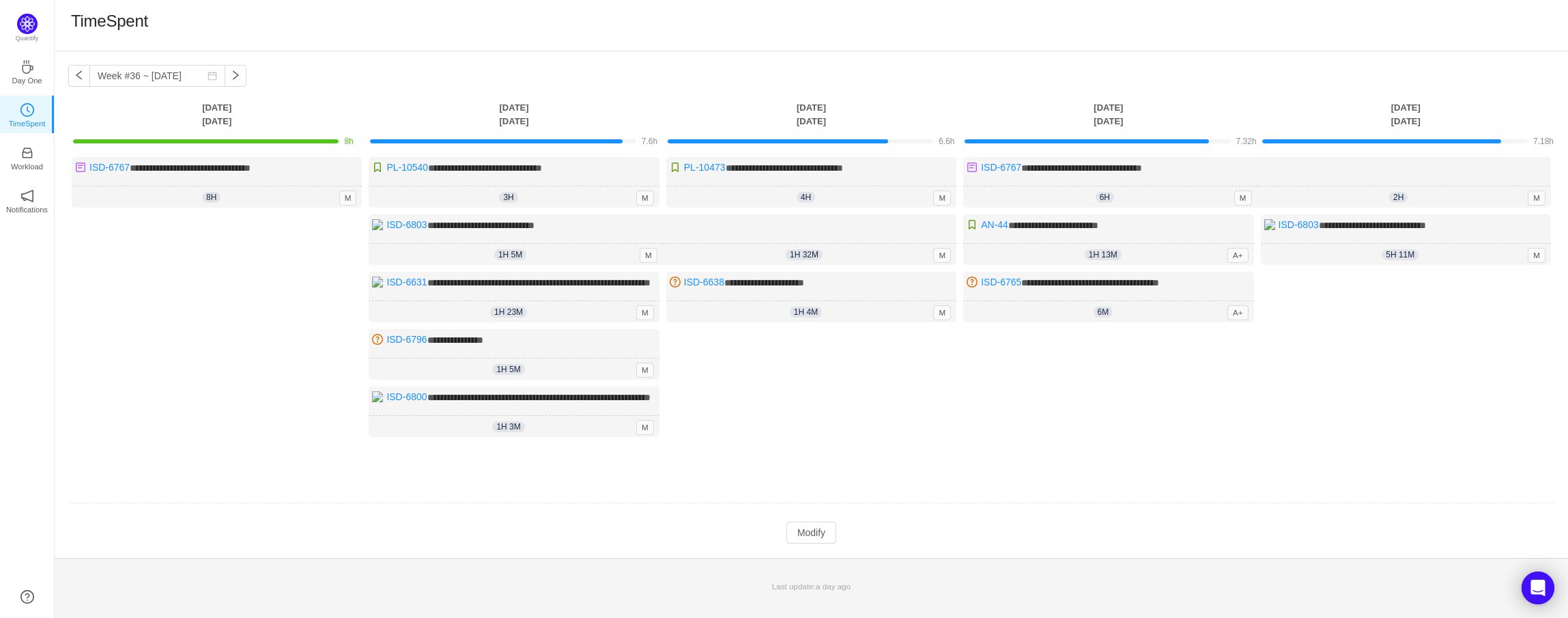
click at [1130, 426] on div "Log Time" at bounding box center [1108, 393] width 290 height 128
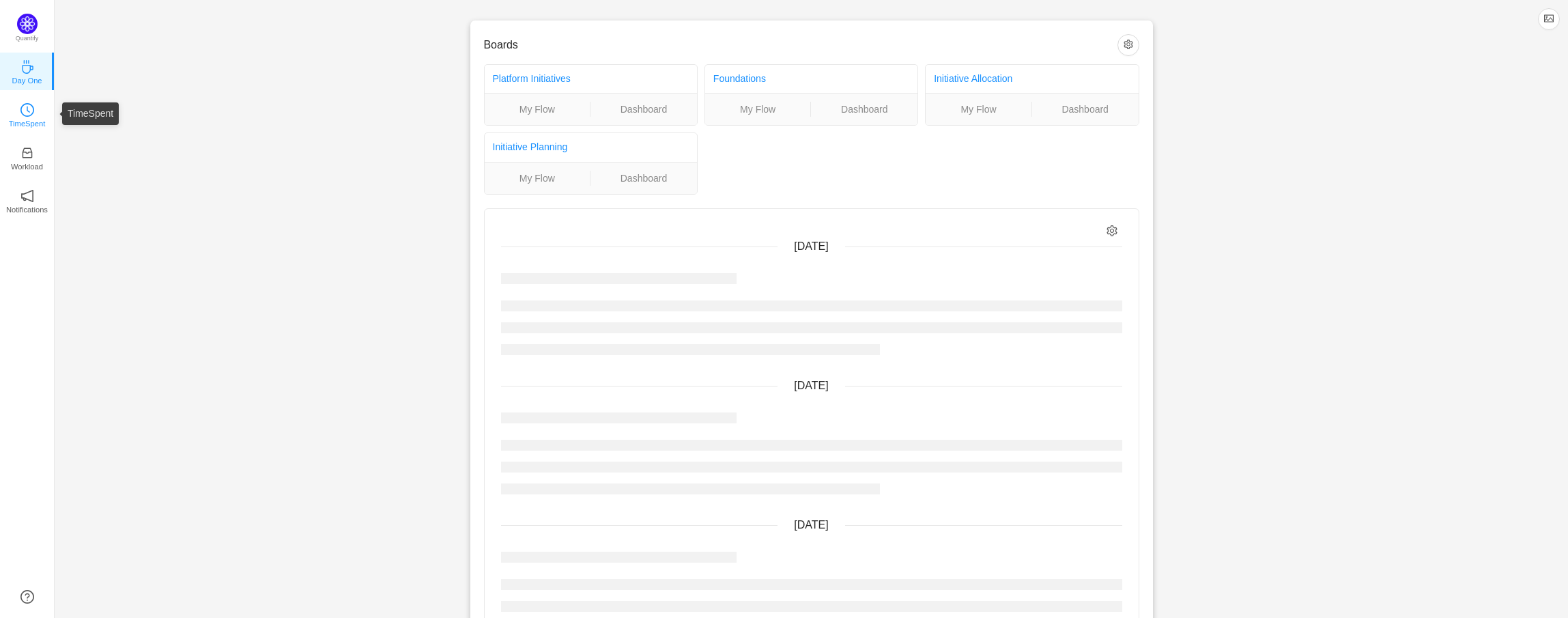
click at [22, 118] on p "TimeSpent" at bounding box center [27, 123] width 37 height 12
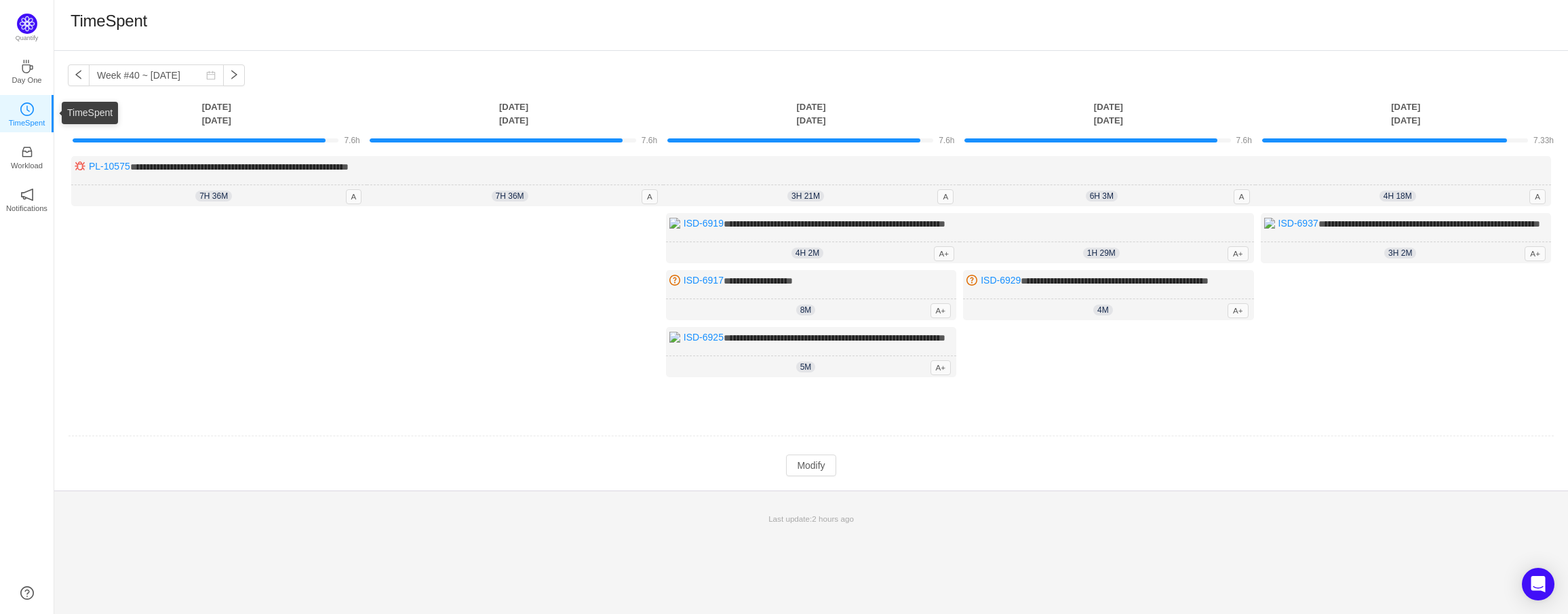
click at [34, 108] on link "TimeSpent" at bounding box center [27, 113] width 13 height 13
click at [1132, 10] on div "TimeSpent" at bounding box center [811, 25] width 1482 height 29
drag, startPoint x: 487, startPoint y: 470, endPoint x: 773, endPoint y: 508, distance: 288.5
click at [496, 453] on td at bounding box center [811, 436] width 1487 height 34
click at [1116, 50] on div "**********" at bounding box center [784, 307] width 1568 height 614
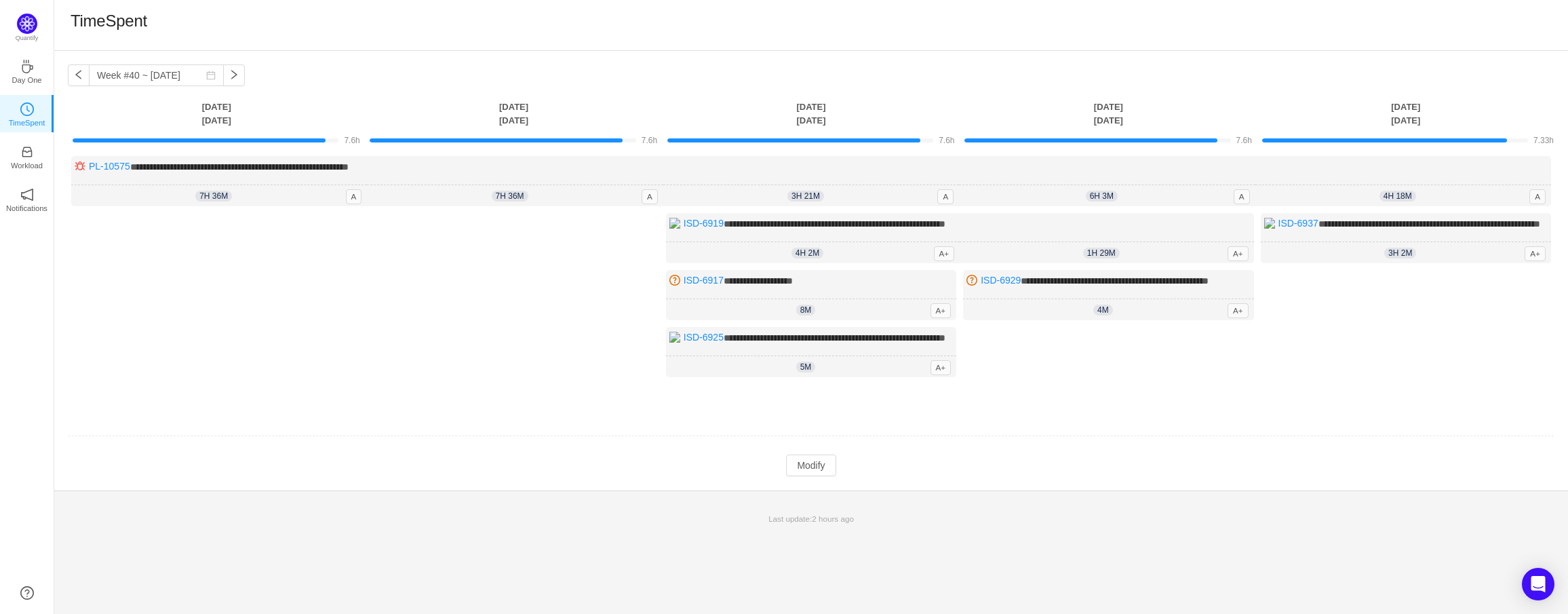
click at [250, 38] on div "TimeSpent" at bounding box center [811, 25] width 1482 height 29
click at [274, 83] on div "**********" at bounding box center [811, 271] width 1514 height 440
drag, startPoint x: 1441, startPoint y: 445, endPoint x: 1523, endPoint y: 442, distance: 82.1
click at [1441, 419] on td "**********" at bounding box center [811, 285] width 1487 height 268
click at [654, 54] on div "**********" at bounding box center [811, 271] width 1514 height 440
